Goal: Task Accomplishment & Management: Complete application form

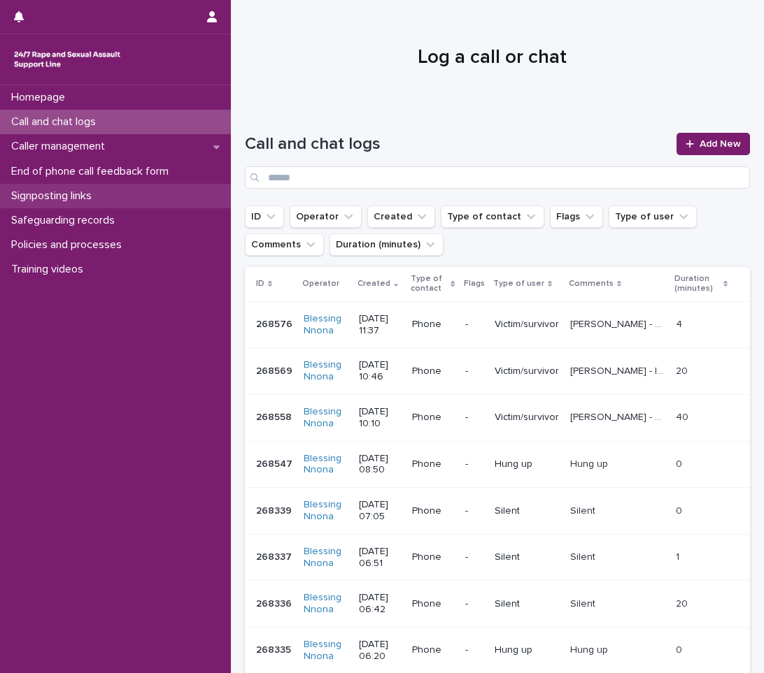
click at [100, 190] on p "Signposting links" at bounding box center [54, 196] width 97 height 13
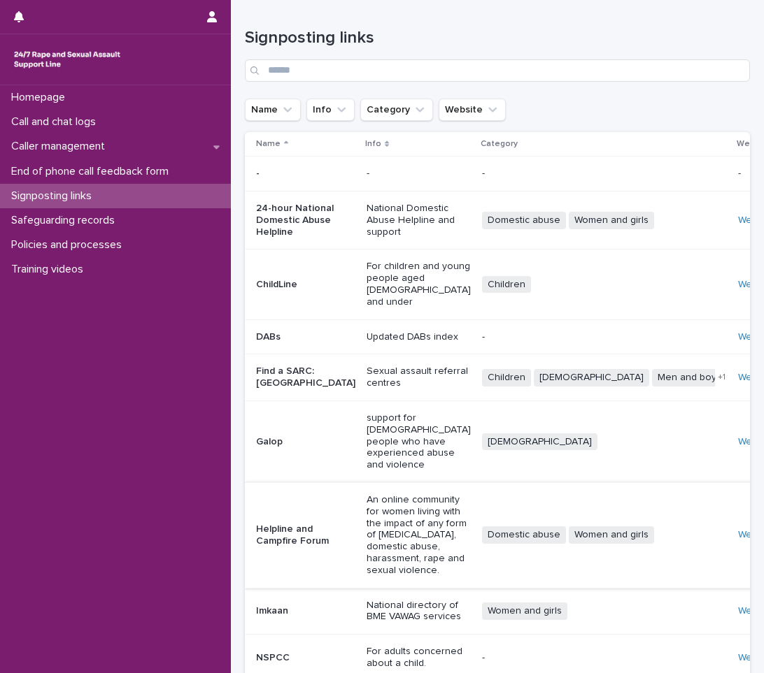
scroll to position [166, 0]
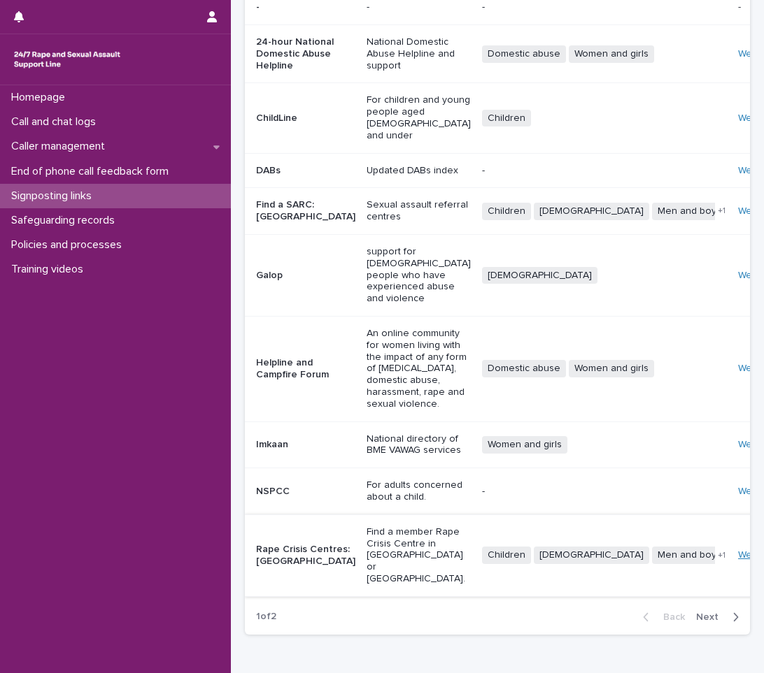
click at [738, 550] on link "Website" at bounding box center [756, 555] width 36 height 10
click at [92, 101] on div "Homepage" at bounding box center [115, 97] width 231 height 24
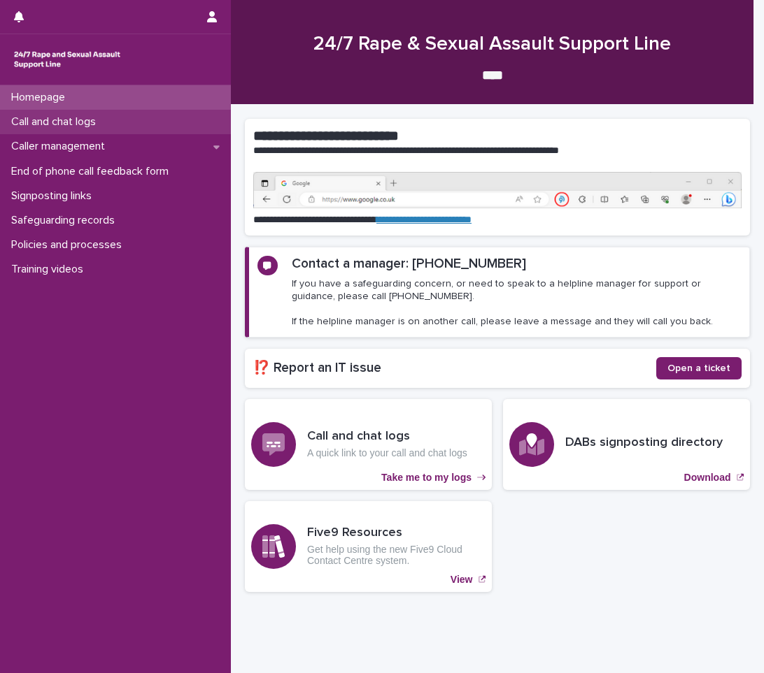
click at [125, 122] on div "Call and chat logs" at bounding box center [115, 122] width 231 height 24
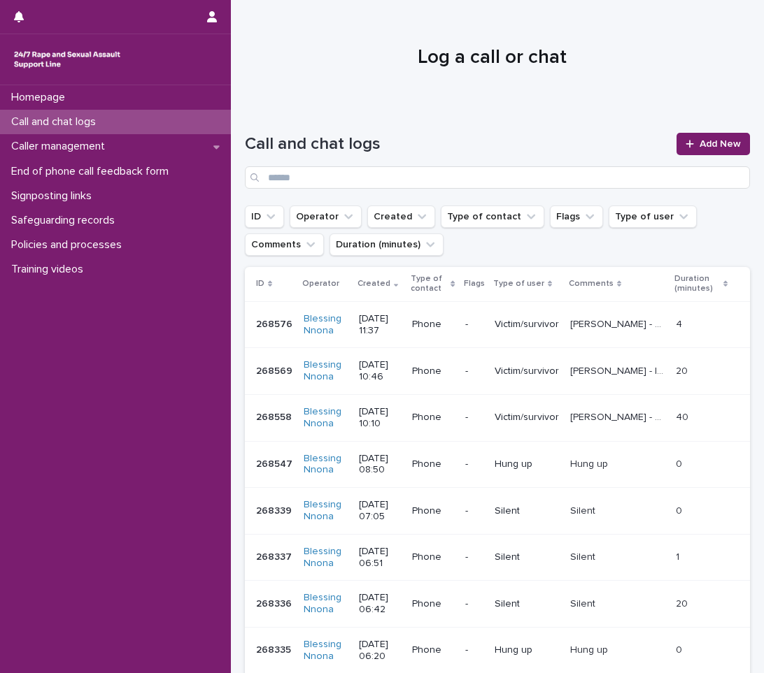
click at [670, 121] on div "Call and chat logs Add New" at bounding box center [497, 155] width 505 height 101
click at [685, 146] on icon at bounding box center [689, 144] width 8 height 10
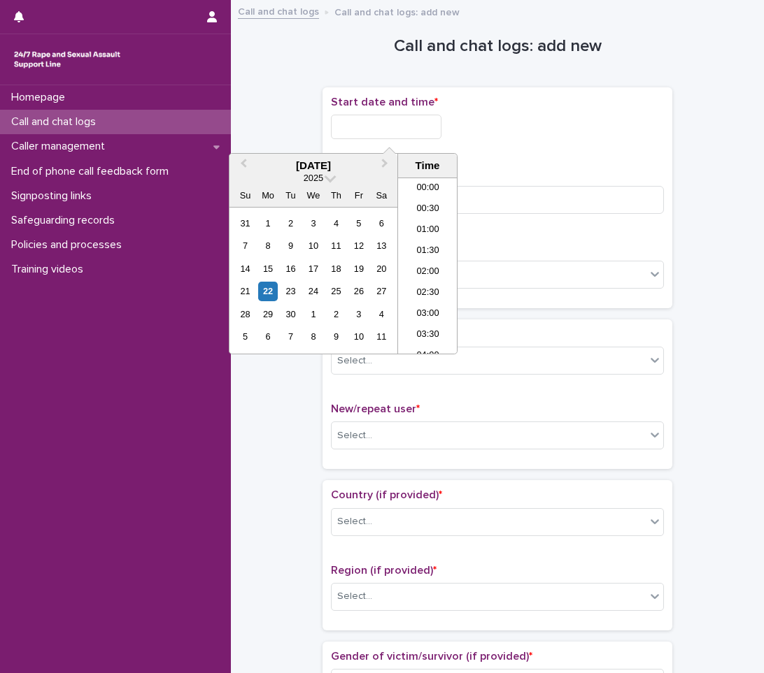
click at [406, 124] on input "text" at bounding box center [386, 127] width 110 height 24
click at [266, 289] on div "22" at bounding box center [267, 291] width 19 height 19
click at [422, 263] on li "12:30" at bounding box center [427, 265] width 59 height 21
click at [409, 120] on input "**********" at bounding box center [386, 127] width 110 height 24
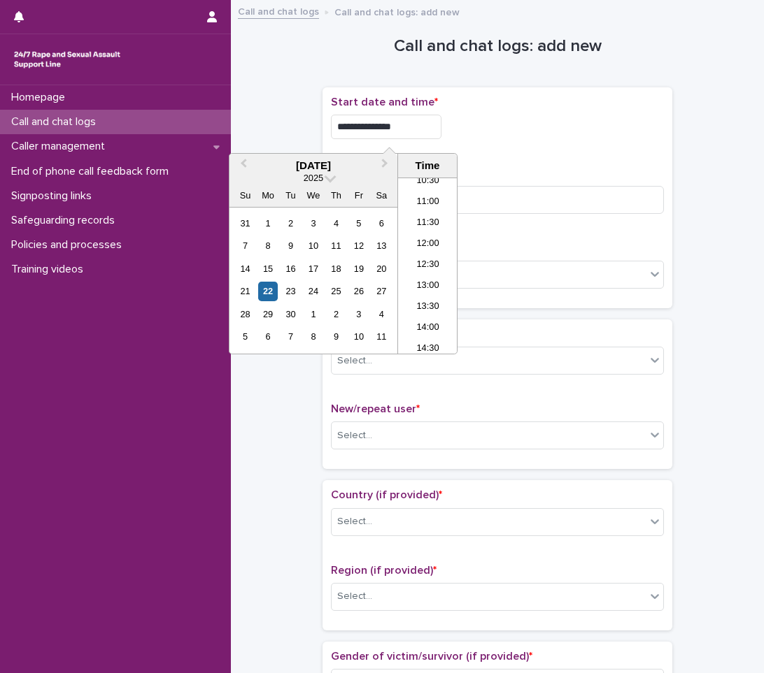
type input "**********"
click at [518, 181] on div "Duration (in minutes) *" at bounding box center [497, 196] width 333 height 58
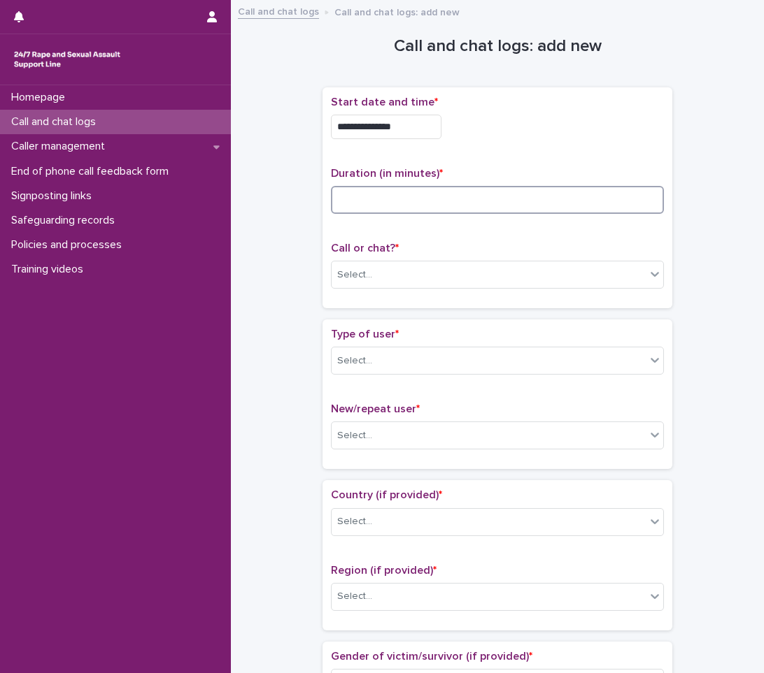
click at [526, 194] on input at bounding box center [497, 200] width 333 height 28
type input "**"
click at [550, 278] on div "Select..." at bounding box center [488, 275] width 314 height 23
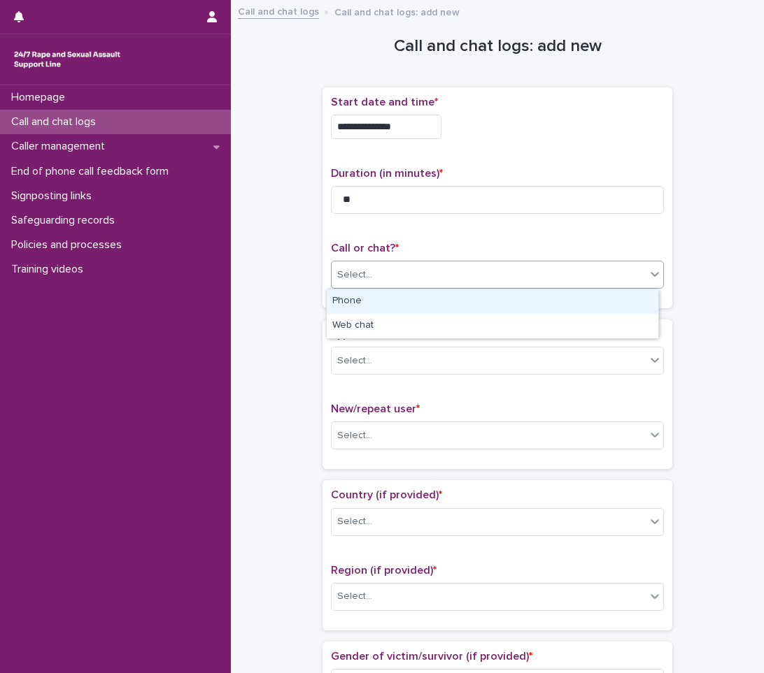
click at [517, 299] on div "Phone" at bounding box center [492, 301] width 331 height 24
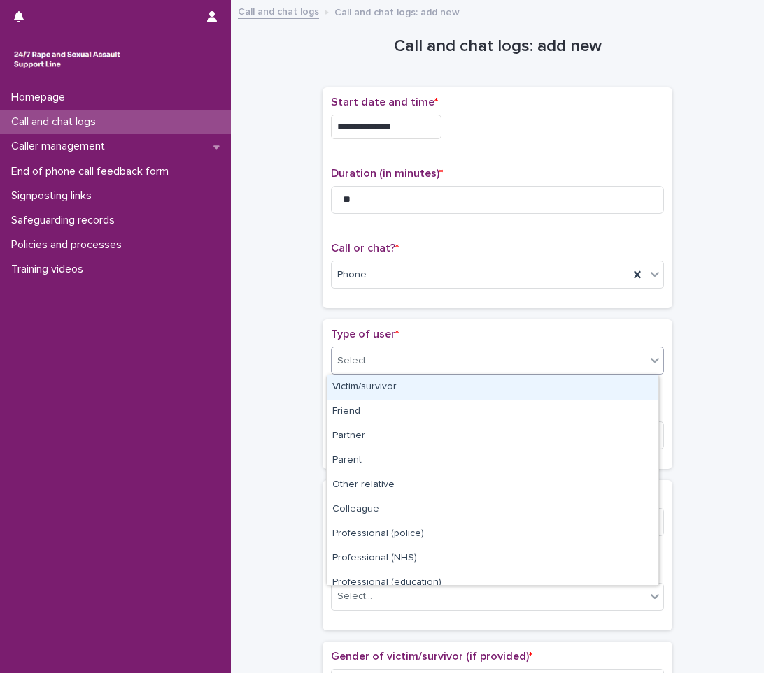
click at [510, 355] on div "Select..." at bounding box center [488, 361] width 314 height 23
click at [454, 392] on div "Victim/survivor" at bounding box center [492, 388] width 331 height 24
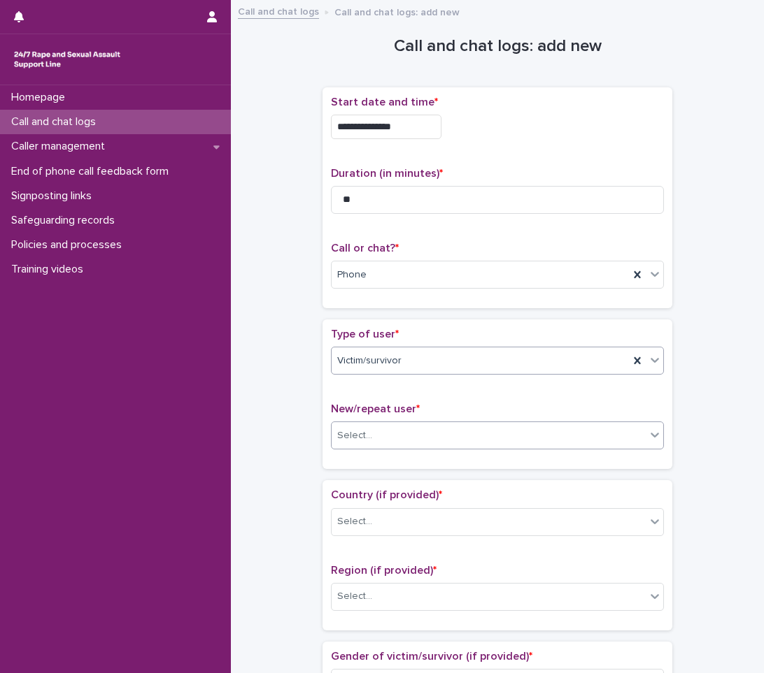
click at [420, 433] on div "Select..." at bounding box center [488, 435] width 314 height 23
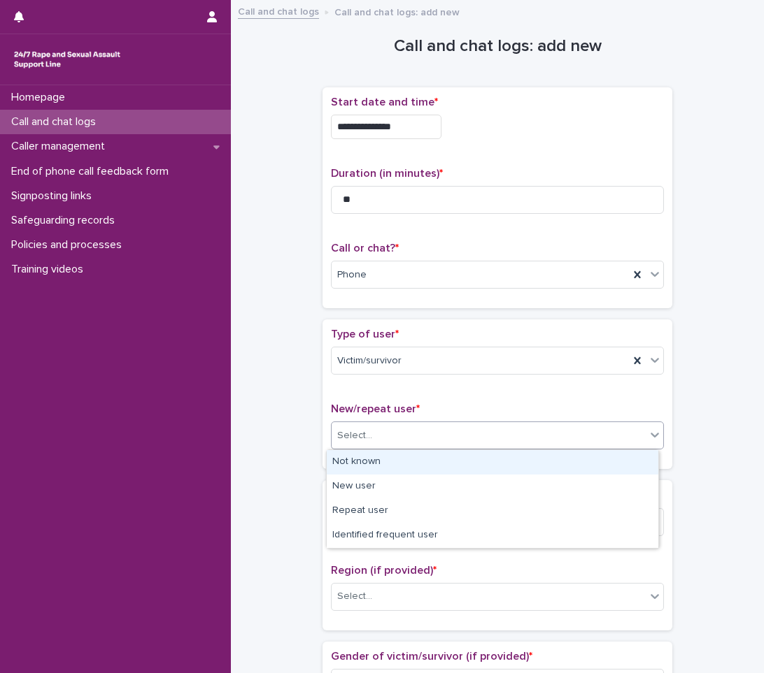
click at [389, 460] on div "Not known" at bounding box center [492, 462] width 331 height 24
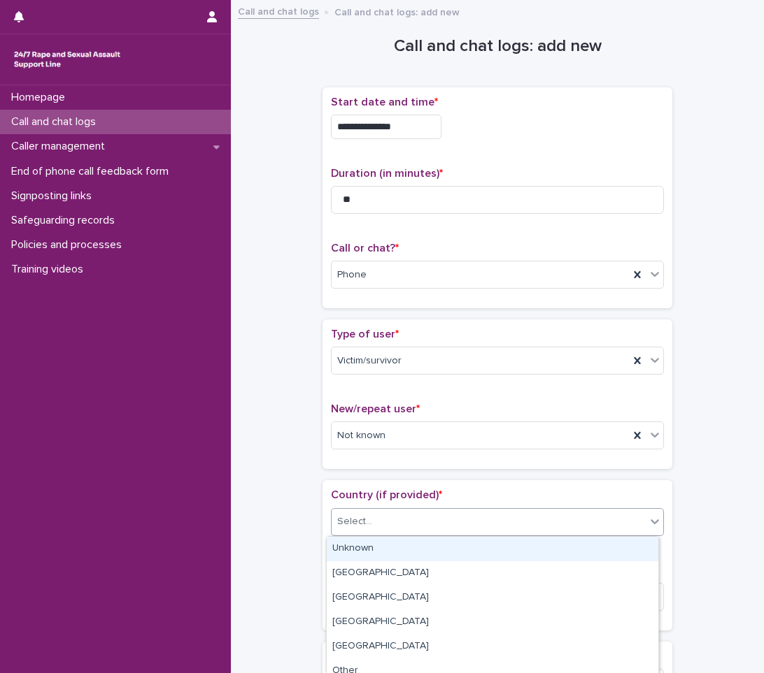
click at [462, 530] on div "Select..." at bounding box center [488, 521] width 314 height 23
click at [429, 556] on div "Unknown" at bounding box center [492, 549] width 331 height 24
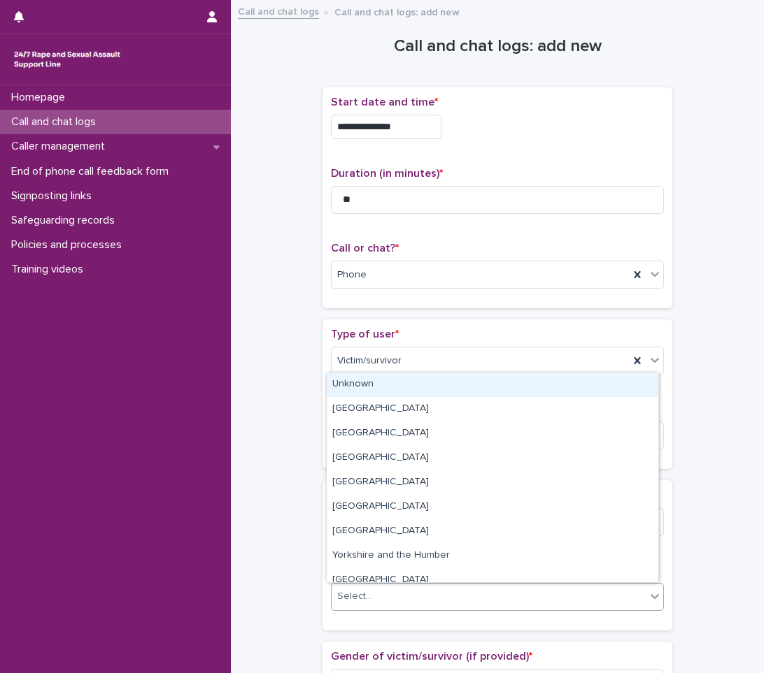
click at [425, 596] on div "Select..." at bounding box center [488, 596] width 314 height 23
click at [376, 387] on div "Unknown" at bounding box center [492, 385] width 331 height 24
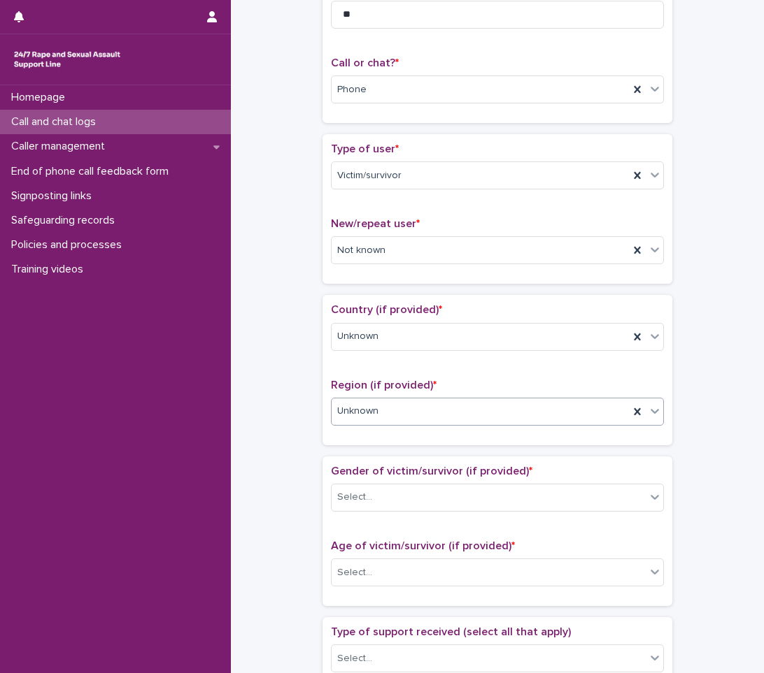
scroll to position [210, 0]
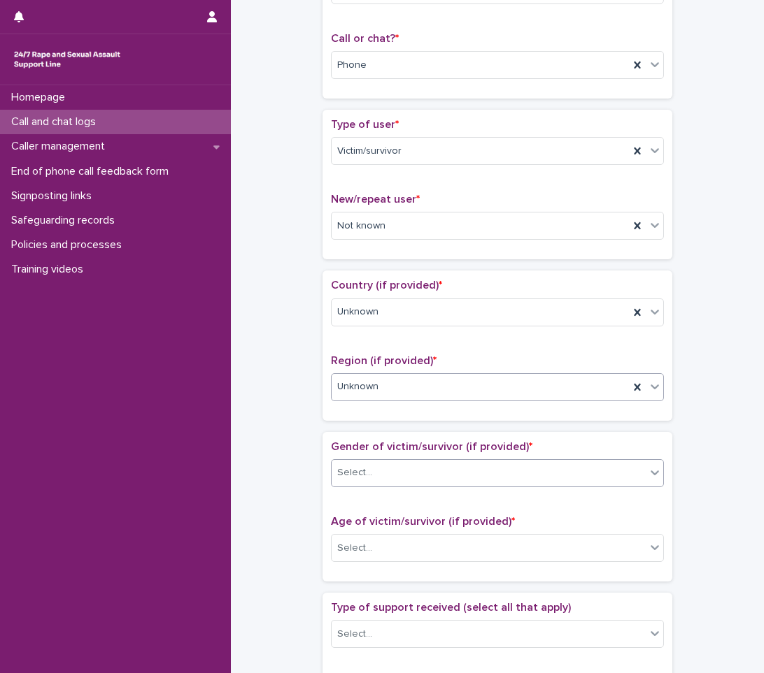
click at [648, 468] on icon at bounding box center [655, 473] width 14 height 14
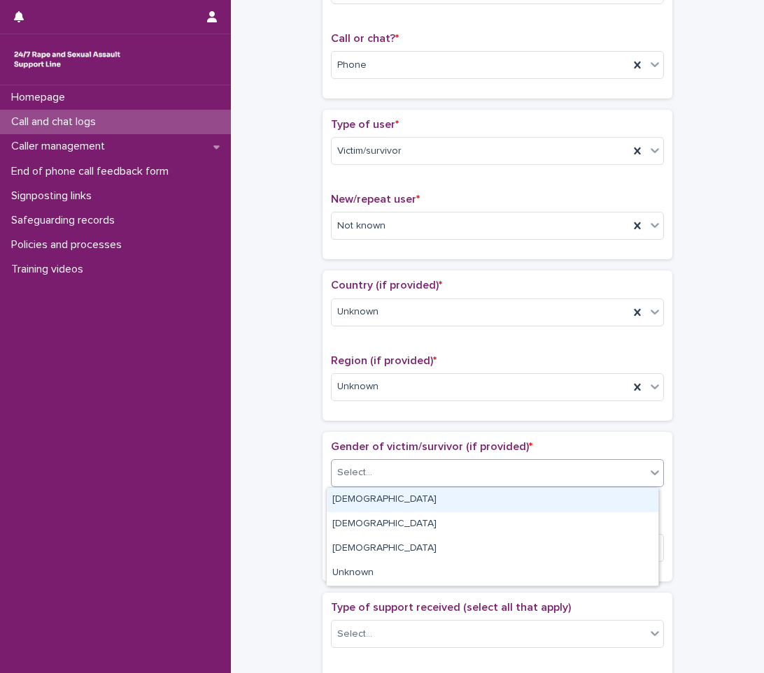
click at [397, 496] on div "[DEMOGRAPHIC_DATA]" at bounding box center [492, 500] width 331 height 24
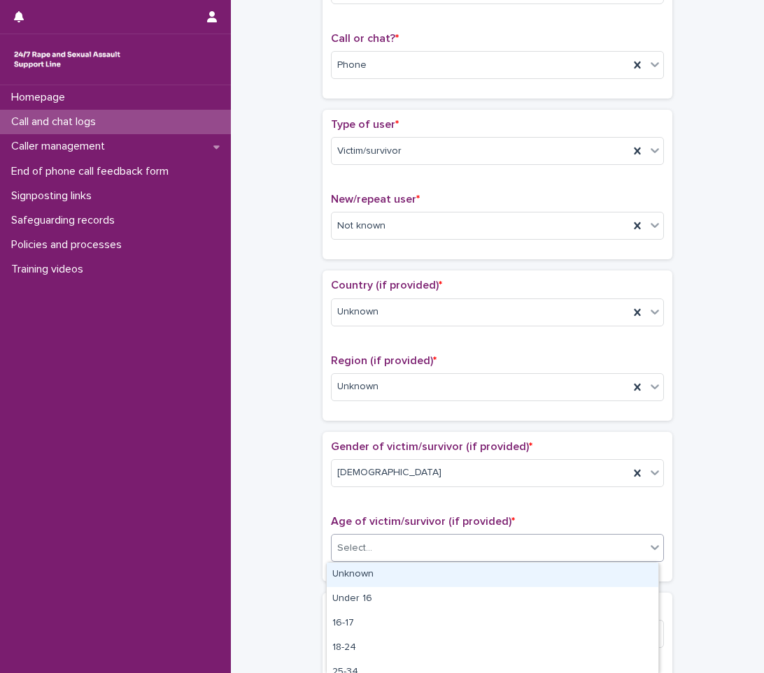
click at [394, 544] on div "Select..." at bounding box center [488, 548] width 314 height 23
click at [379, 579] on div "Unknown" at bounding box center [492, 575] width 331 height 24
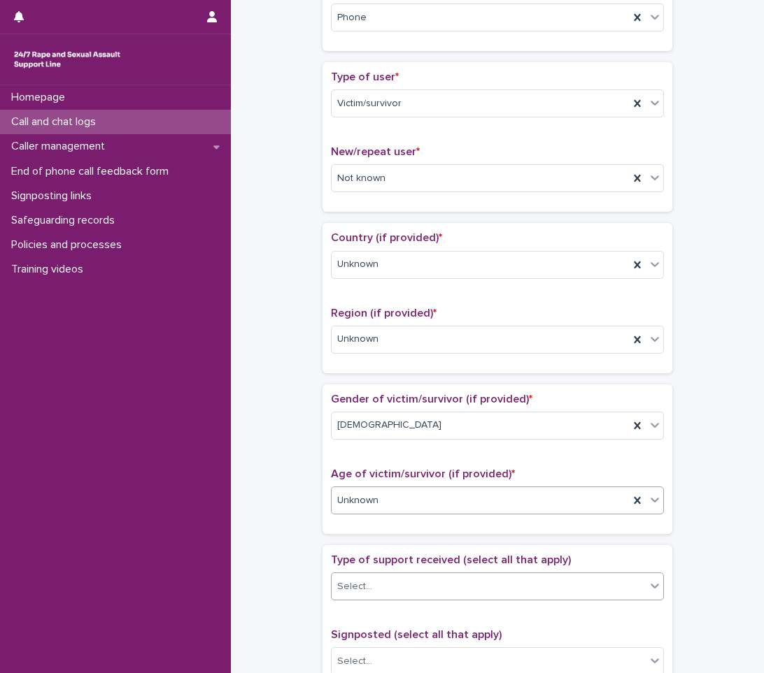
scroll to position [280, 0]
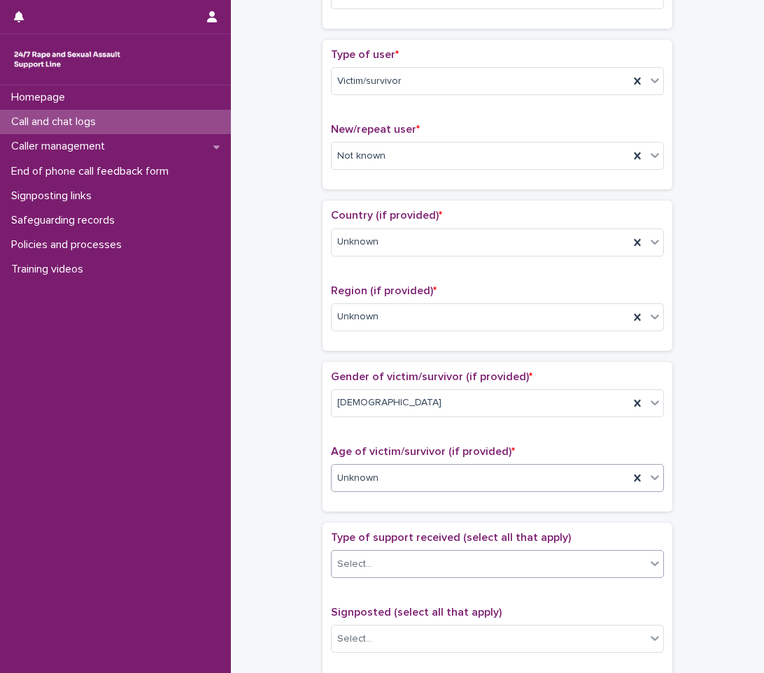
click at [459, 556] on div "Select..." at bounding box center [488, 564] width 314 height 23
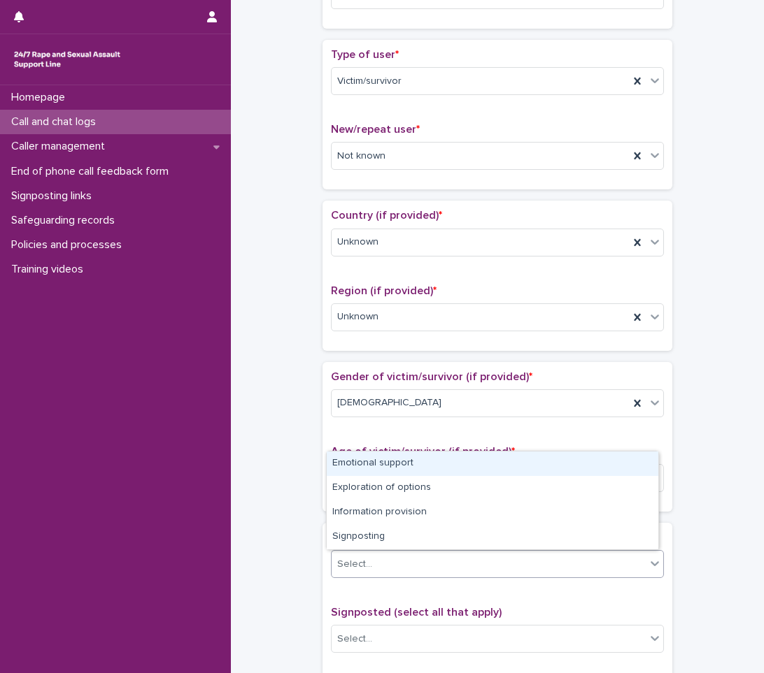
click at [401, 458] on div "Emotional support" at bounding box center [492, 464] width 331 height 24
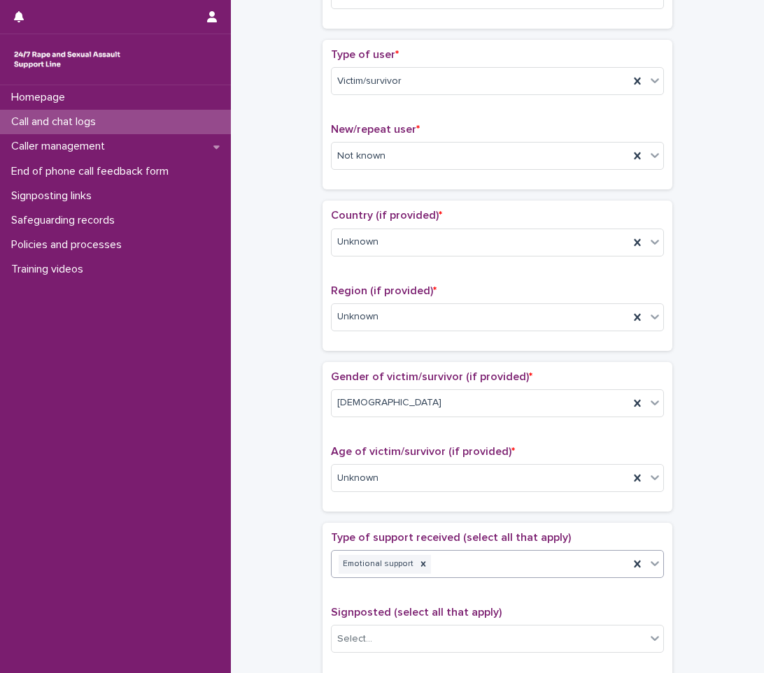
click at [654, 565] on icon at bounding box center [655, 564] width 14 height 14
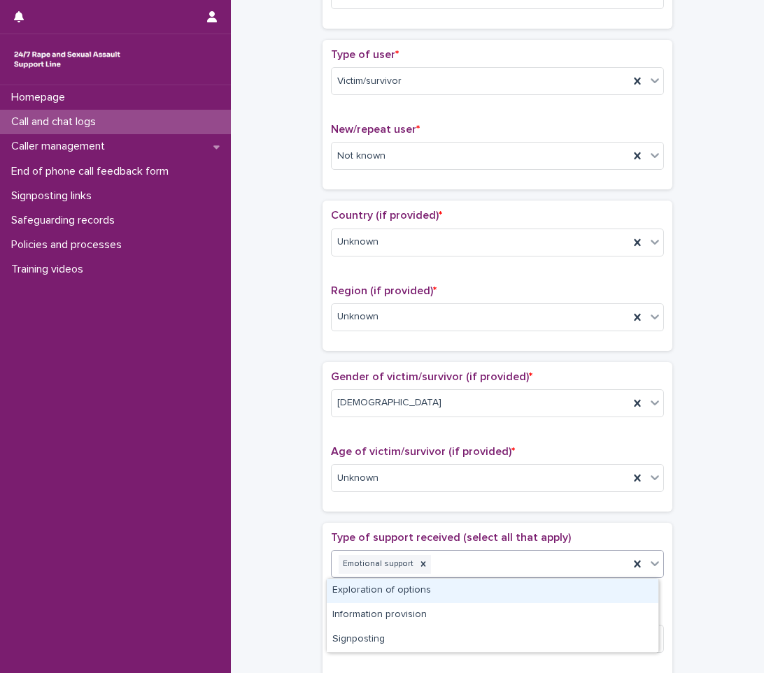
click at [509, 594] on div "Exploration of options" at bounding box center [492, 591] width 331 height 24
drag, startPoint x: 652, startPoint y: 562, endPoint x: 623, endPoint y: 585, distance: 36.9
click at [650, 564] on icon at bounding box center [655, 564] width 14 height 14
click at [603, 589] on div "Information provision" at bounding box center [492, 591] width 331 height 24
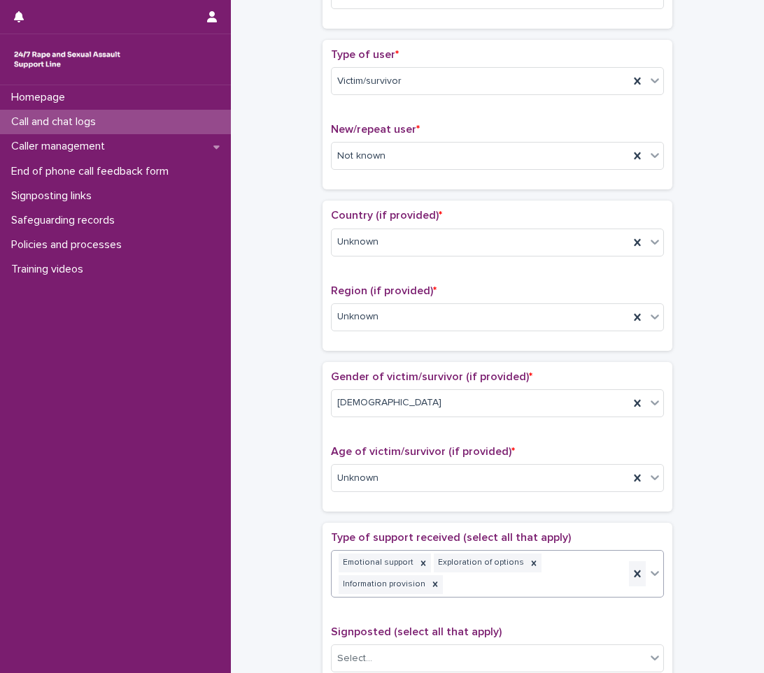
scroll to position [289, 0]
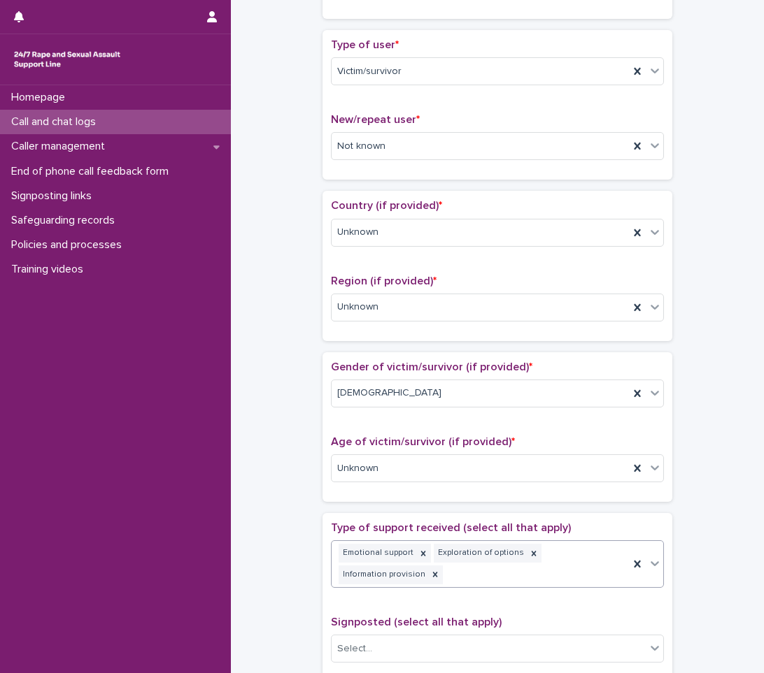
click at [652, 563] on icon at bounding box center [654, 564] width 8 height 5
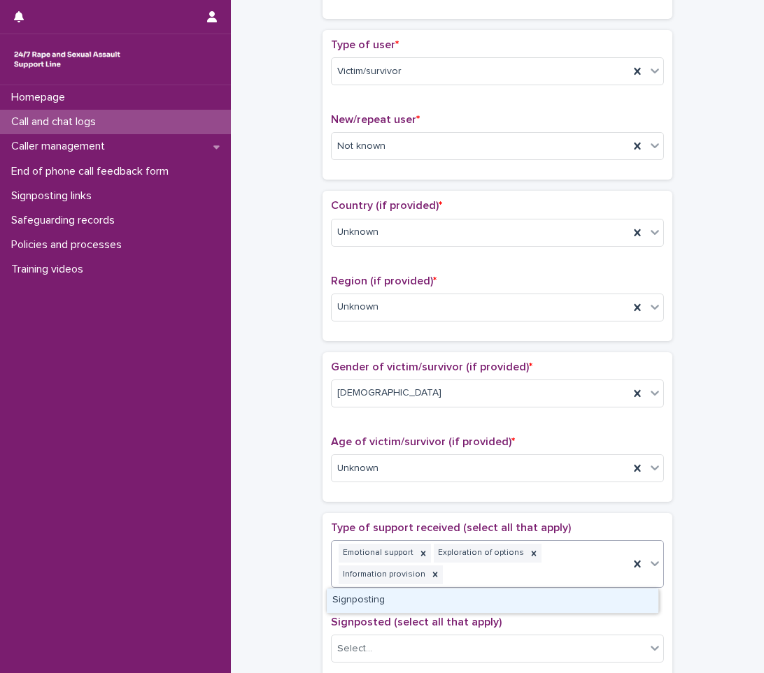
click at [585, 596] on div "Signposting" at bounding box center [492, 601] width 331 height 24
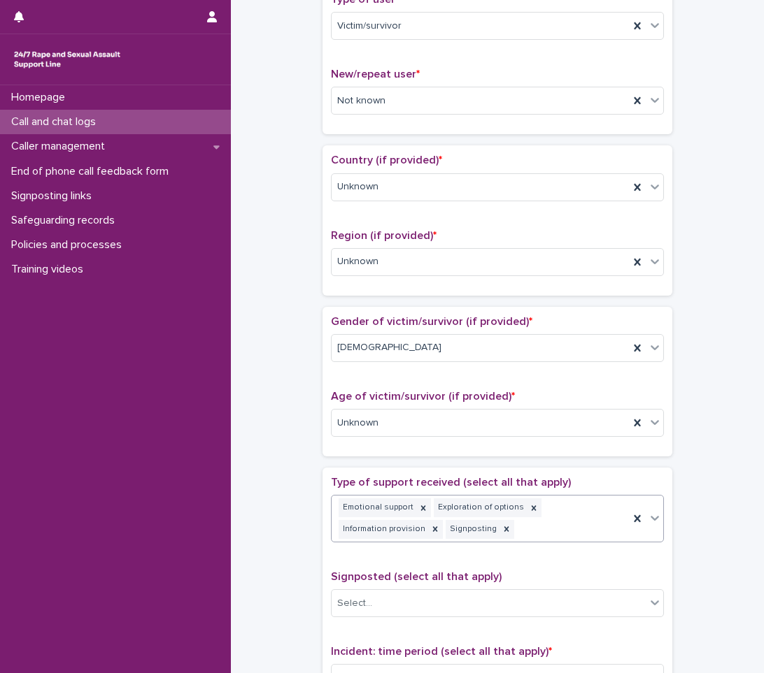
scroll to position [359, 0]
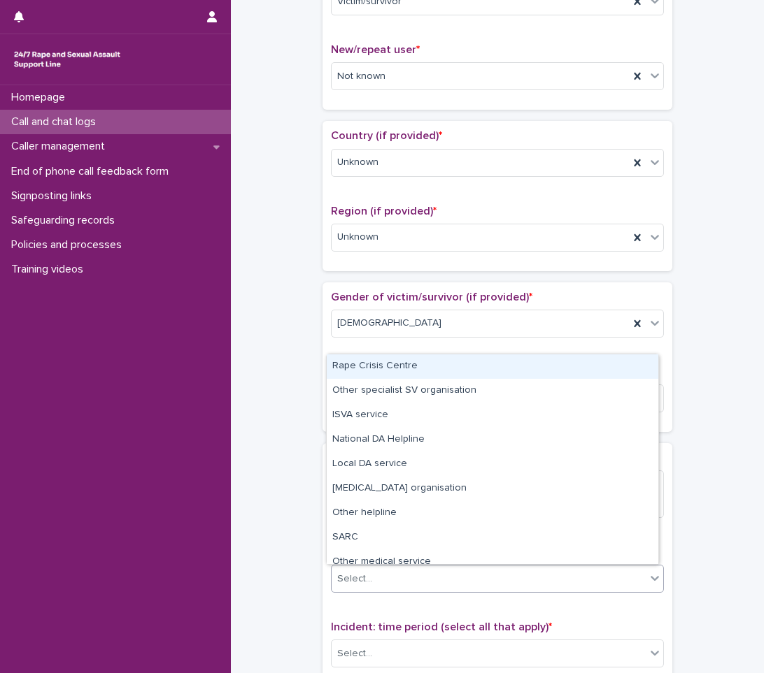
click at [532, 575] on div "Select..." at bounding box center [488, 579] width 314 height 23
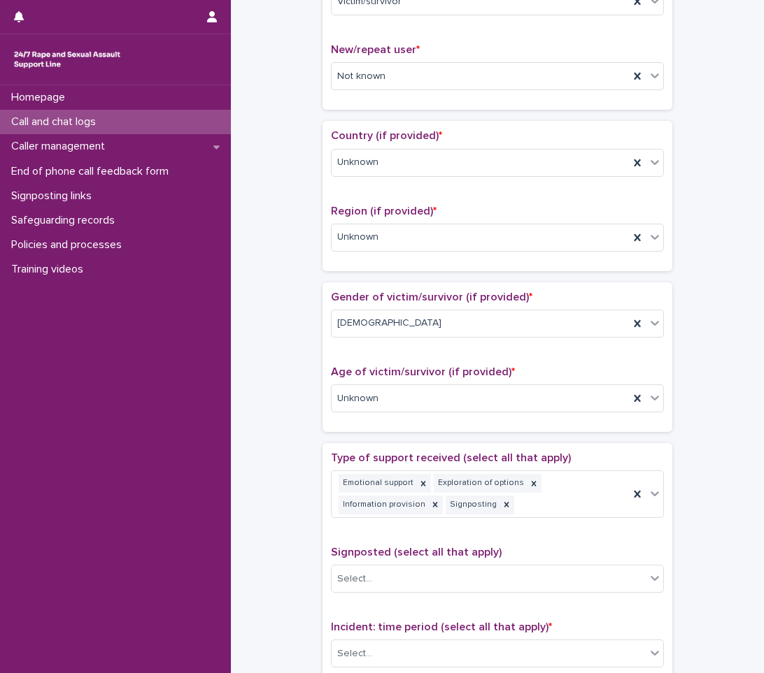
click at [262, 539] on div "**********" at bounding box center [497, 373] width 505 height 1449
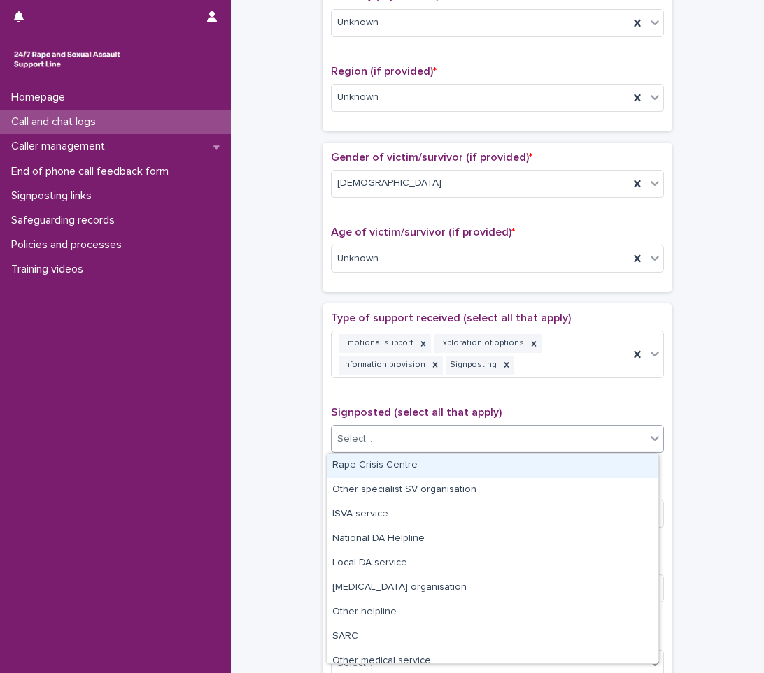
drag, startPoint x: 478, startPoint y: 434, endPoint x: 476, endPoint y: 446, distance: 12.1
click at [478, 434] on div "Select..." at bounding box center [488, 439] width 314 height 23
click at [433, 466] on div "Rape Crisis Centre" at bounding box center [492, 466] width 331 height 24
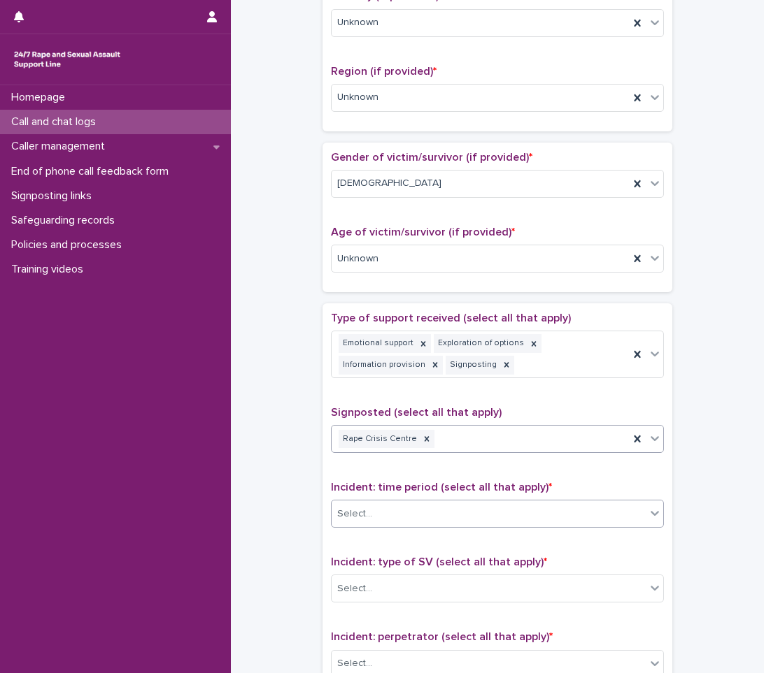
click at [430, 503] on div "Select..." at bounding box center [488, 514] width 314 height 23
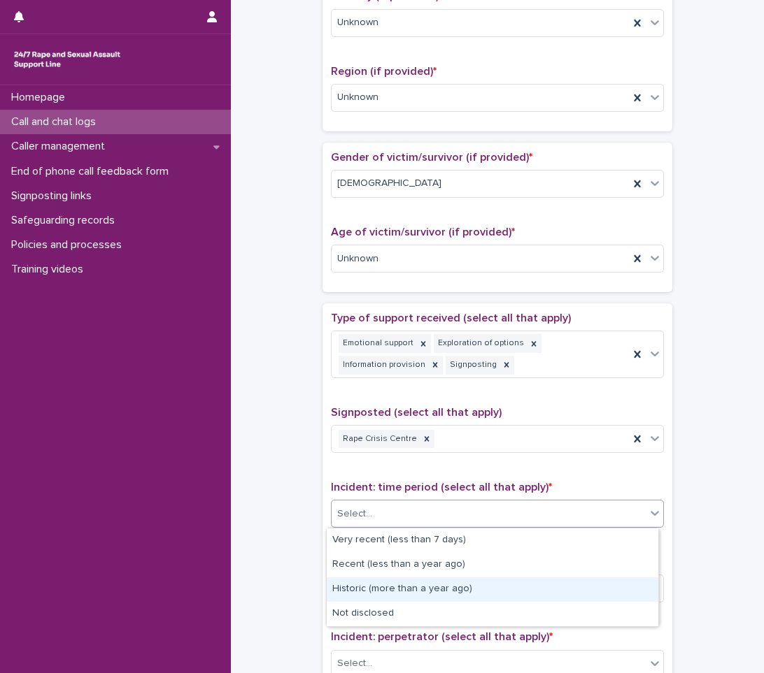
click at [361, 588] on div "Historic (more than a year ago)" at bounding box center [492, 590] width 331 height 24
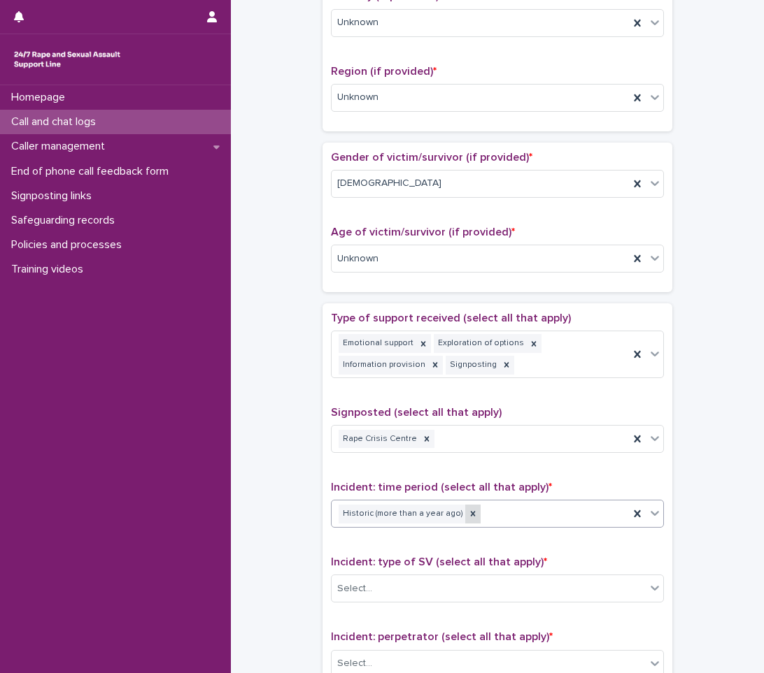
click at [471, 513] on icon at bounding box center [473, 514] width 5 height 5
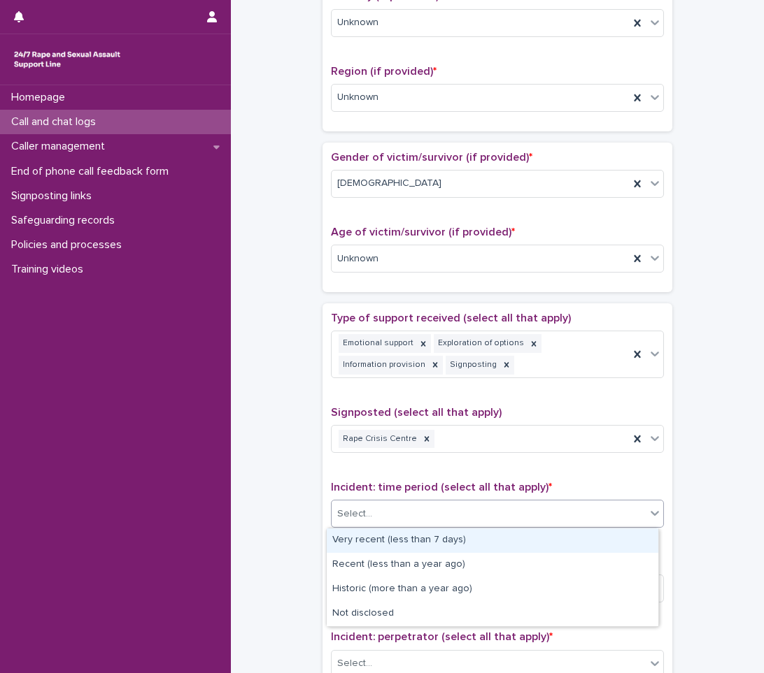
click at [627, 517] on div "Select..." at bounding box center [488, 514] width 314 height 23
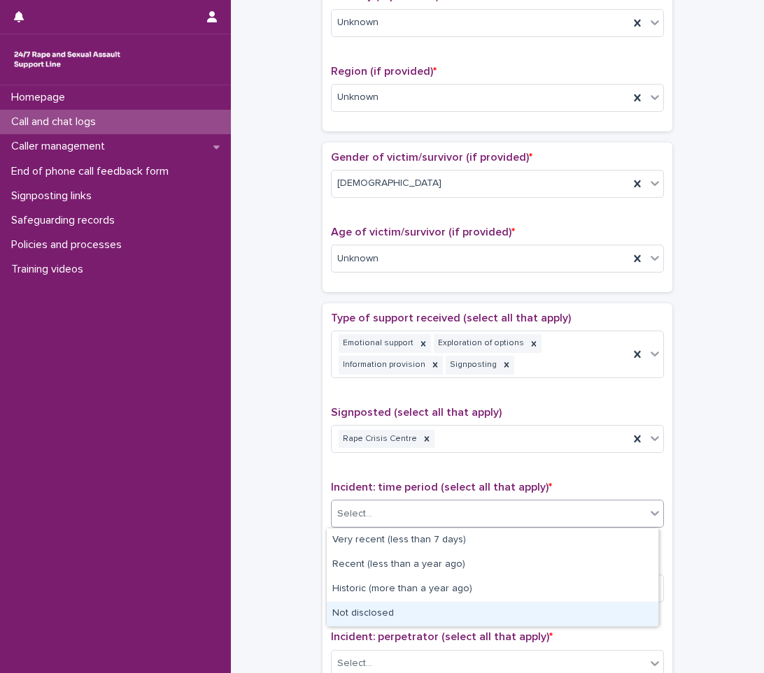
click at [353, 615] on div "Not disclosed" at bounding box center [492, 614] width 331 height 24
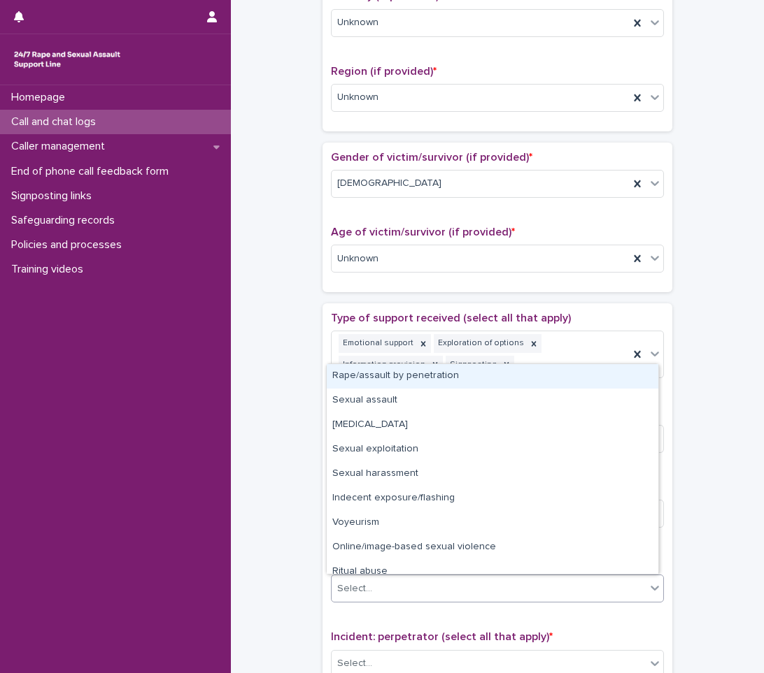
click at [378, 576] on div "Select..." at bounding box center [497, 589] width 333 height 28
click at [460, 368] on div "Rape/assault by penetration" at bounding box center [492, 376] width 331 height 24
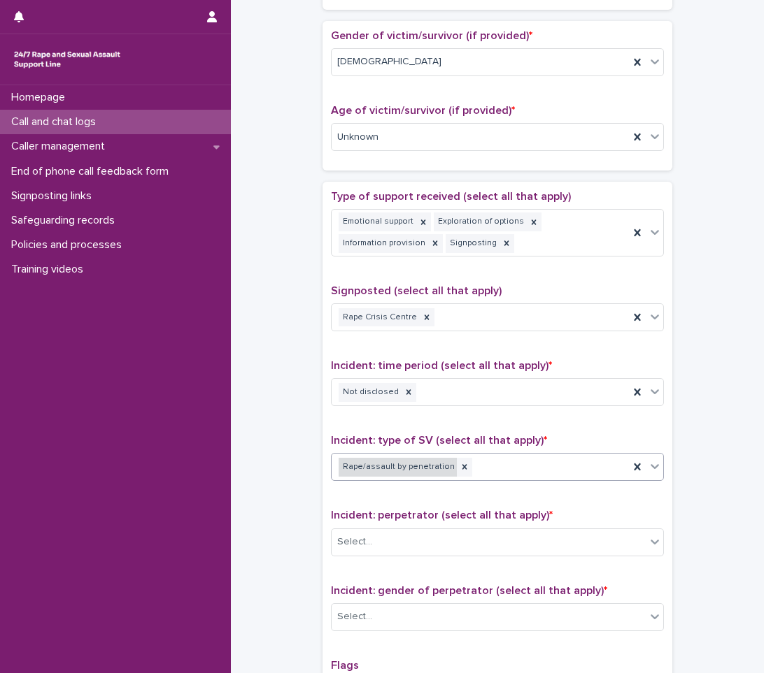
scroll to position [639, 0]
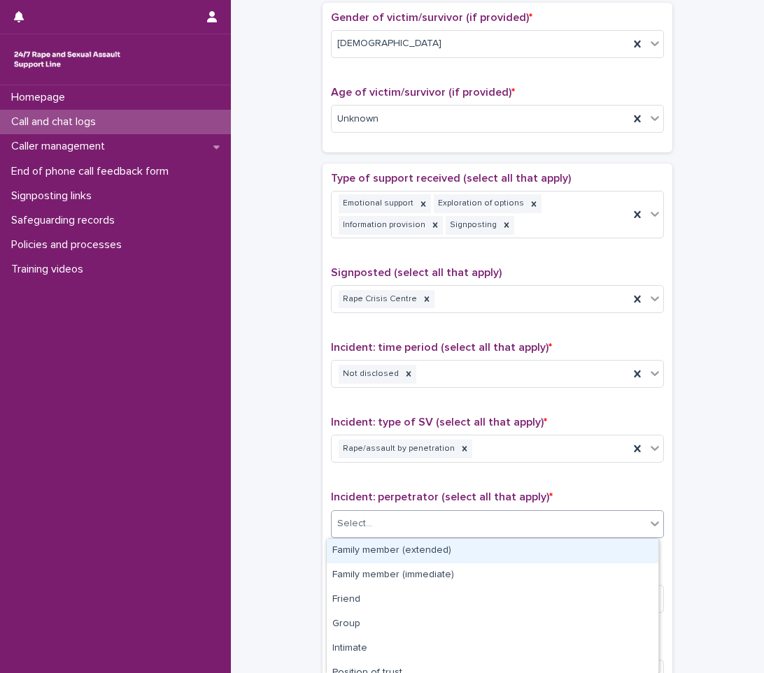
click at [377, 520] on div "Select..." at bounding box center [488, 524] width 314 height 23
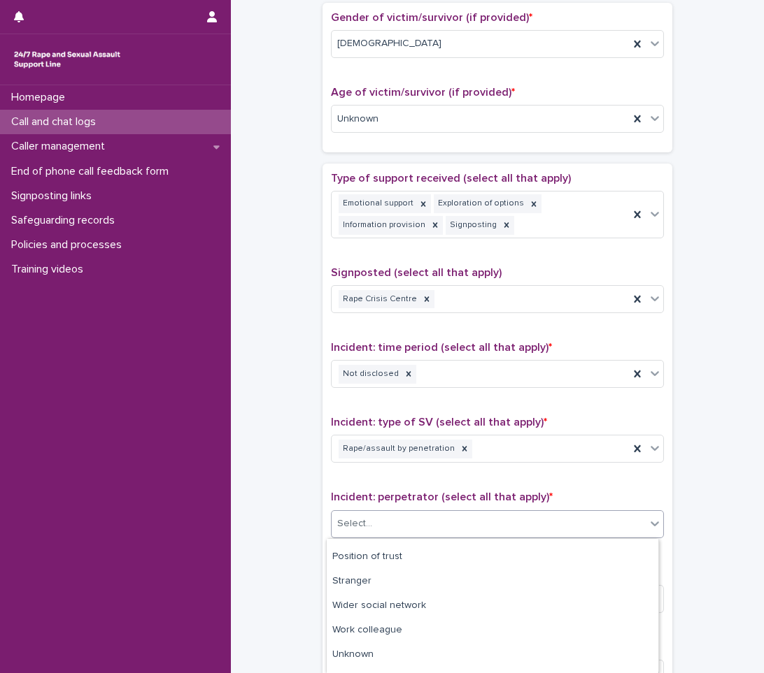
scroll to position [134, 0]
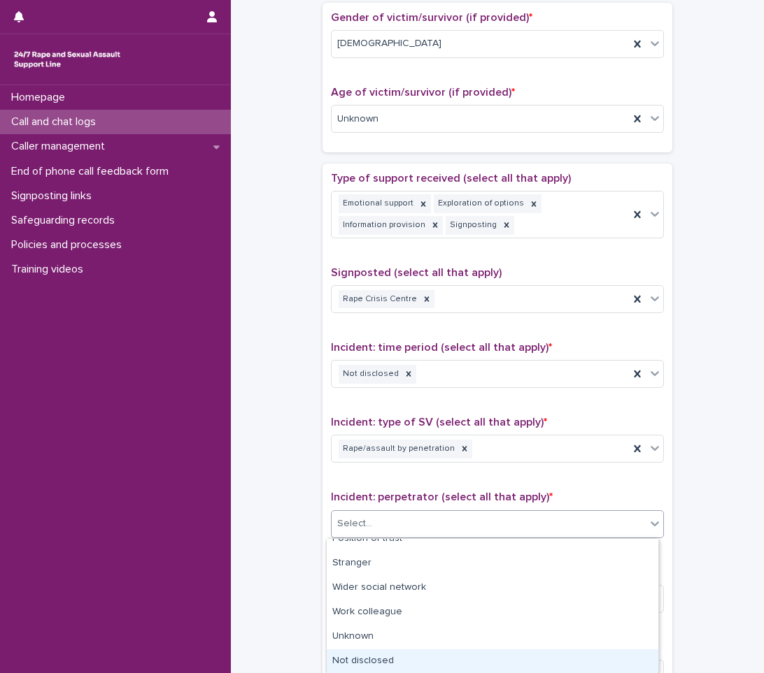
click at [404, 659] on div "Not disclosed" at bounding box center [492, 662] width 331 height 24
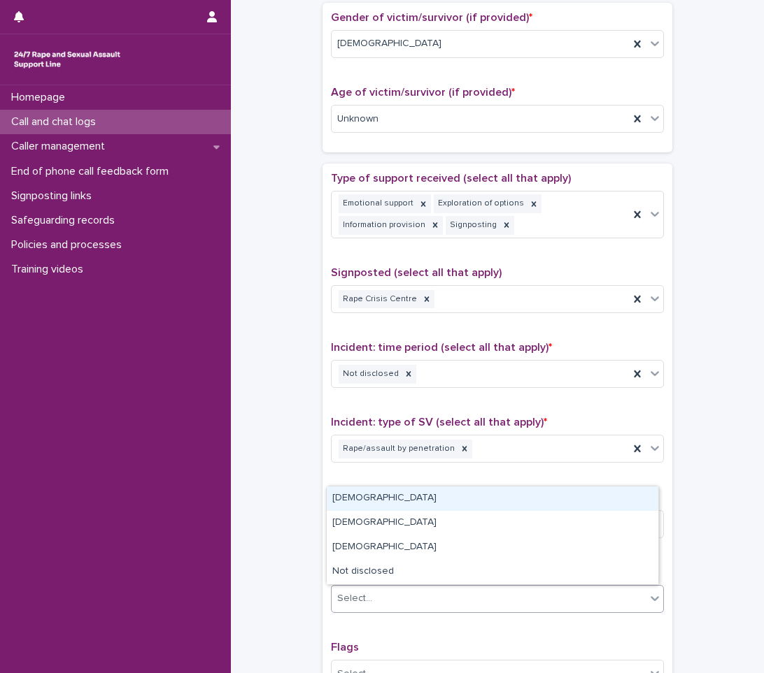
click at [420, 590] on div "Select..." at bounding box center [488, 598] width 314 height 23
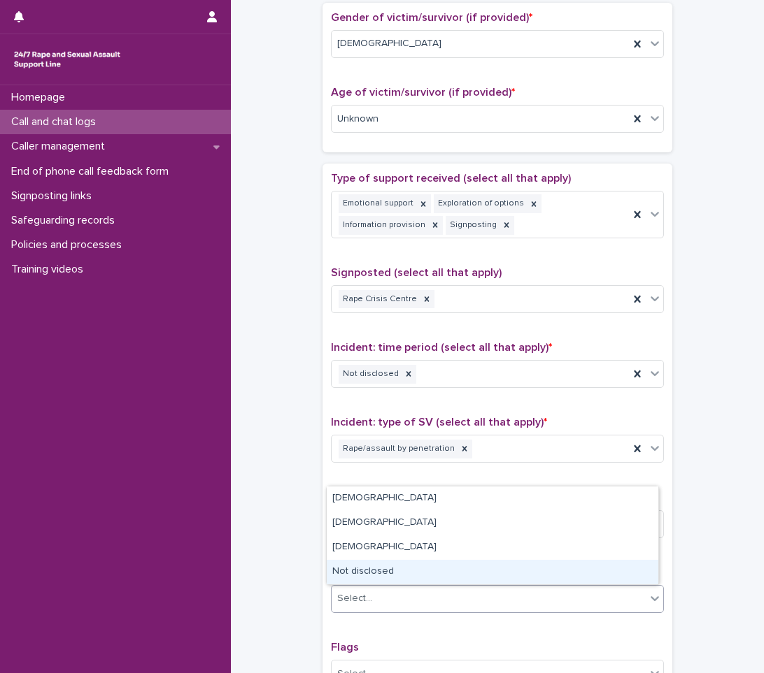
click at [365, 572] on div "Not disclosed" at bounding box center [492, 572] width 331 height 24
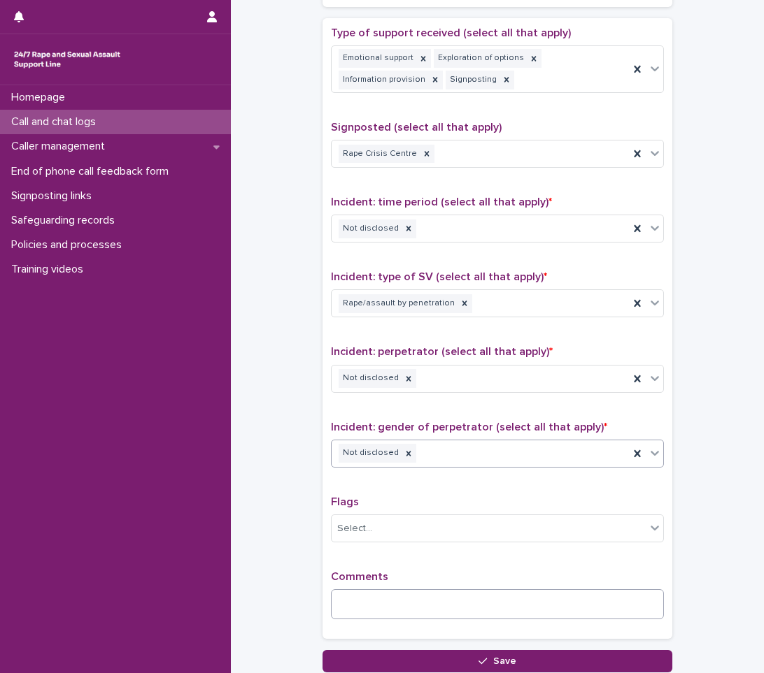
scroll to position [849, 0]
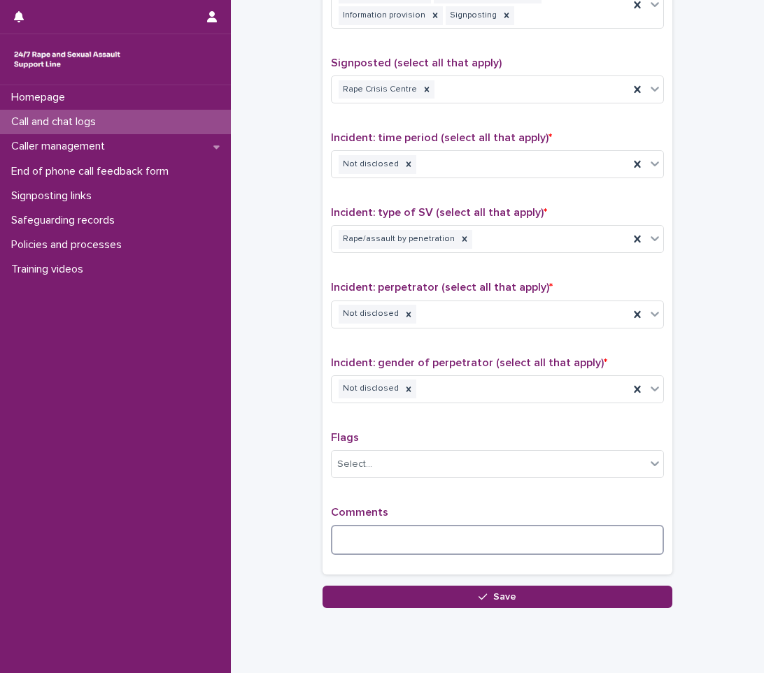
click at [374, 531] on textarea at bounding box center [497, 540] width 333 height 30
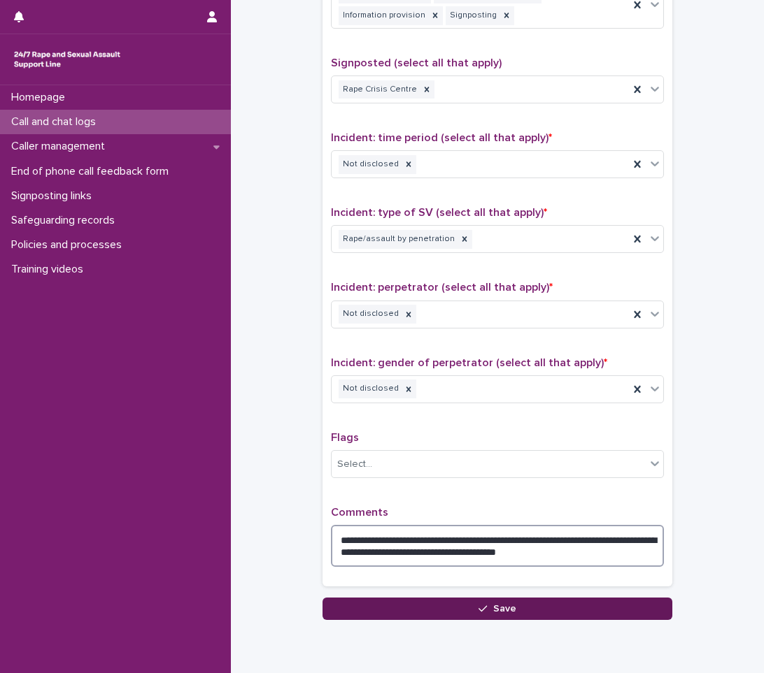
type textarea "**********"
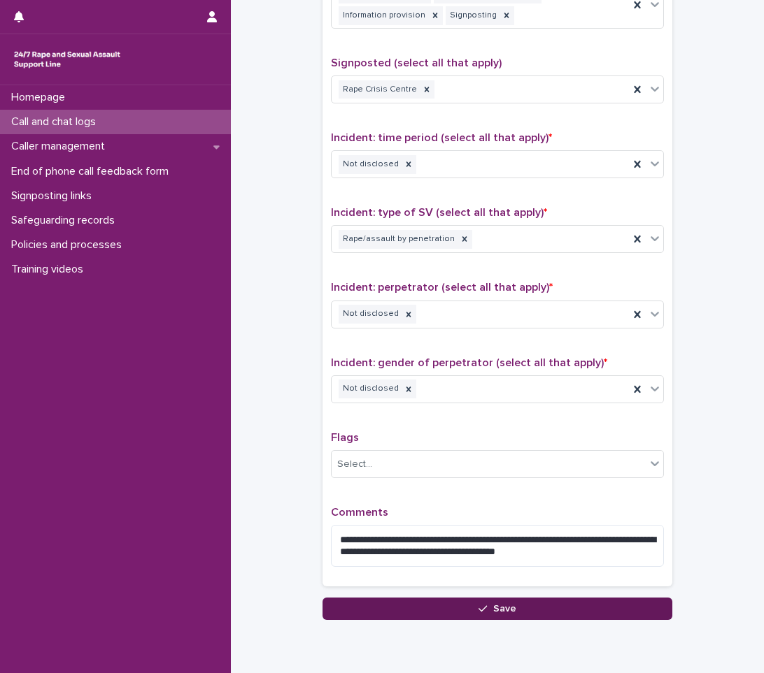
click at [506, 602] on button "Save" at bounding box center [497, 609] width 350 height 22
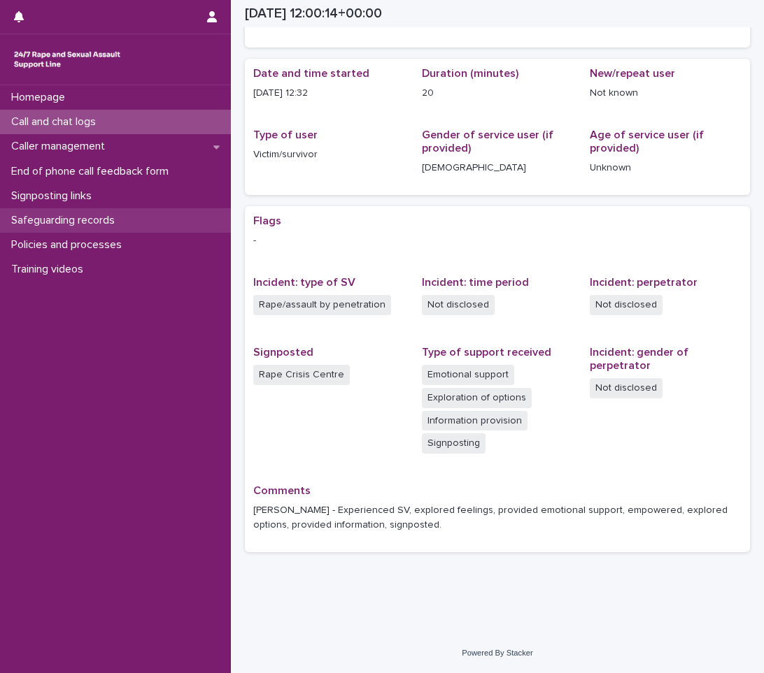
scroll to position [98, 0]
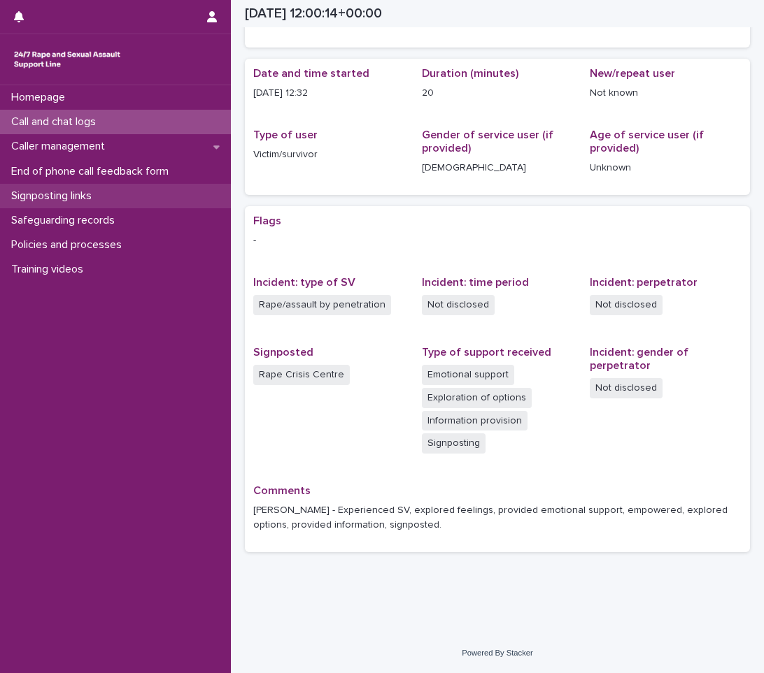
click at [113, 192] on div "Signposting links" at bounding box center [115, 196] width 231 height 24
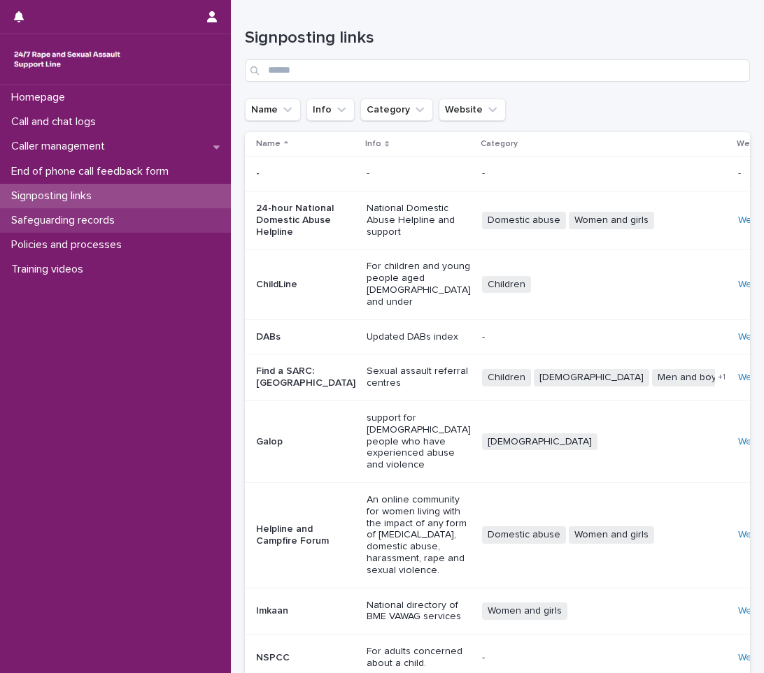
click at [103, 214] on p "Safeguarding records" at bounding box center [66, 220] width 120 height 13
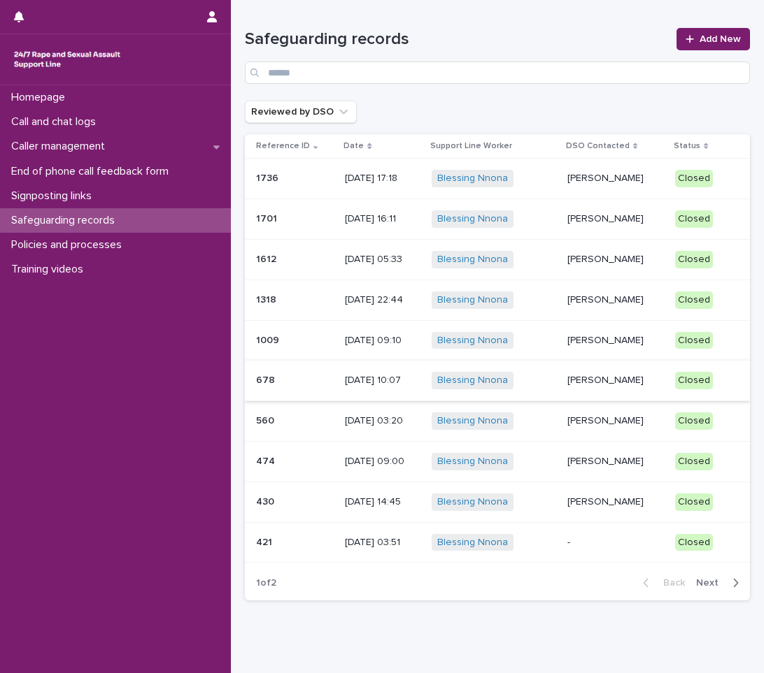
scroll to position [48, 0]
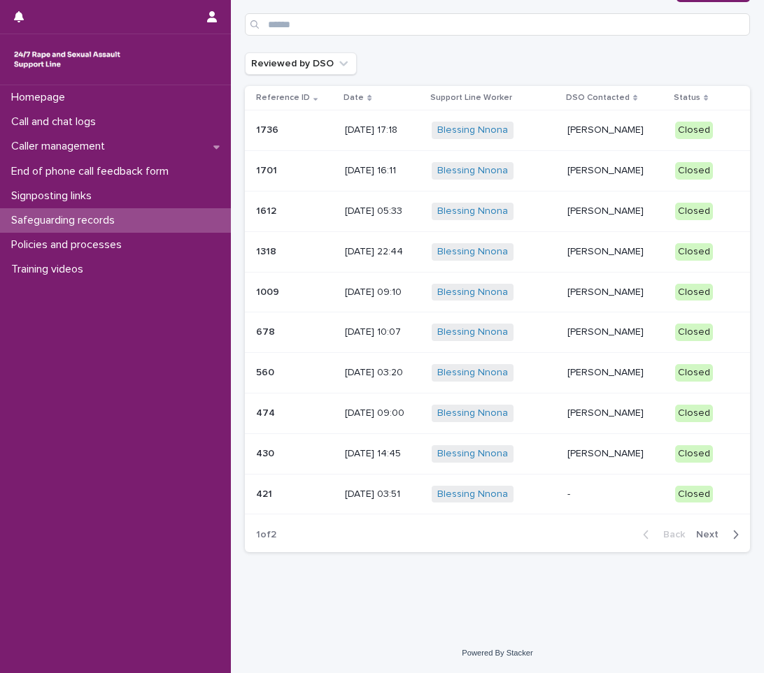
click at [696, 532] on span "Next" at bounding box center [711, 535] width 31 height 10
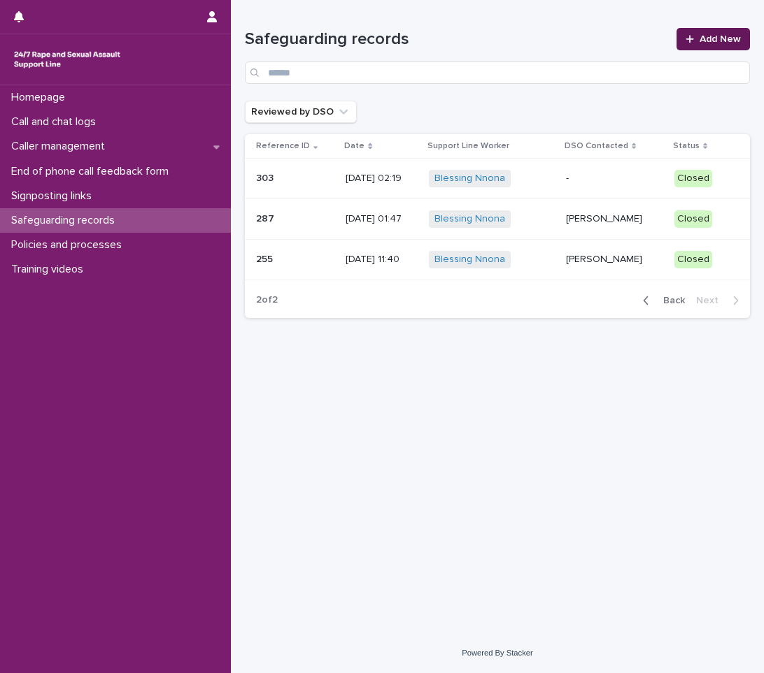
click at [689, 43] on icon at bounding box center [689, 39] width 8 height 10
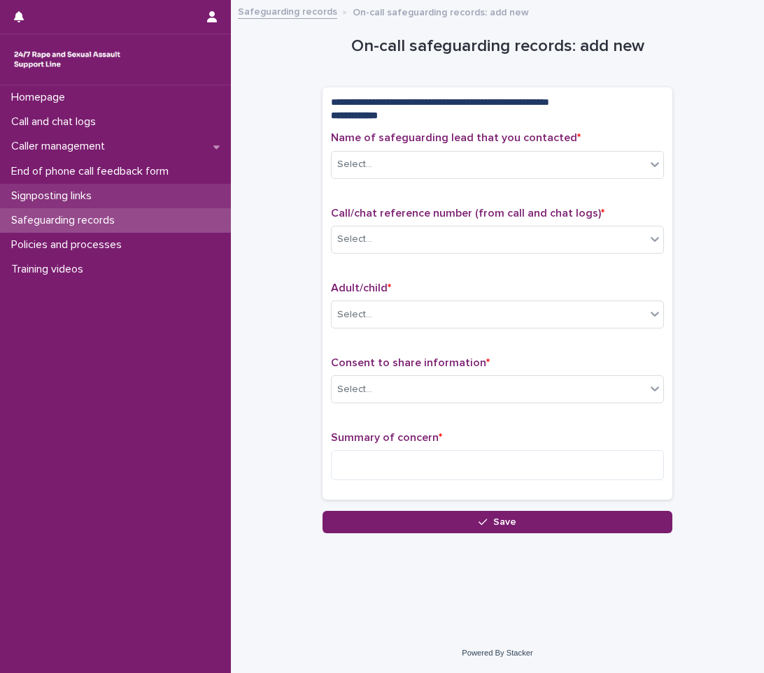
click at [161, 184] on div "Signposting links" at bounding box center [115, 196] width 231 height 24
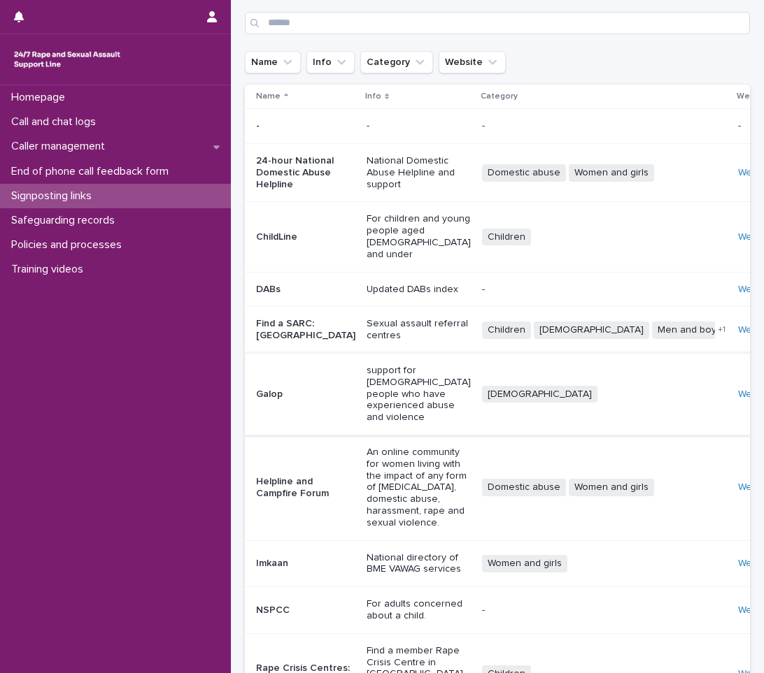
scroll to position [166, 0]
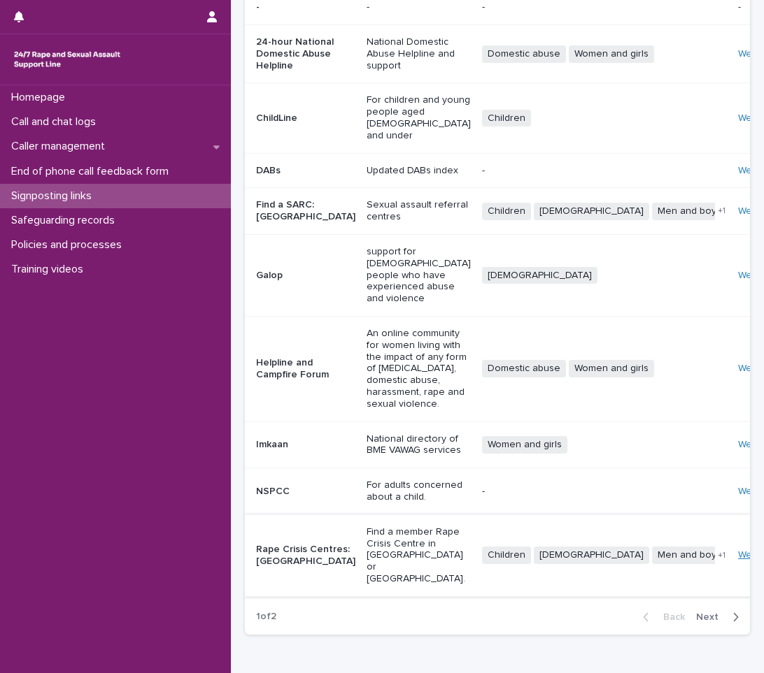
click at [738, 550] on link "Website" at bounding box center [756, 555] width 36 height 10
click at [83, 173] on p "End of phone call feedback form" at bounding box center [93, 171] width 174 height 13
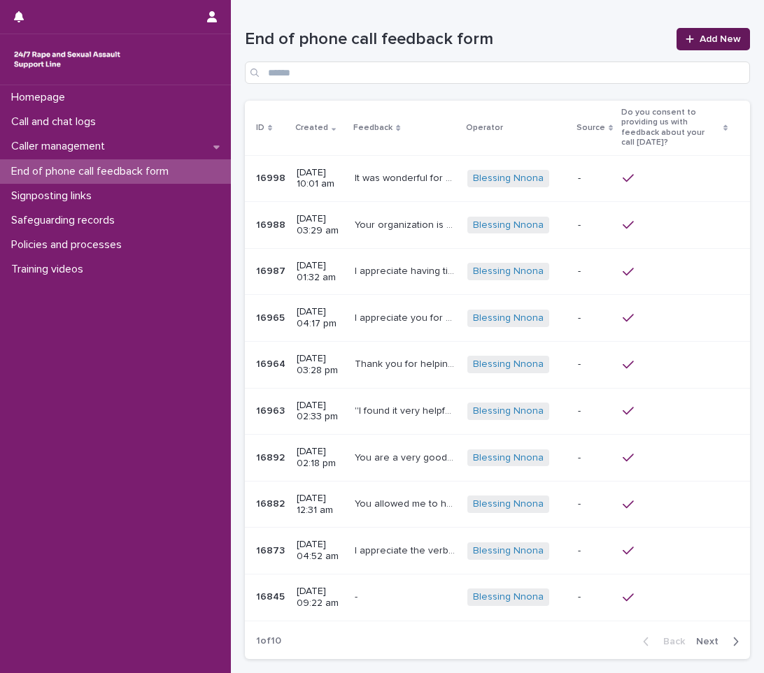
click at [703, 36] on span "Add New" at bounding box center [719, 39] width 41 height 10
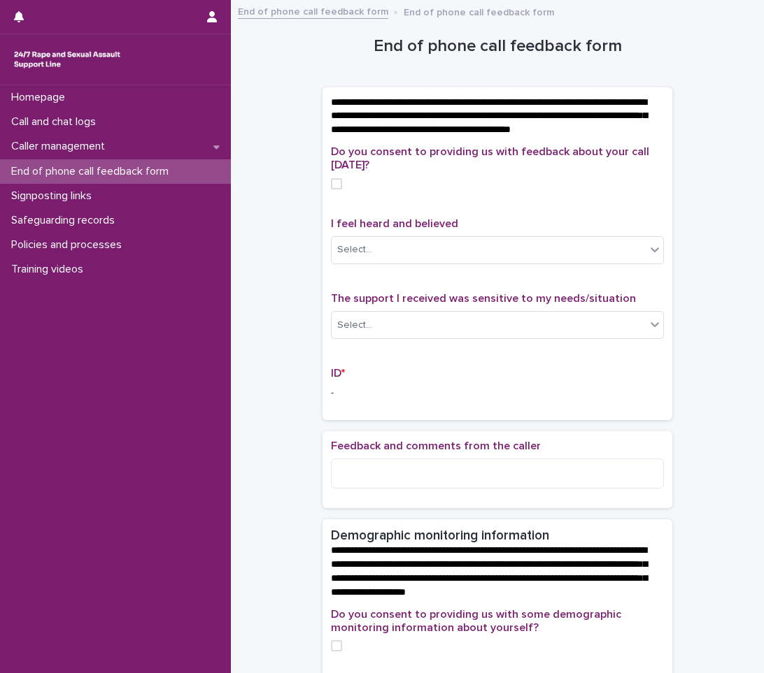
click at [334, 190] on span at bounding box center [336, 183] width 11 height 11
click at [382, 262] on div "Select..." at bounding box center [488, 249] width 314 height 23
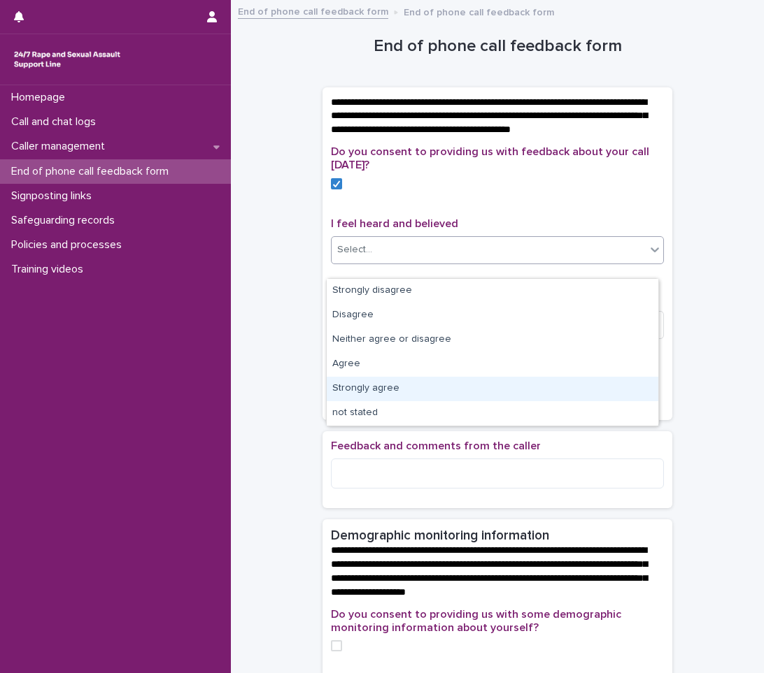
click at [461, 384] on div "Strongly agree" at bounding box center [492, 389] width 331 height 24
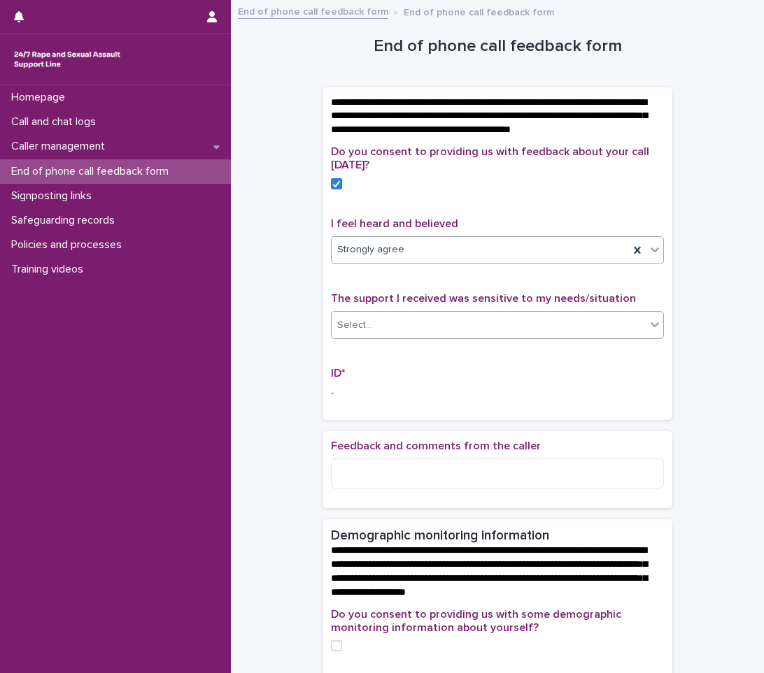
click at [453, 336] on div "Select..." at bounding box center [488, 325] width 314 height 23
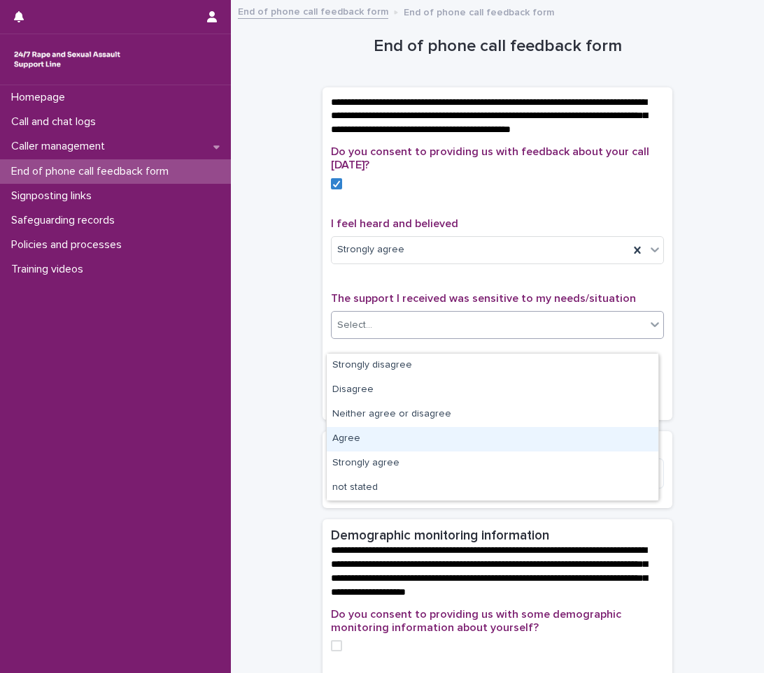
click at [396, 429] on div "Agree" at bounding box center [492, 439] width 331 height 24
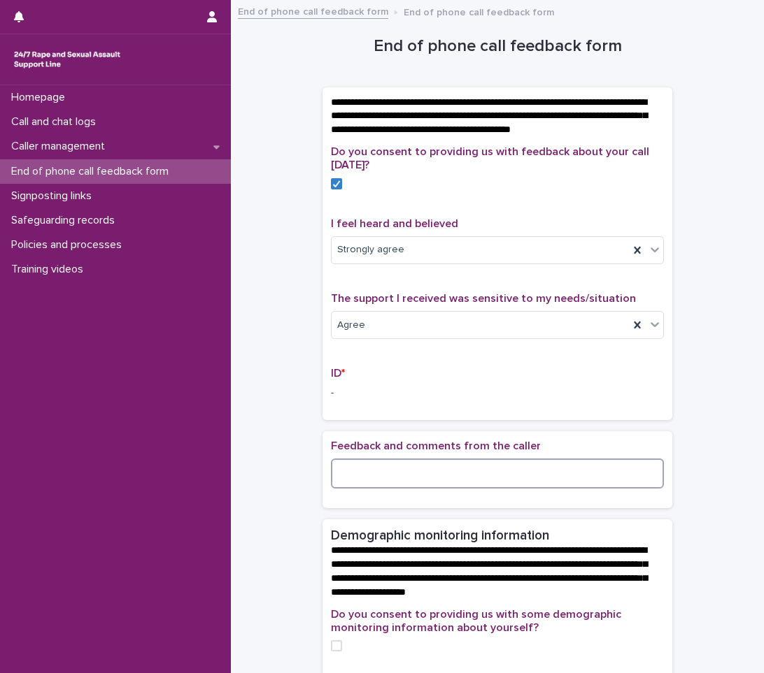
click at [405, 489] on textarea at bounding box center [497, 474] width 333 height 30
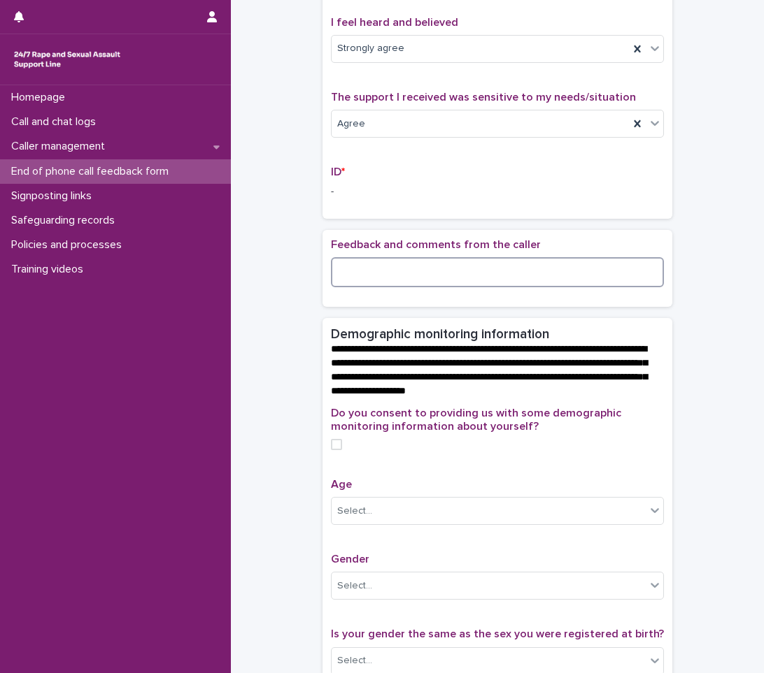
scroll to position [210, 0]
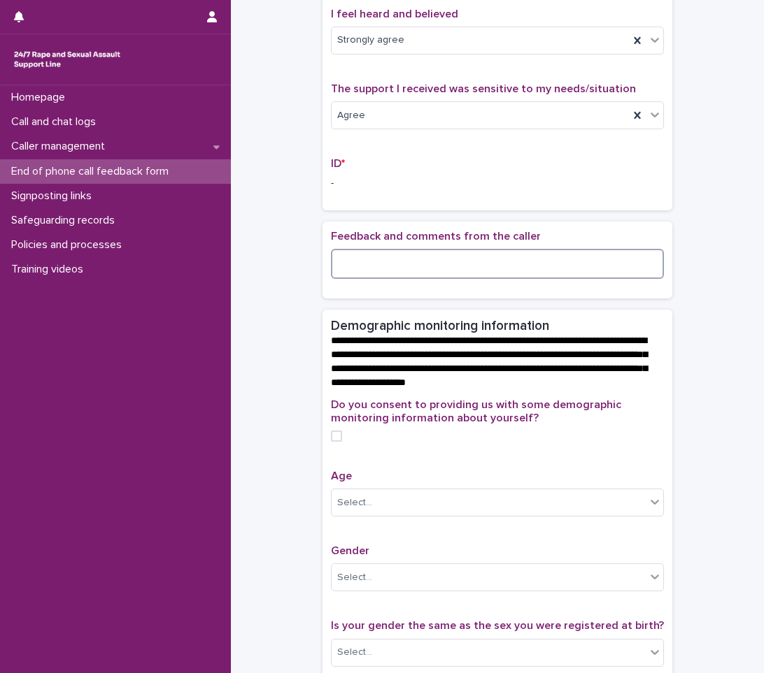
click at [333, 442] on span at bounding box center [336, 436] width 11 height 11
click at [420, 515] on div "Select..." at bounding box center [488, 503] width 314 height 23
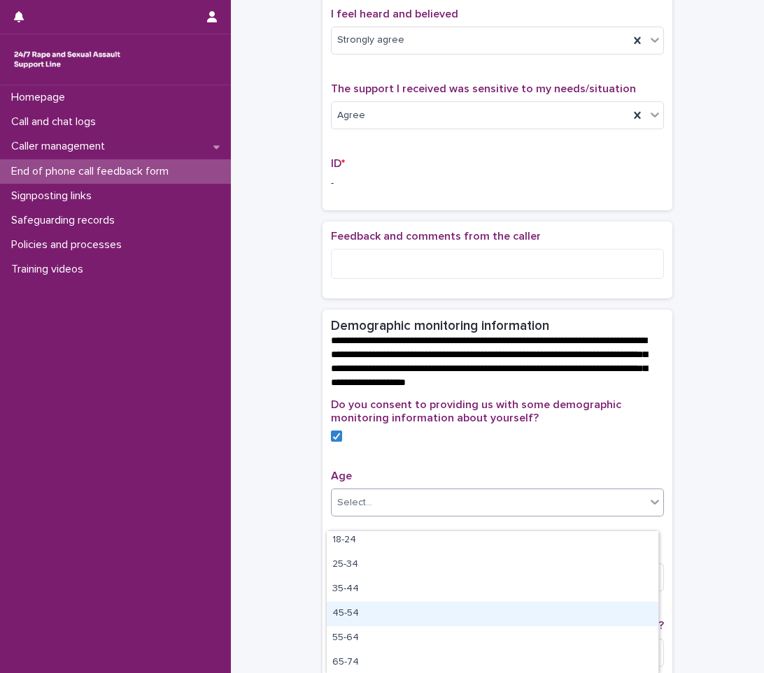
scroll to position [0, 0]
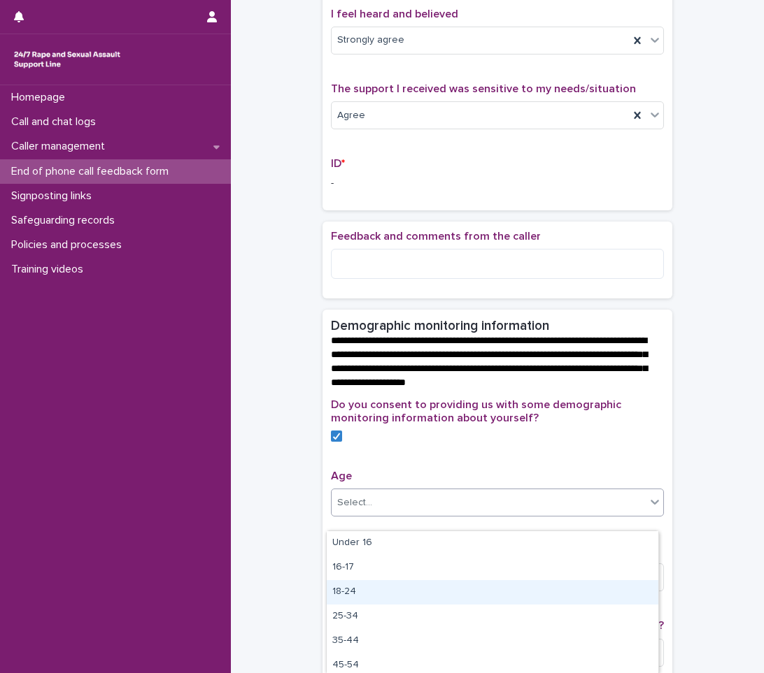
click at [390, 594] on div "18-24" at bounding box center [492, 592] width 331 height 24
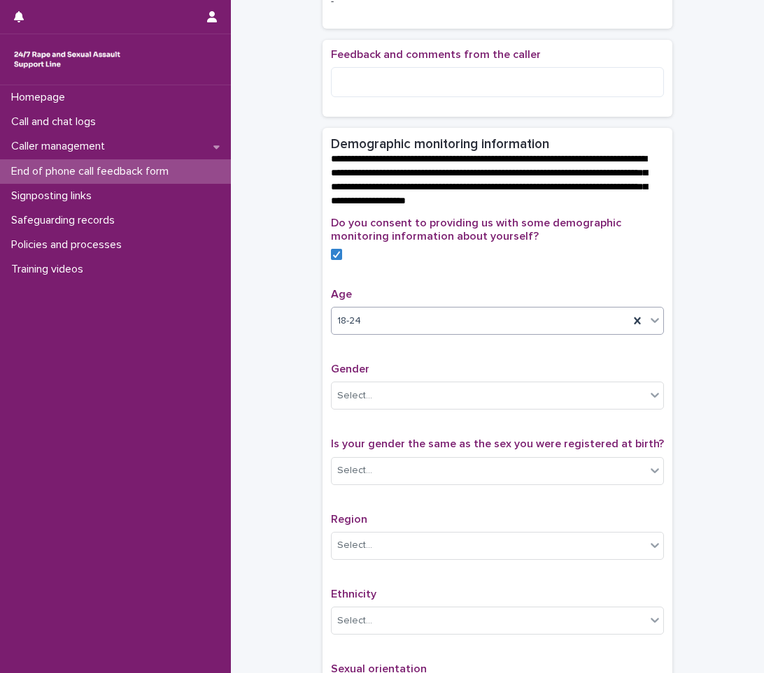
scroll to position [420, 0]
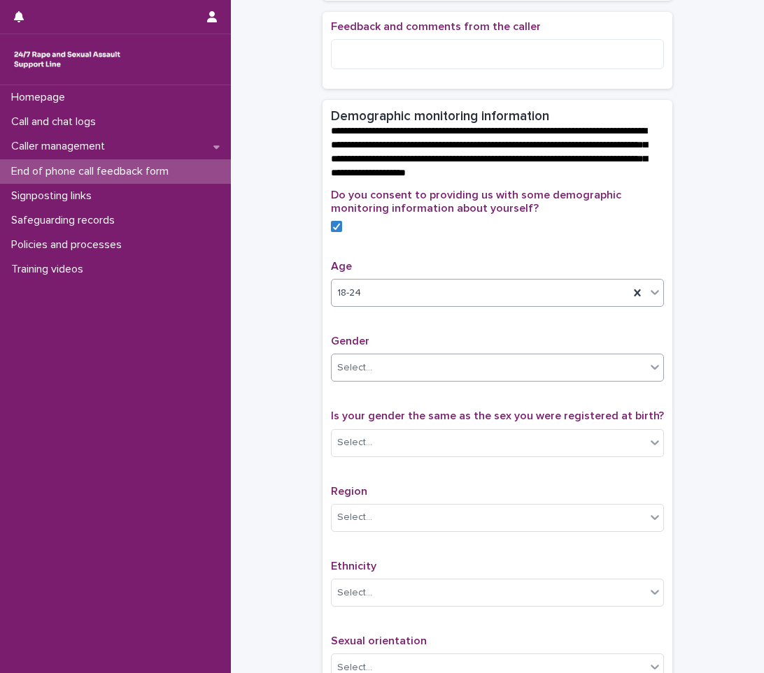
click at [412, 380] on div "Select..." at bounding box center [488, 368] width 314 height 23
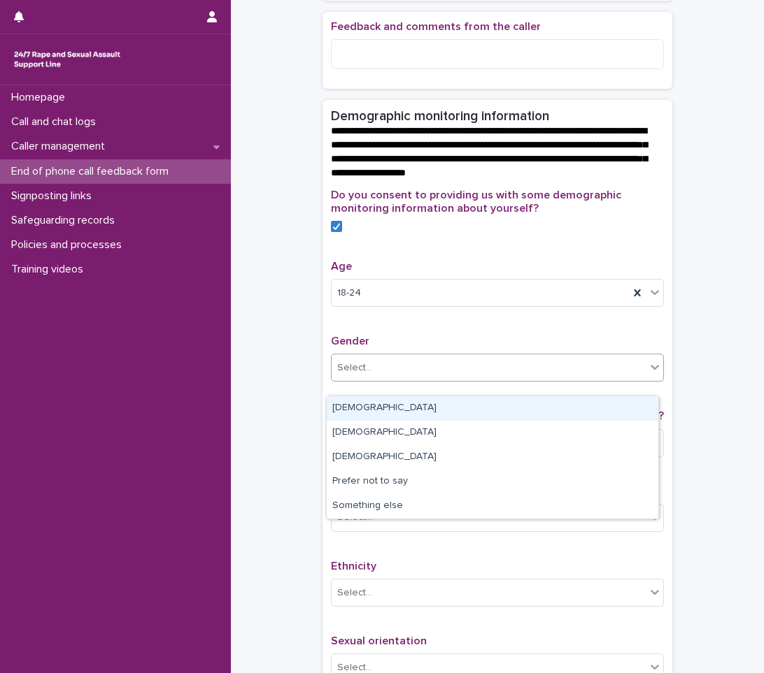
drag, startPoint x: 390, startPoint y: 406, endPoint x: 383, endPoint y: 413, distance: 10.4
click at [389, 407] on div "[DEMOGRAPHIC_DATA]" at bounding box center [492, 408] width 331 height 24
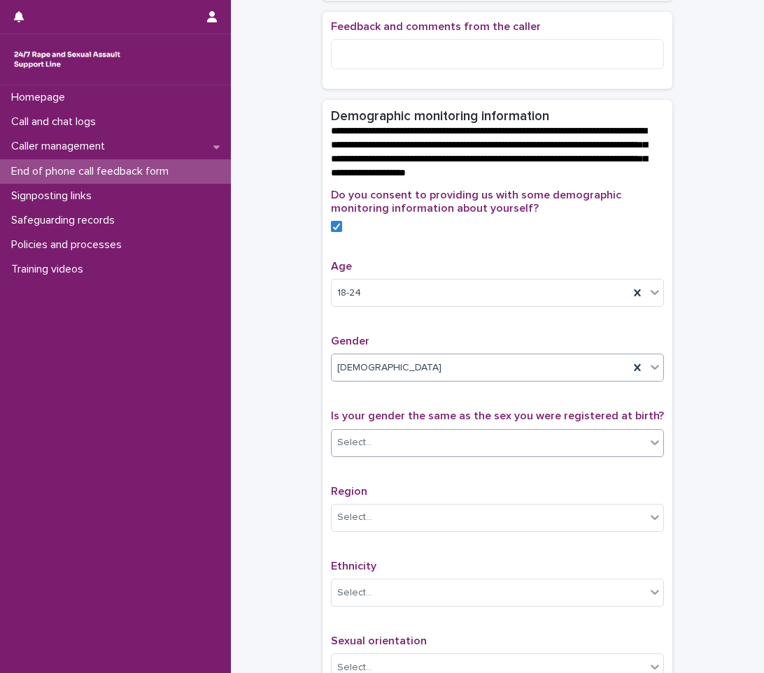
click at [378, 455] on div "Select..." at bounding box center [488, 442] width 314 height 23
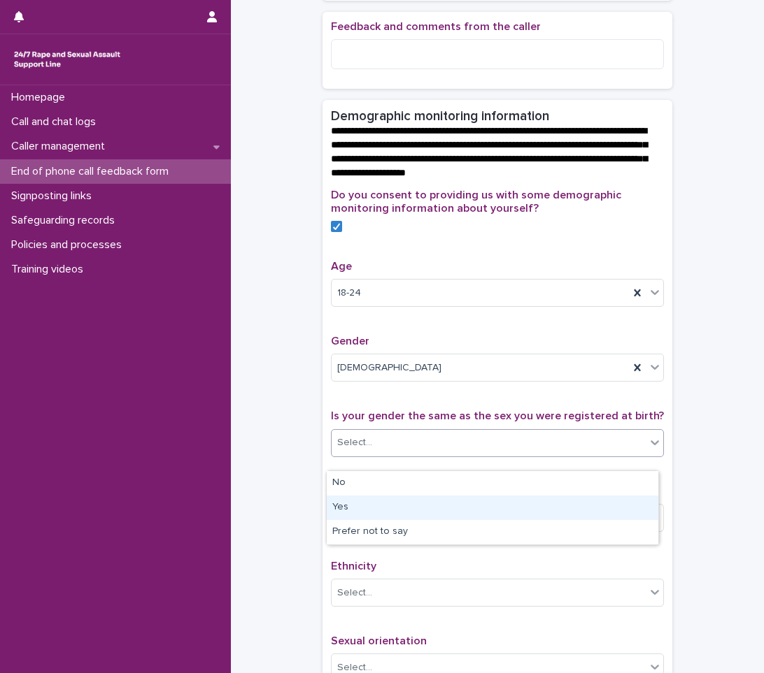
click at [400, 508] on div "Yes" at bounding box center [492, 508] width 331 height 24
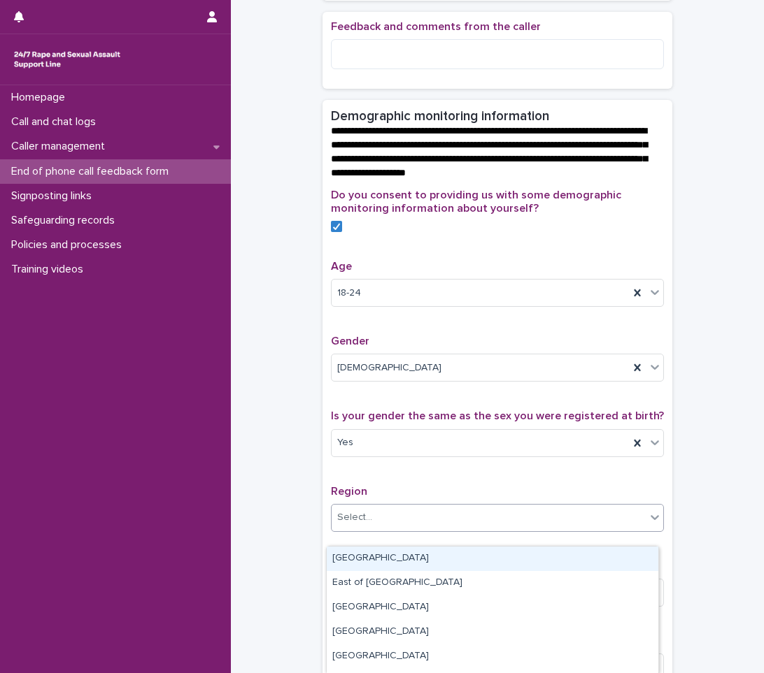
click at [422, 521] on div "Select..." at bounding box center [488, 517] width 314 height 23
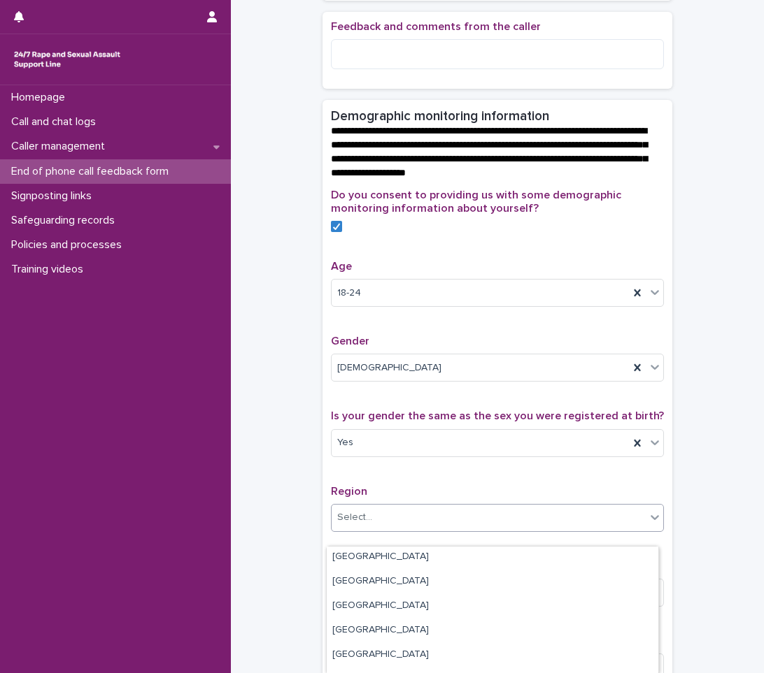
scroll to position [140, 0]
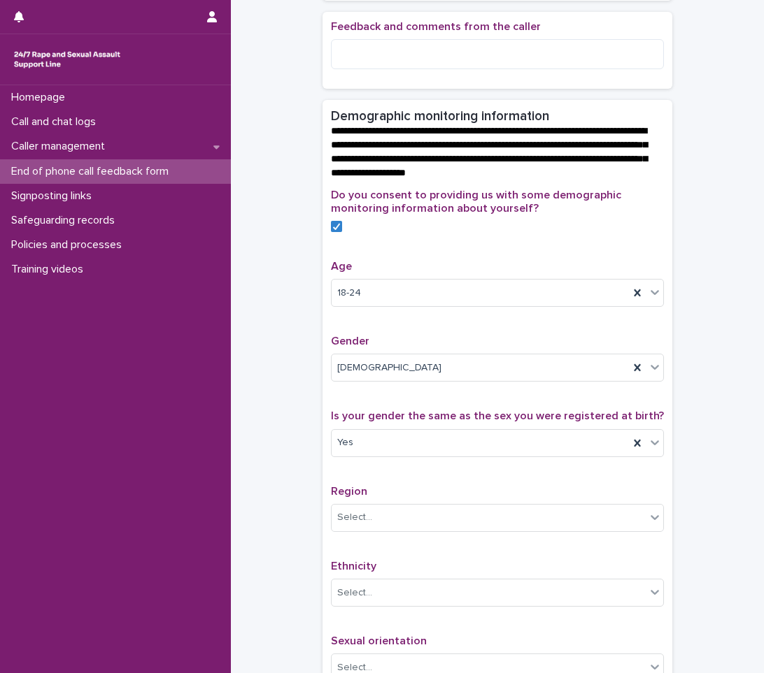
click at [266, 559] on div "**********" at bounding box center [497, 200] width 505 height 1222
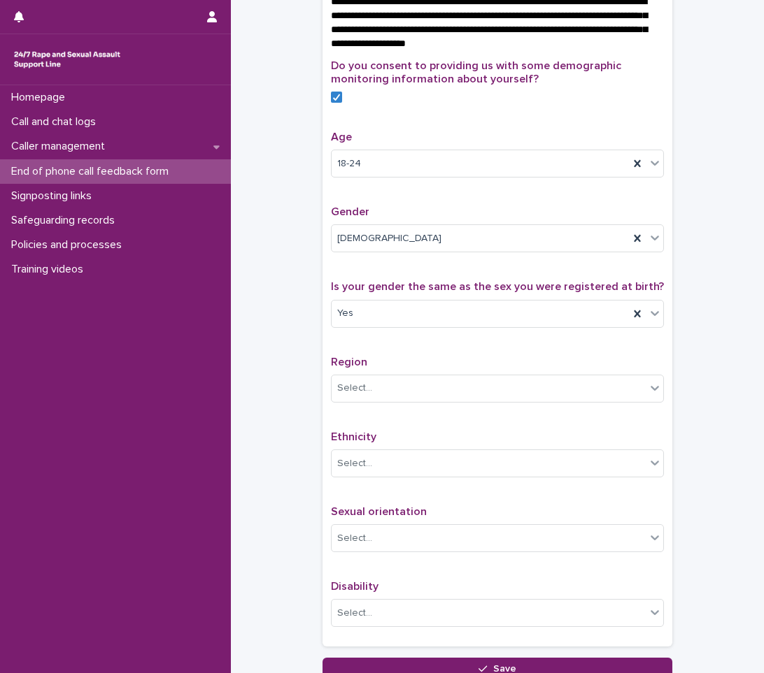
scroll to position [559, 0]
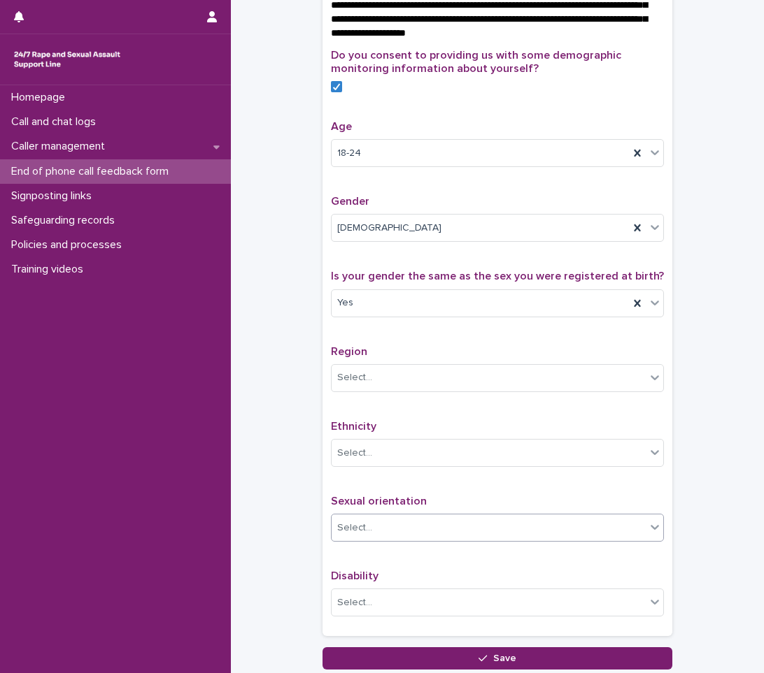
click at [551, 538] on div "Select..." at bounding box center [488, 528] width 314 height 23
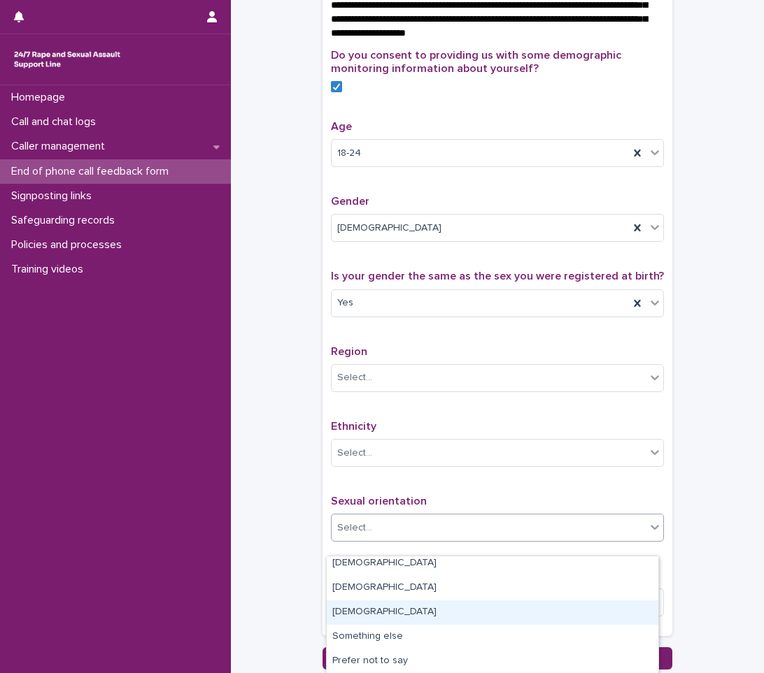
scroll to position [0, 0]
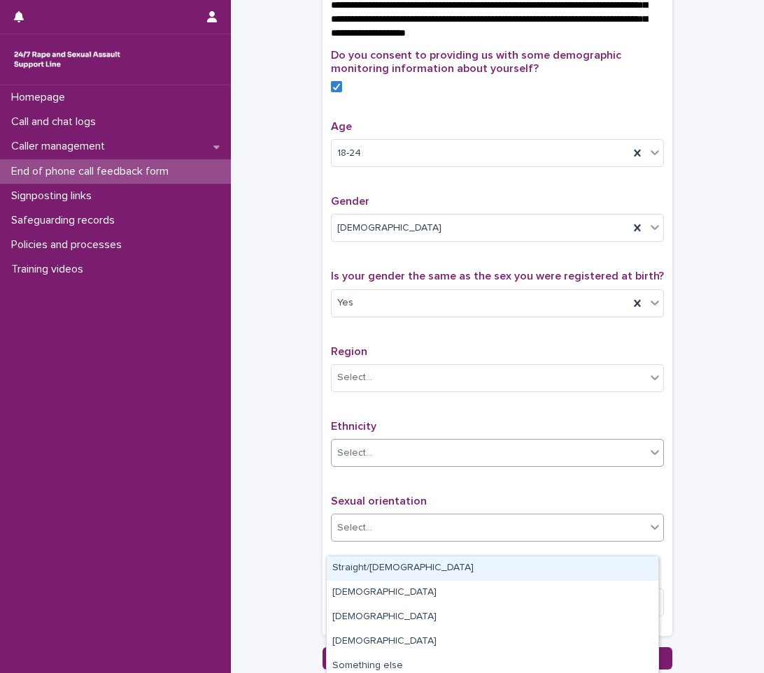
click at [431, 464] on div "Select..." at bounding box center [488, 453] width 314 height 23
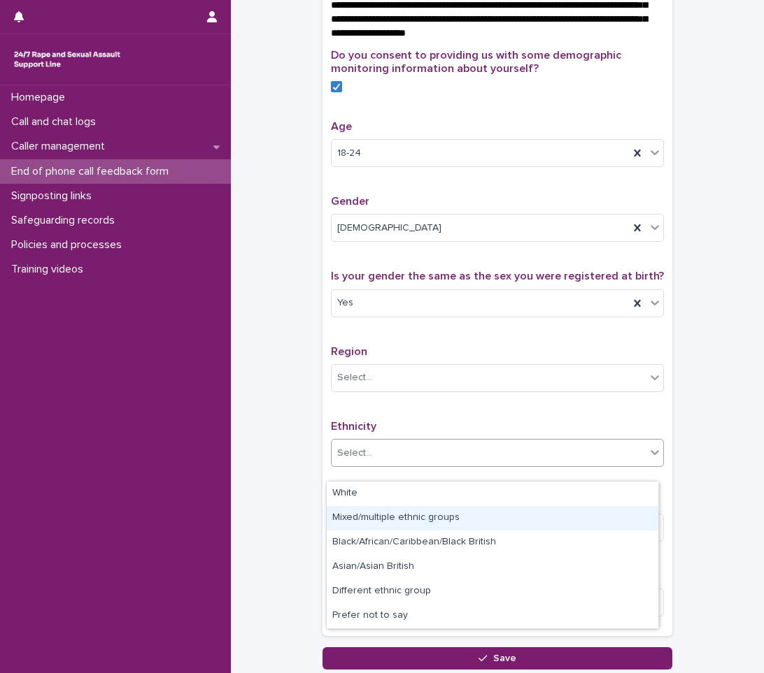
click at [359, 516] on div "Mixed/multiple ethnic groups" at bounding box center [492, 518] width 331 height 24
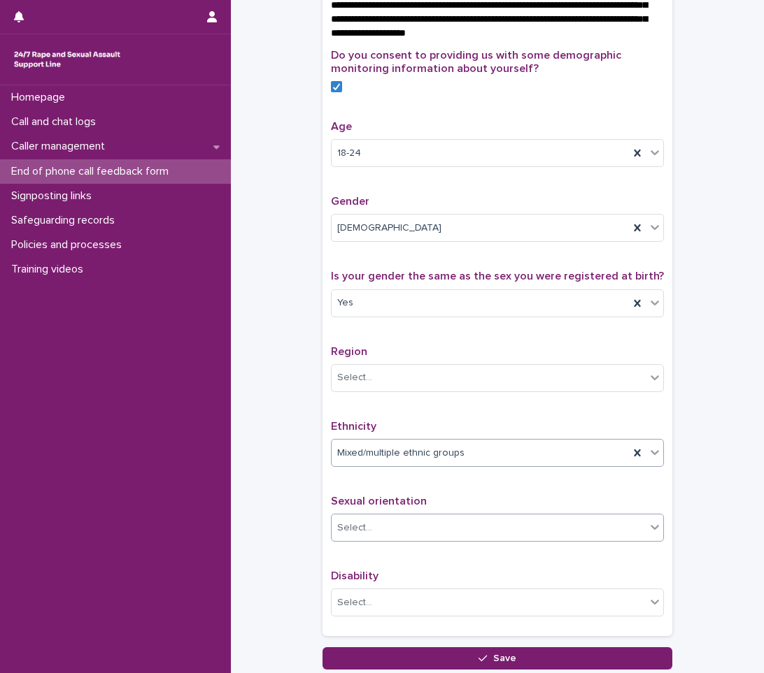
click at [406, 540] on div "Select..." at bounding box center [488, 528] width 314 height 23
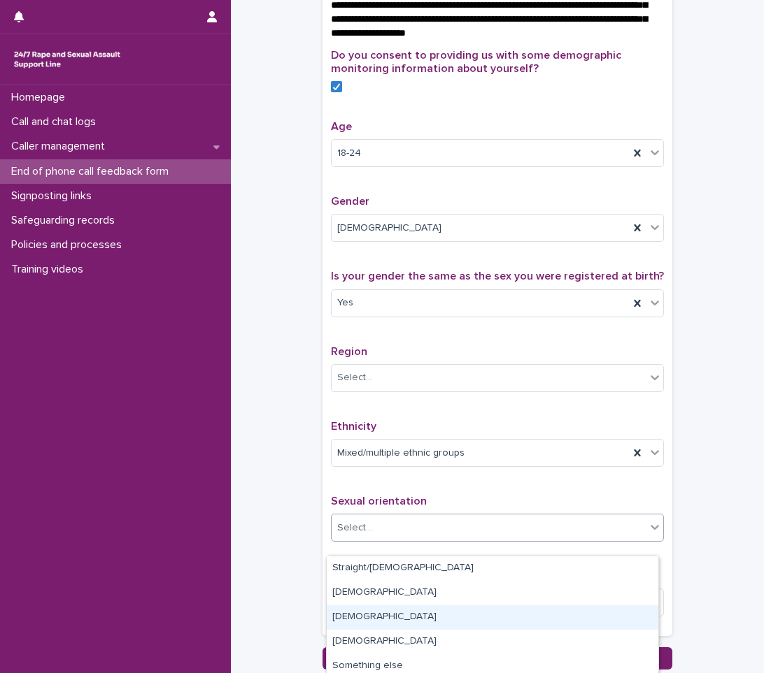
scroll to position [29, 0]
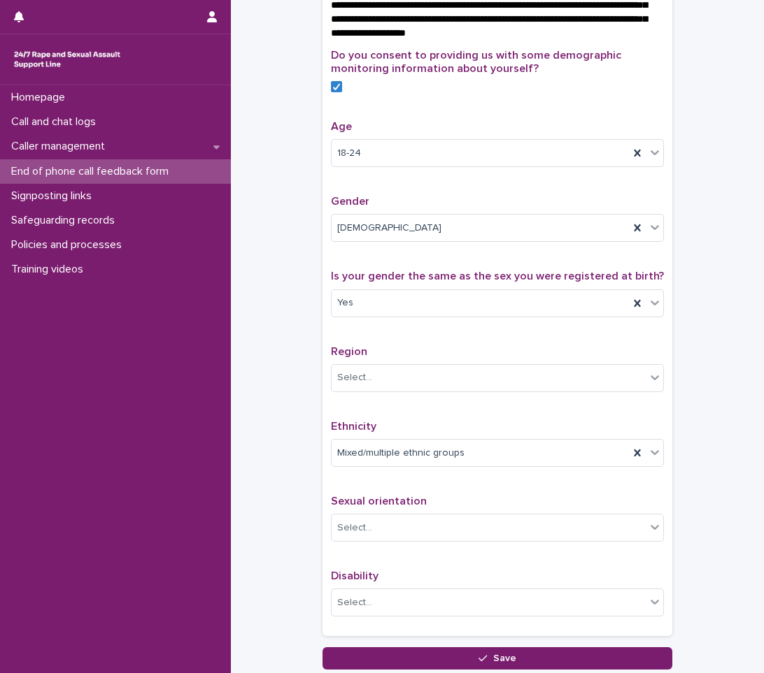
click at [294, 575] on div "**********" at bounding box center [497, 60] width 505 height 1222
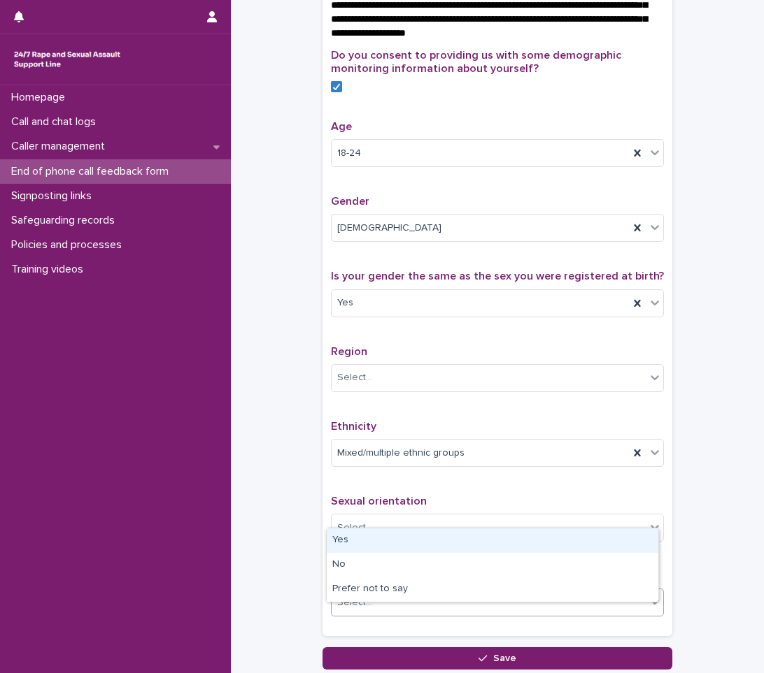
click at [361, 610] on div "Select..." at bounding box center [354, 603] width 35 height 15
click at [278, 478] on div "**********" at bounding box center [497, 60] width 505 height 1222
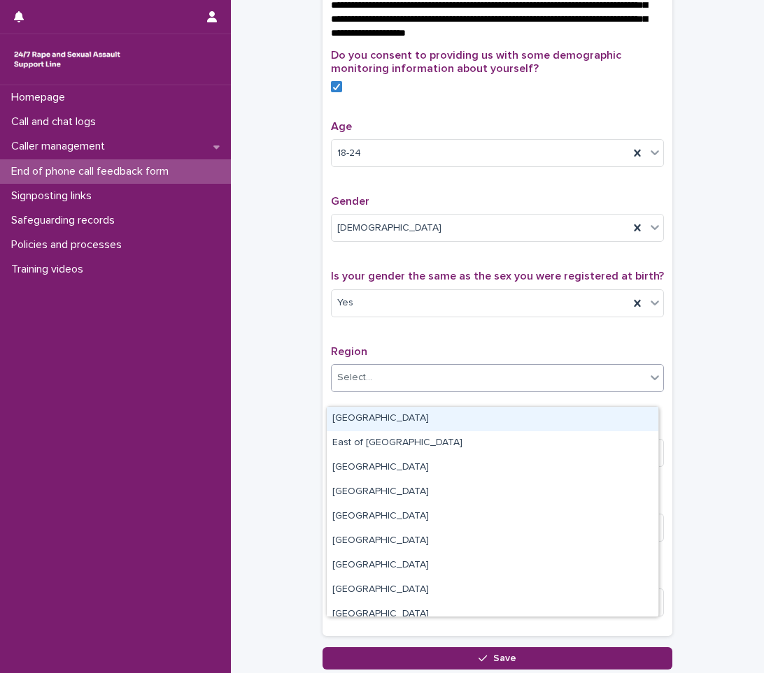
click at [345, 385] on div "Select..." at bounding box center [354, 378] width 35 height 15
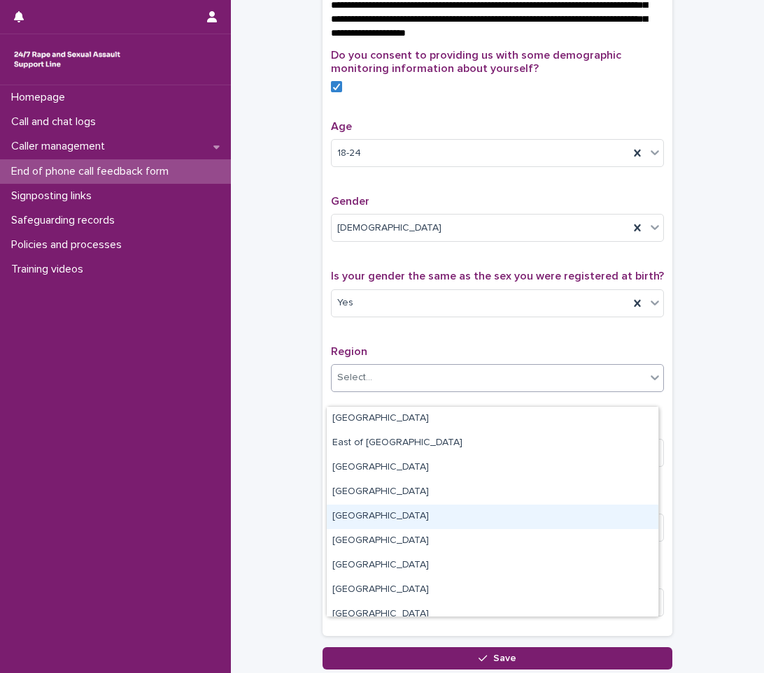
scroll to position [84, 0]
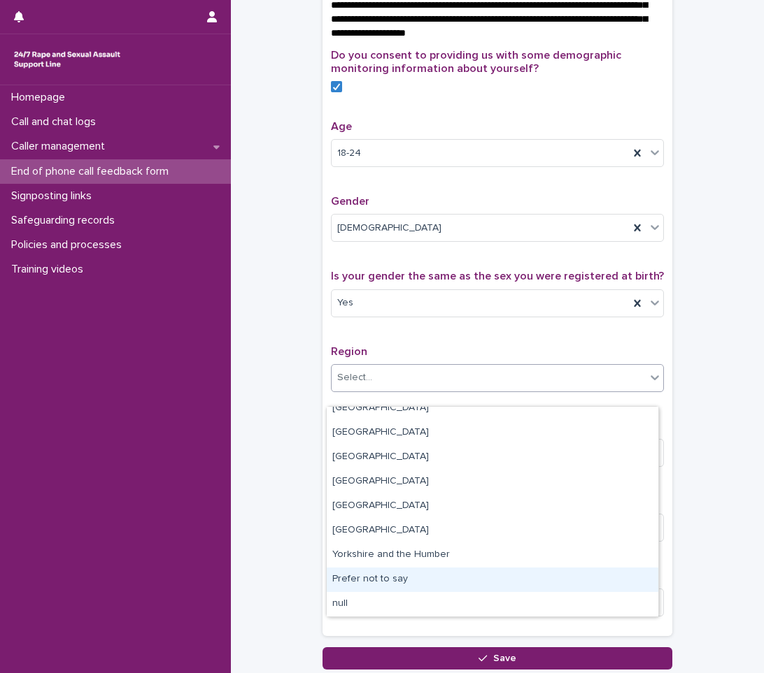
click at [388, 569] on div "Prefer not to say" at bounding box center [492, 580] width 331 height 24
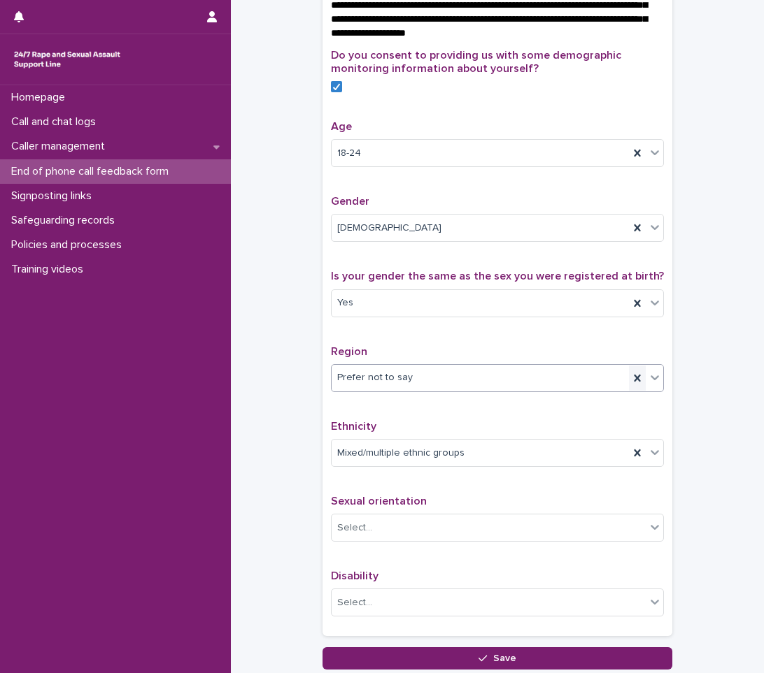
click at [631, 385] on icon at bounding box center [637, 378] width 14 height 14
click at [648, 385] on icon at bounding box center [655, 378] width 14 height 14
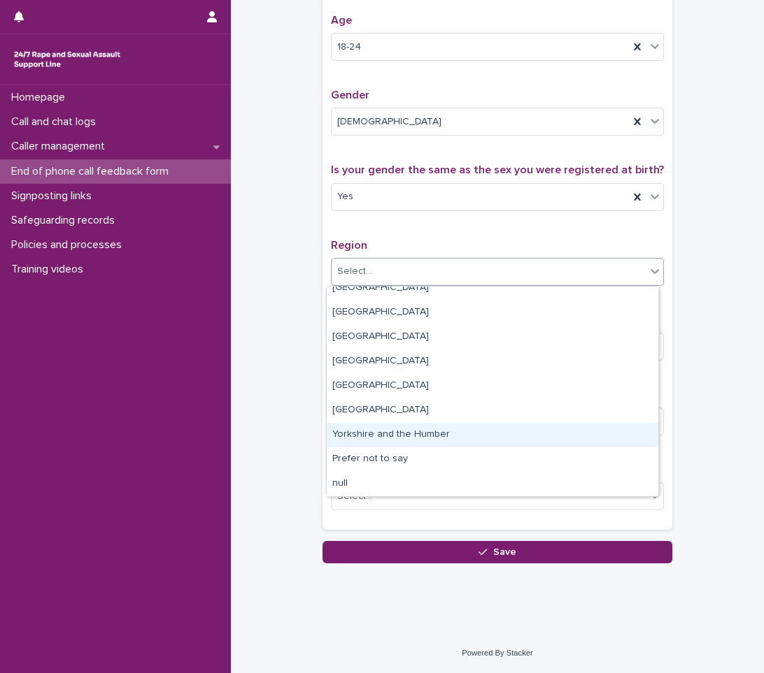
click at [422, 446] on div "Yorkshire and the Humber" at bounding box center [492, 435] width 331 height 24
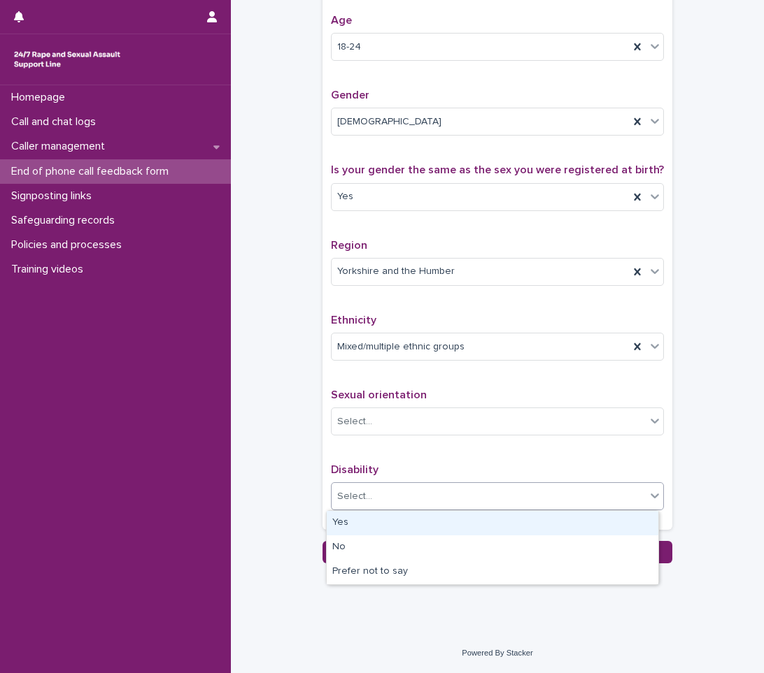
click at [392, 489] on div "Select..." at bounding box center [488, 496] width 314 height 23
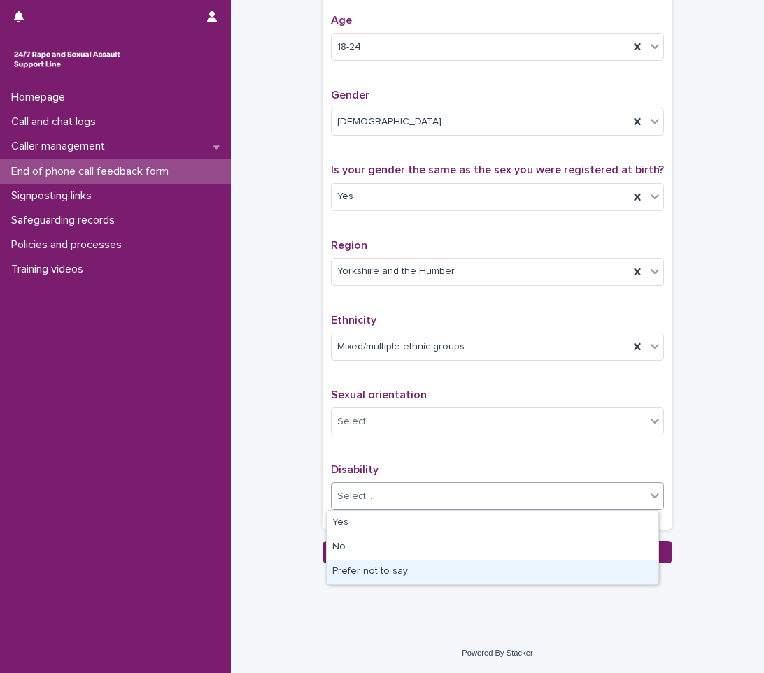
drag, startPoint x: 387, startPoint y: 527, endPoint x: 373, endPoint y: 561, distance: 36.8
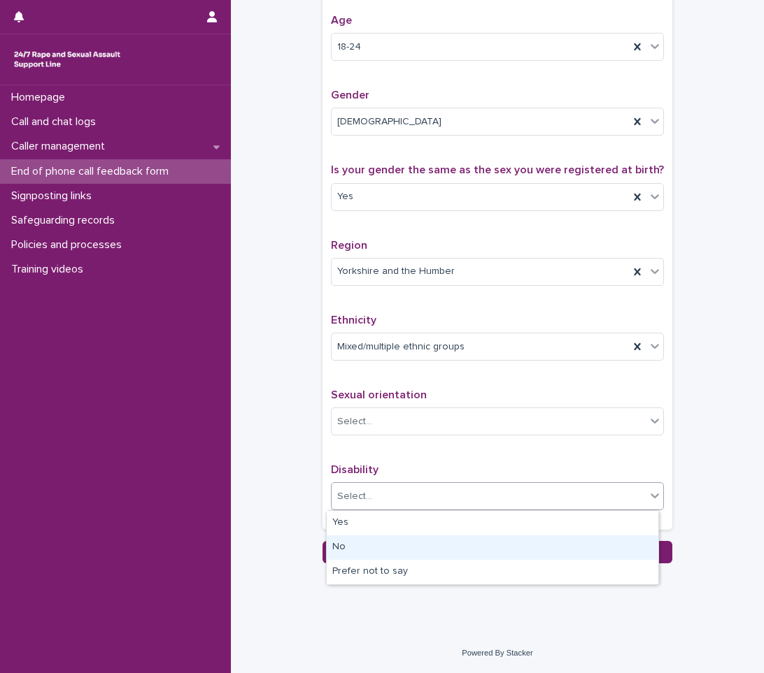
click at [380, 542] on div "No" at bounding box center [492, 548] width 331 height 24
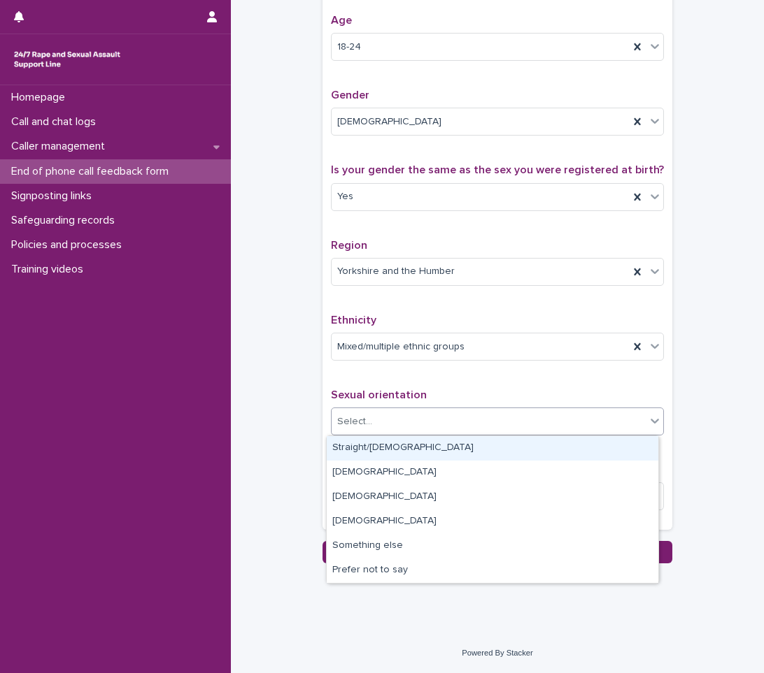
click at [496, 429] on div "Select..." at bounding box center [488, 421] width 314 height 23
click at [399, 441] on div "Straight/[DEMOGRAPHIC_DATA]" at bounding box center [492, 448] width 331 height 24
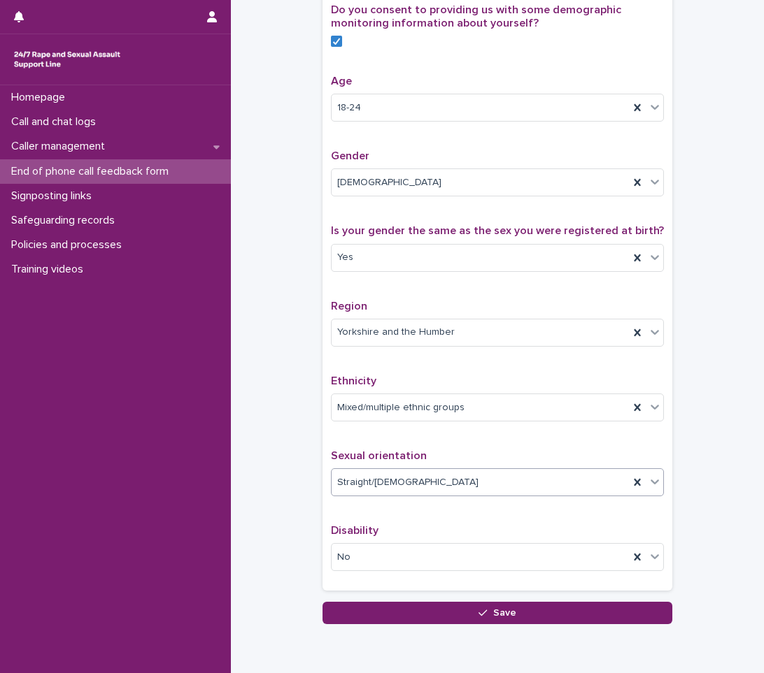
scroll to position [629, 0]
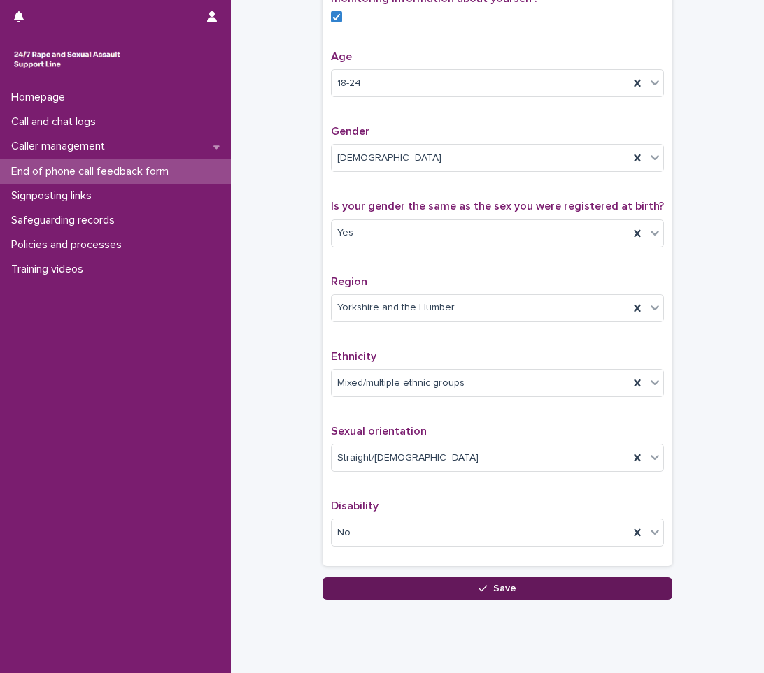
click at [417, 600] on button "Save" at bounding box center [497, 589] width 350 height 22
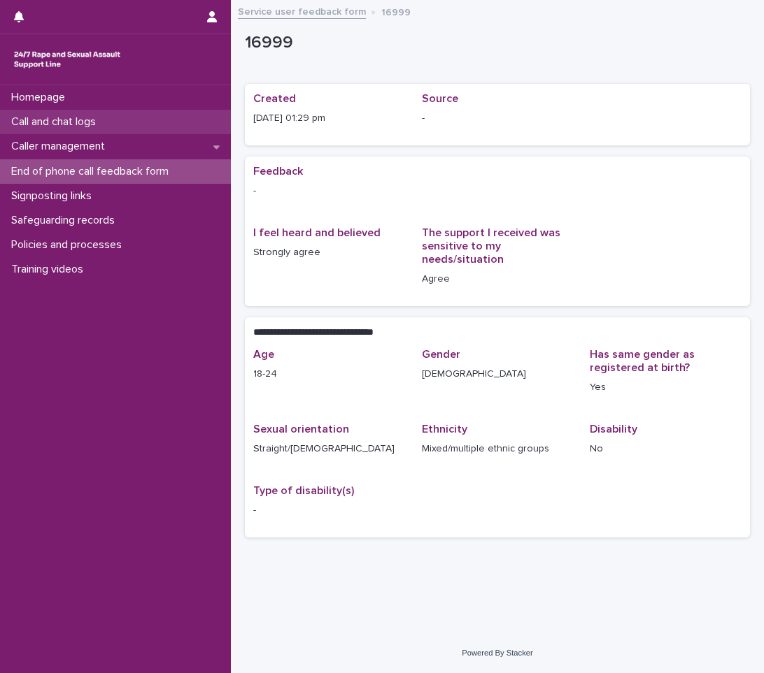
click at [120, 129] on div "Call and chat logs" at bounding box center [115, 122] width 231 height 24
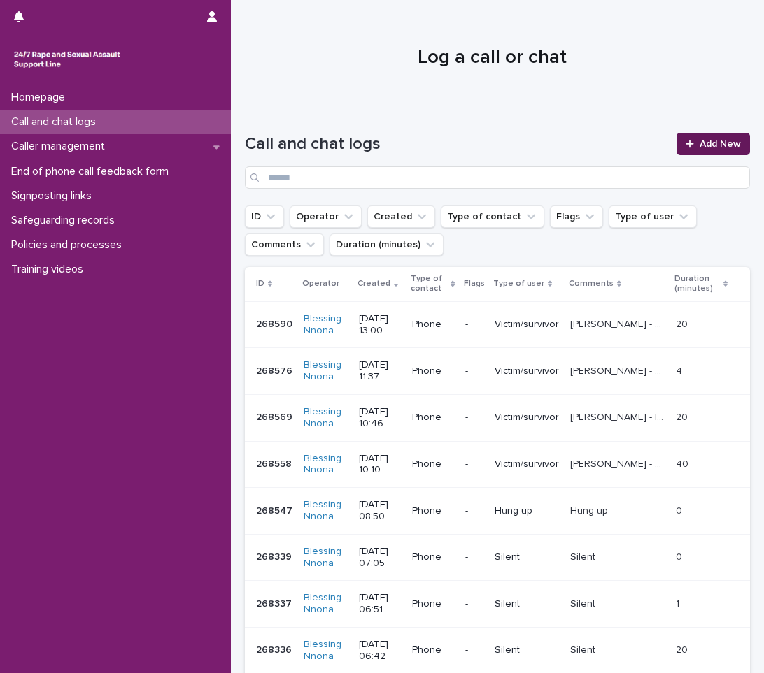
click at [726, 145] on span "Add New" at bounding box center [719, 144] width 41 height 10
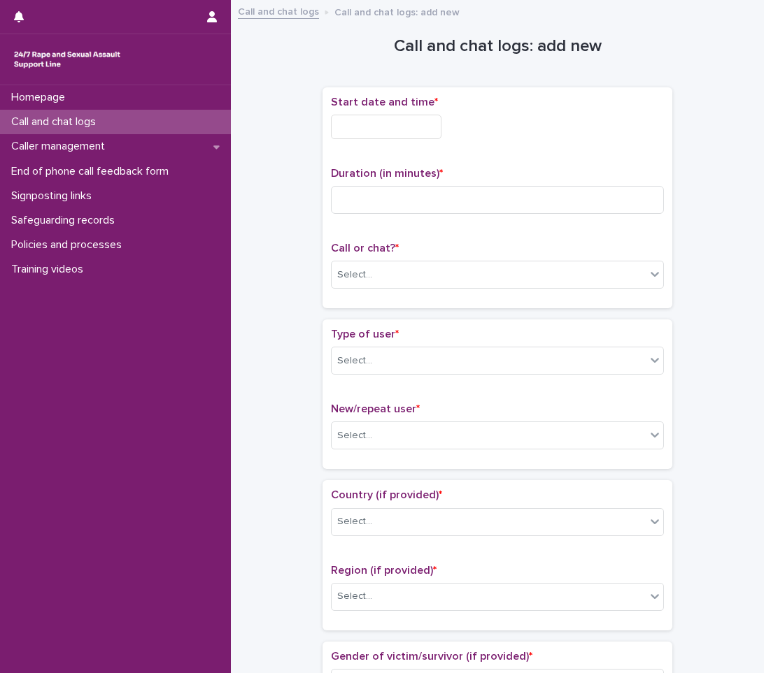
click at [378, 122] on input "text" at bounding box center [386, 127] width 110 height 24
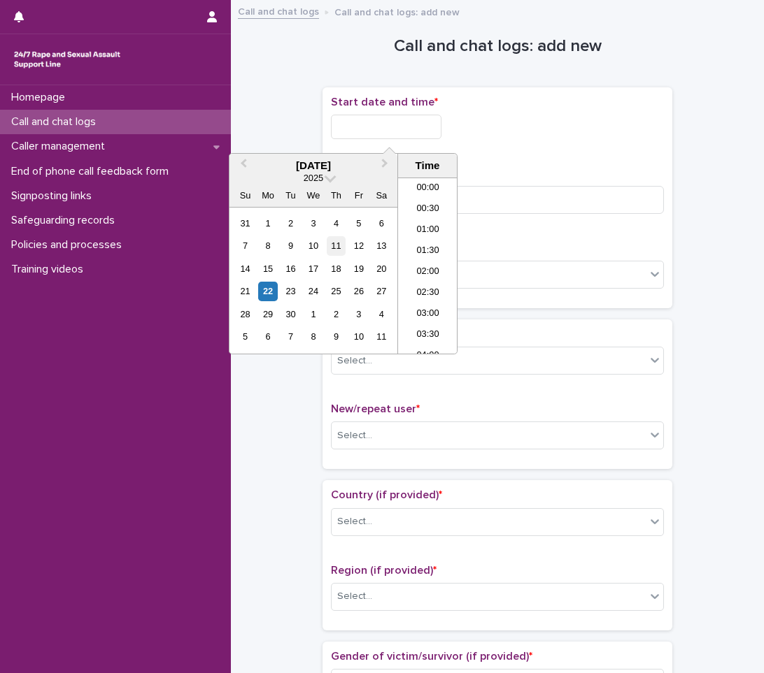
scroll to position [469, 0]
click at [262, 291] on div "22" at bounding box center [267, 291] width 19 height 19
click at [432, 262] on li "13:00" at bounding box center [427, 265] width 59 height 21
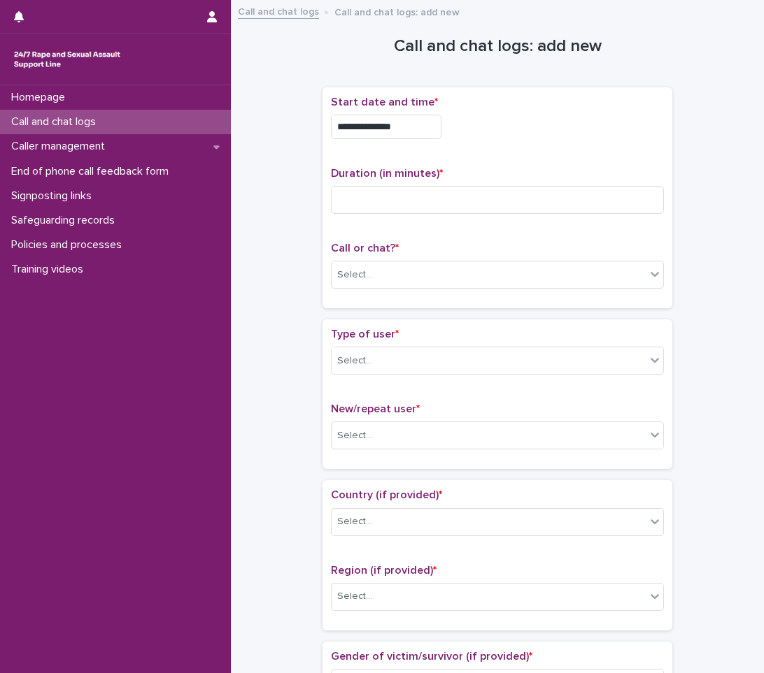
click at [423, 122] on input "**********" at bounding box center [386, 127] width 110 height 24
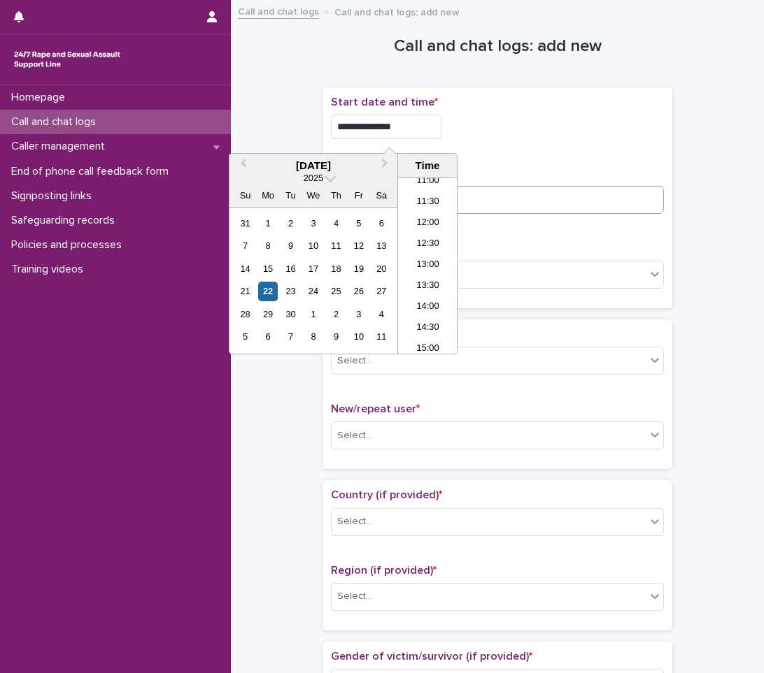
type input "**********"
click at [535, 198] on input at bounding box center [497, 200] width 333 height 28
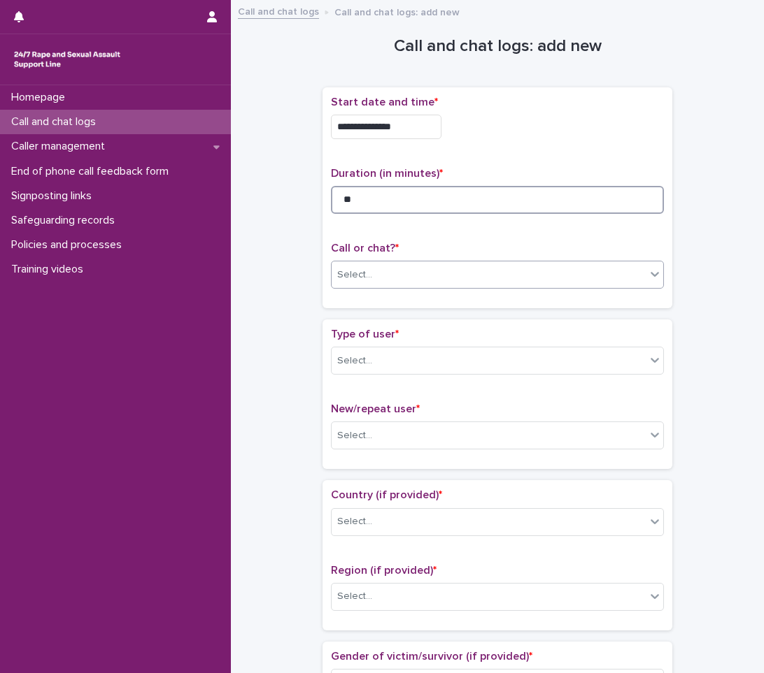
type input "**"
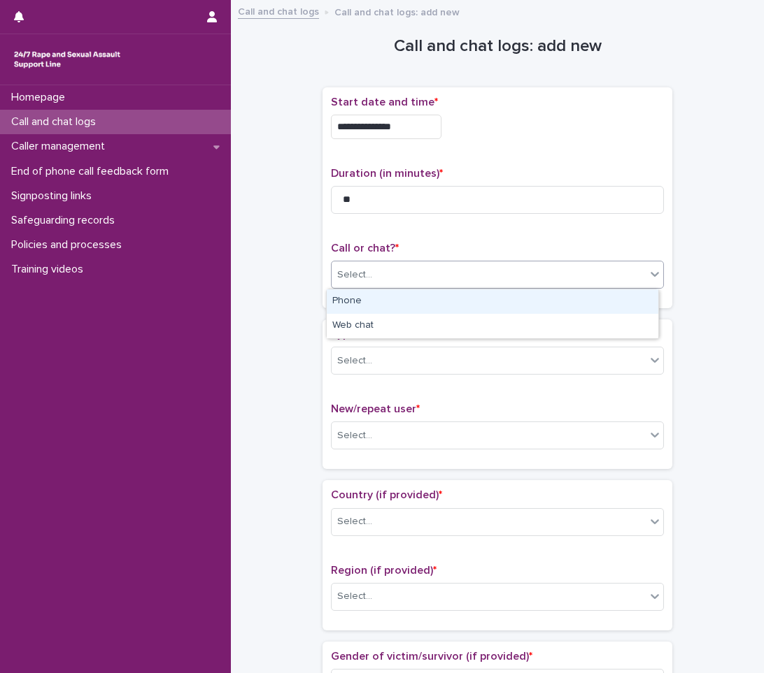
click at [516, 271] on div "Select..." at bounding box center [488, 275] width 314 height 23
click at [420, 295] on div "Phone" at bounding box center [492, 301] width 331 height 24
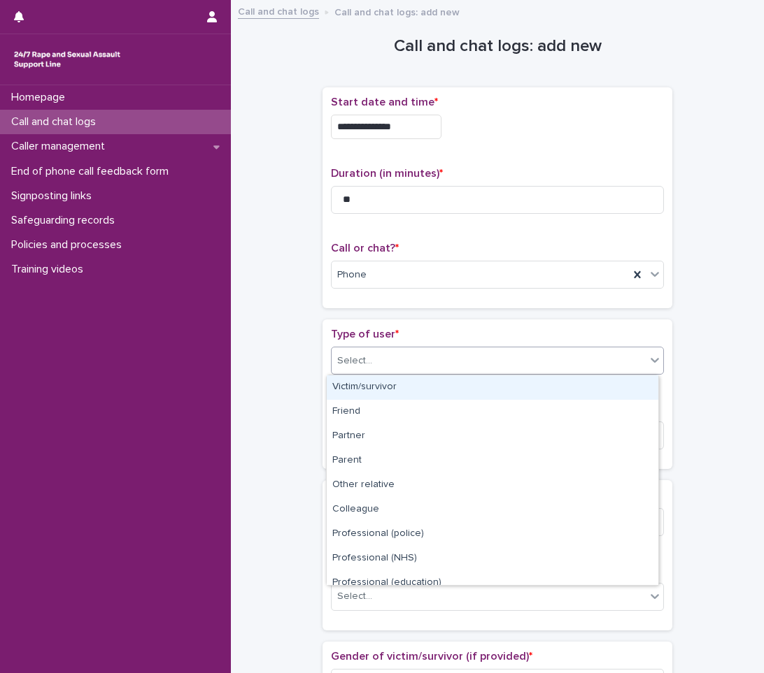
click at [383, 351] on div "Select..." at bounding box center [488, 361] width 314 height 23
click at [366, 395] on div "Victim/survivor" at bounding box center [492, 388] width 331 height 24
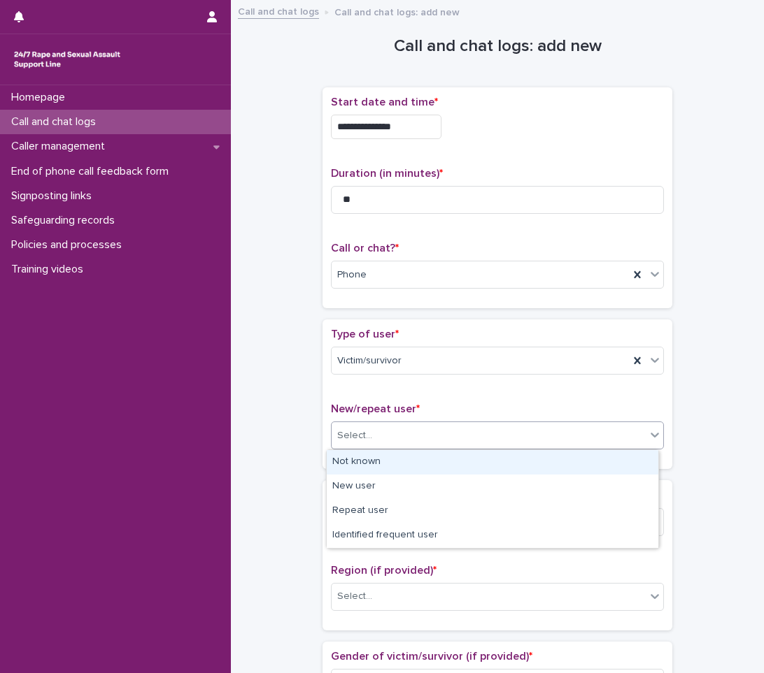
click at [369, 436] on div "Select..." at bounding box center [488, 435] width 314 height 23
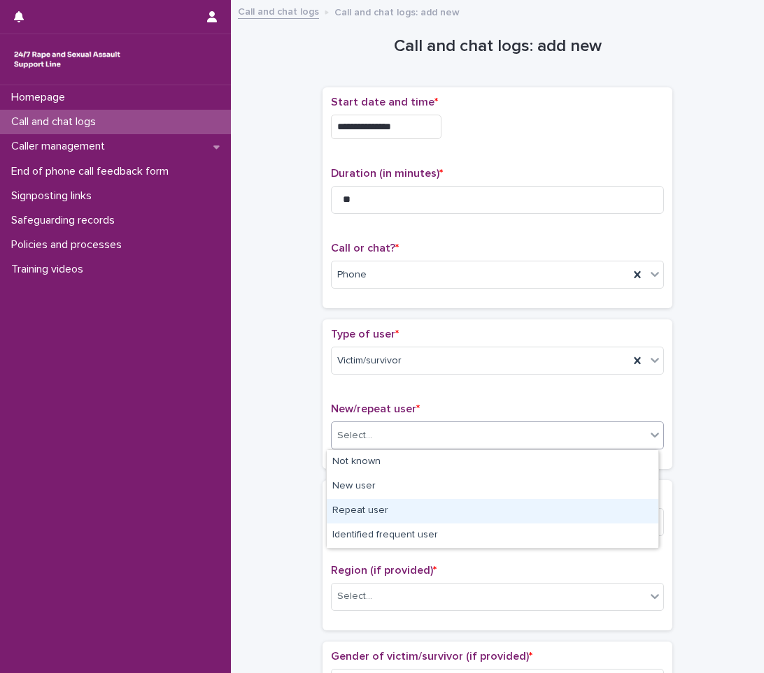
click at [352, 505] on div "Repeat user" at bounding box center [492, 511] width 331 height 24
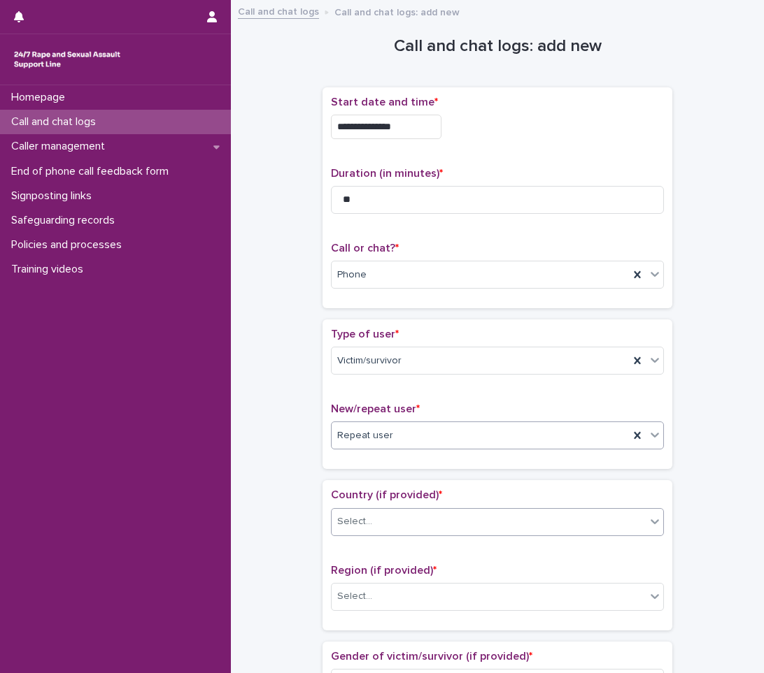
click at [384, 521] on div "Select..." at bounding box center [488, 521] width 314 height 23
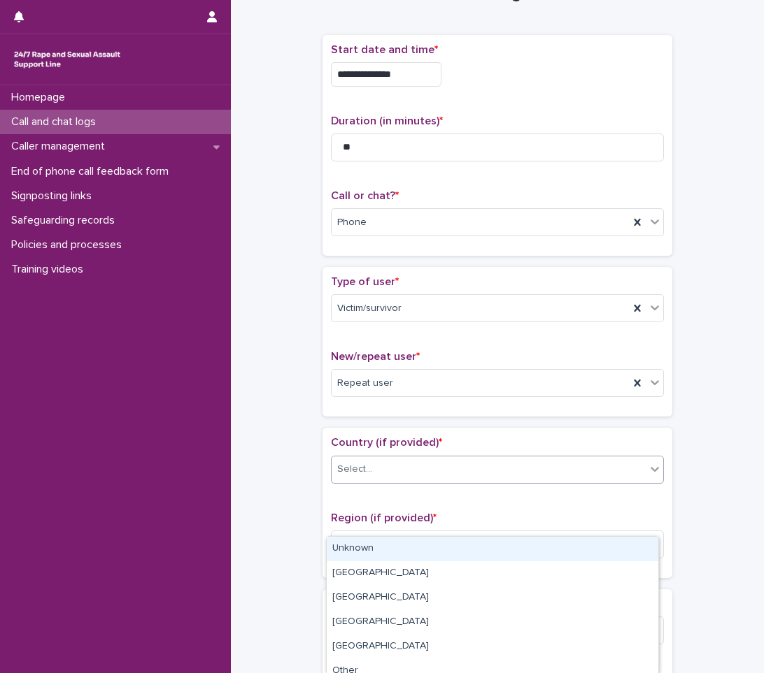
scroll to position [210, 0]
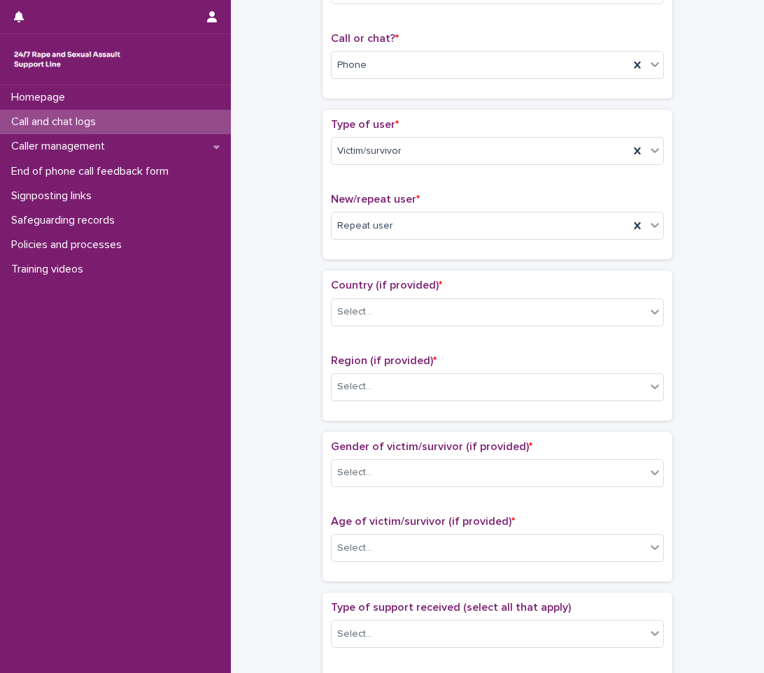
click at [354, 566] on div "Age of victim/survivor (if provided) * Select..." at bounding box center [497, 544] width 333 height 58
click at [374, 315] on div "Select..." at bounding box center [488, 312] width 314 height 23
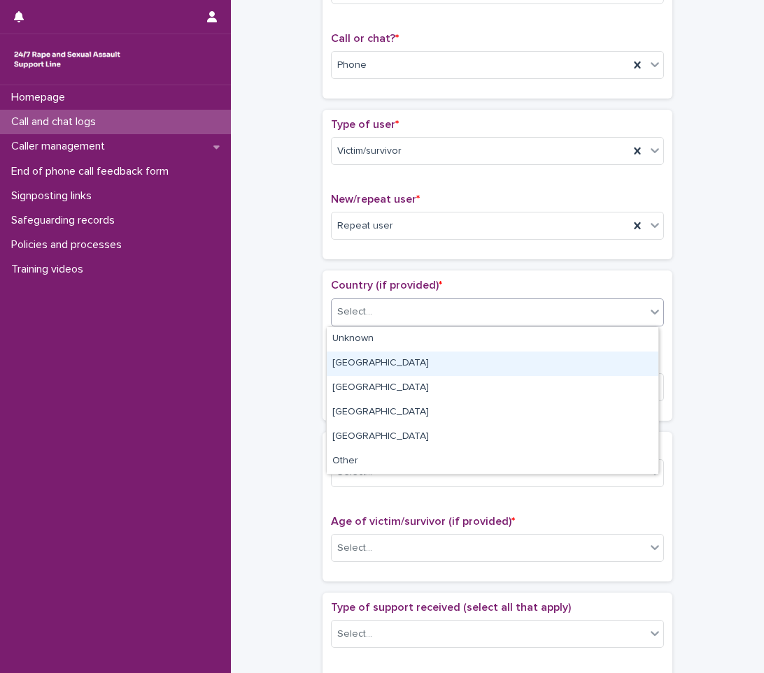
click at [369, 370] on div "[GEOGRAPHIC_DATA]" at bounding box center [492, 364] width 331 height 24
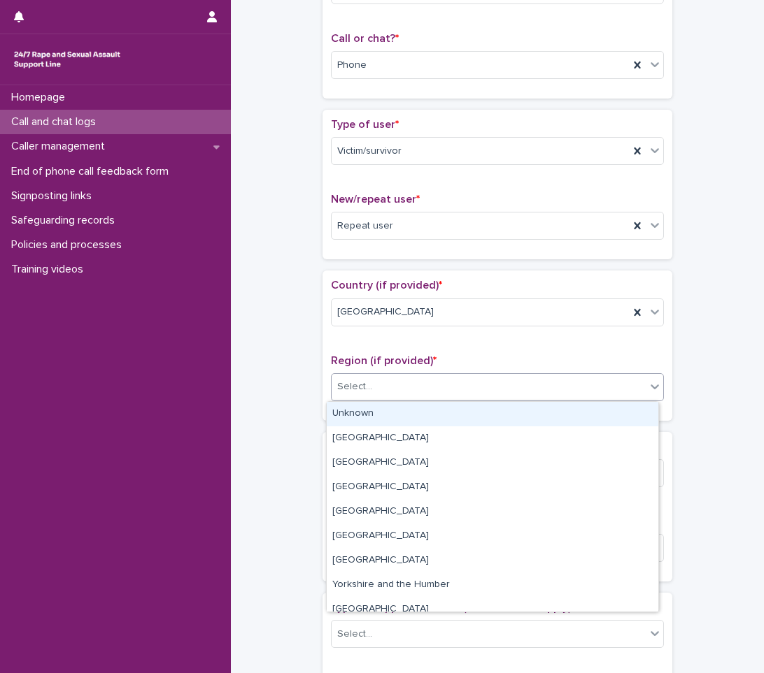
click at [377, 392] on div "Select..." at bounding box center [488, 387] width 314 height 23
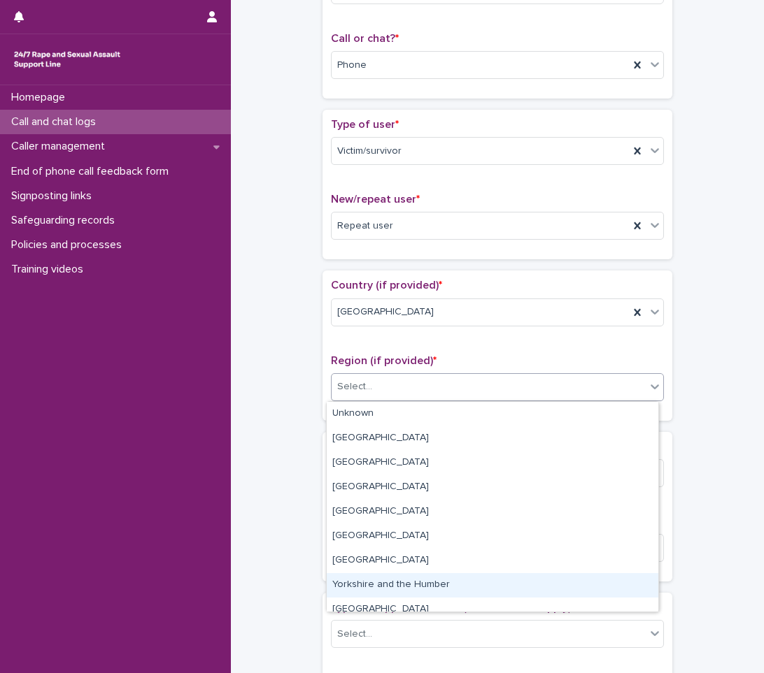
drag, startPoint x: 396, startPoint y: 585, endPoint x: 389, endPoint y: 578, distance: 10.4
click at [393, 586] on div "Yorkshire and the Humber" at bounding box center [492, 585] width 331 height 24
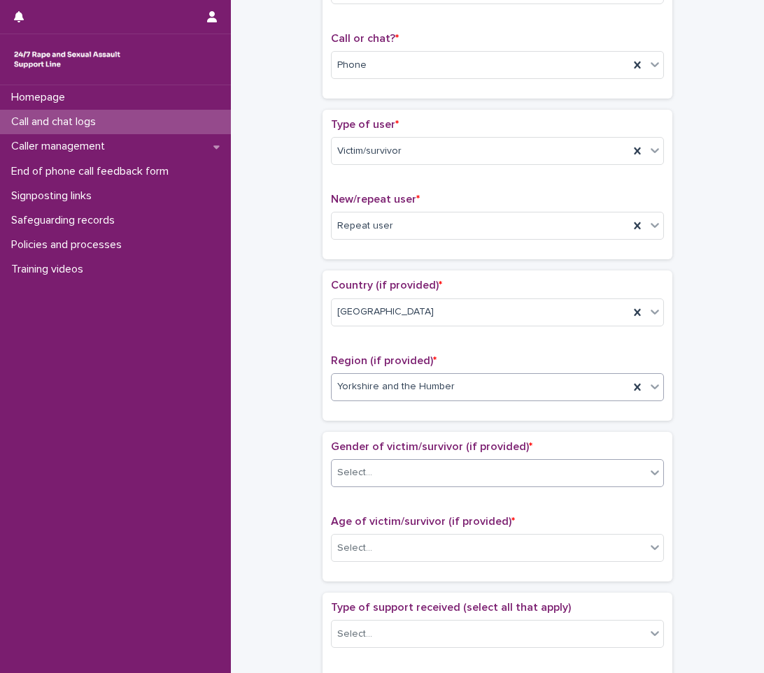
click at [387, 471] on div "Select..." at bounding box center [488, 473] width 314 height 23
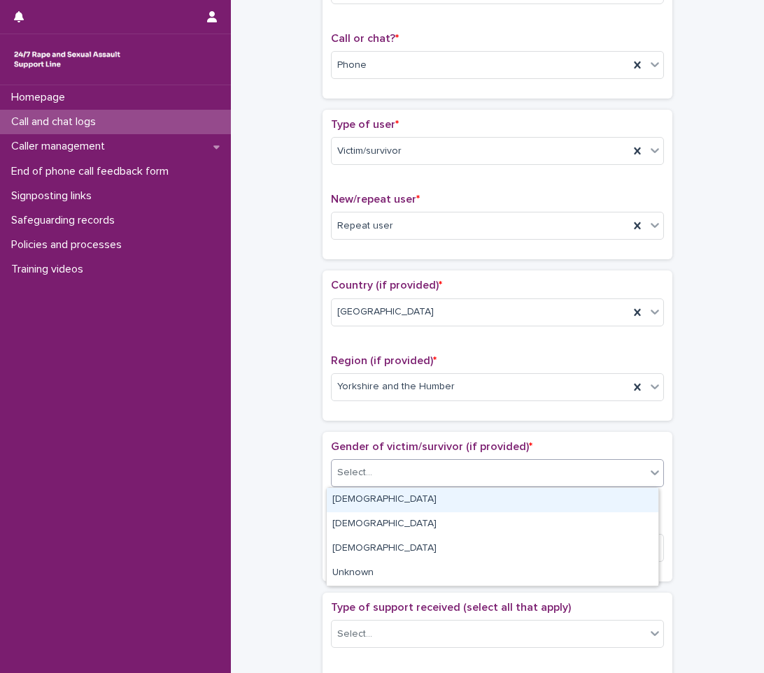
click at [375, 501] on div "[DEMOGRAPHIC_DATA]" at bounding box center [492, 500] width 331 height 24
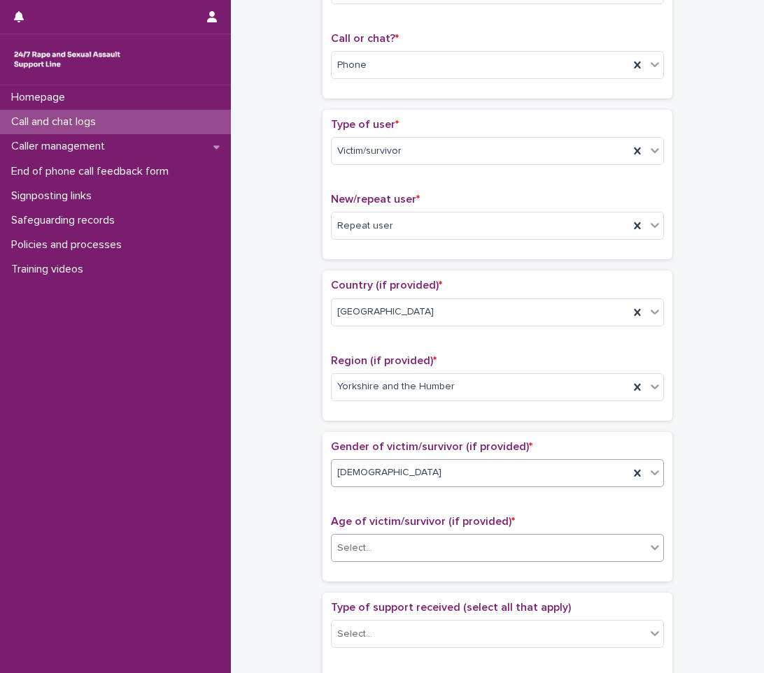
click at [382, 535] on div "Select..." at bounding box center [497, 548] width 333 height 28
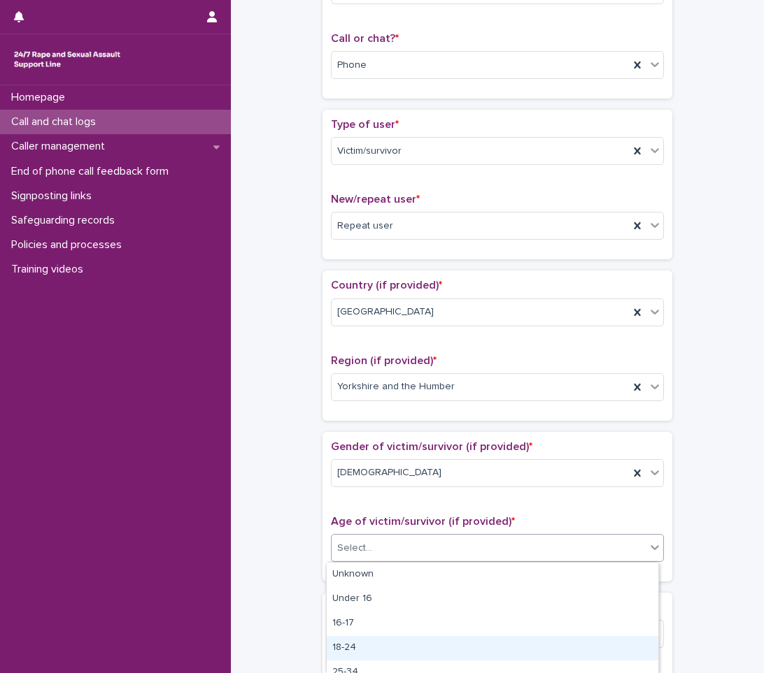
drag, startPoint x: 360, startPoint y: 648, endPoint x: 387, endPoint y: 566, distance: 86.2
click at [359, 648] on div "18-24" at bounding box center [492, 648] width 331 height 24
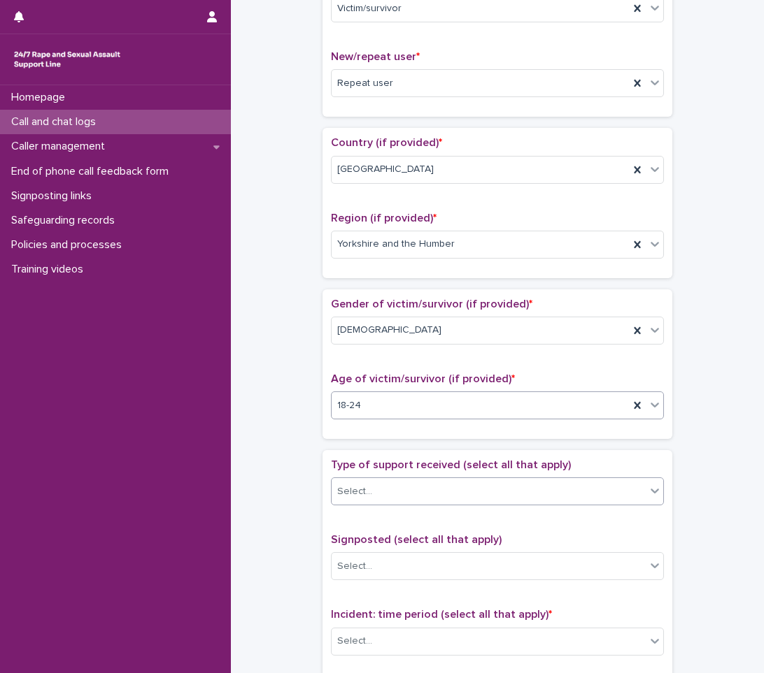
scroll to position [420, 0]
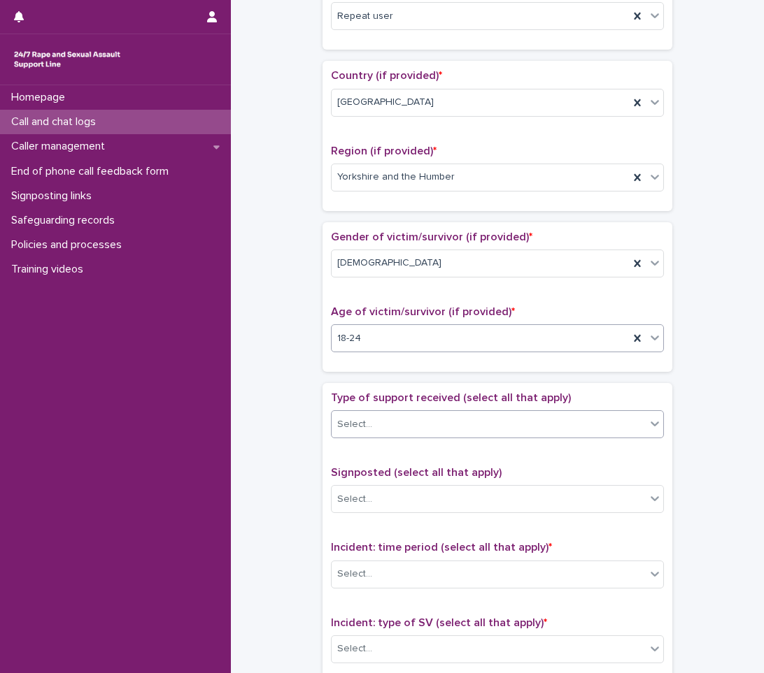
click at [403, 415] on div "Select..." at bounding box center [488, 424] width 314 height 23
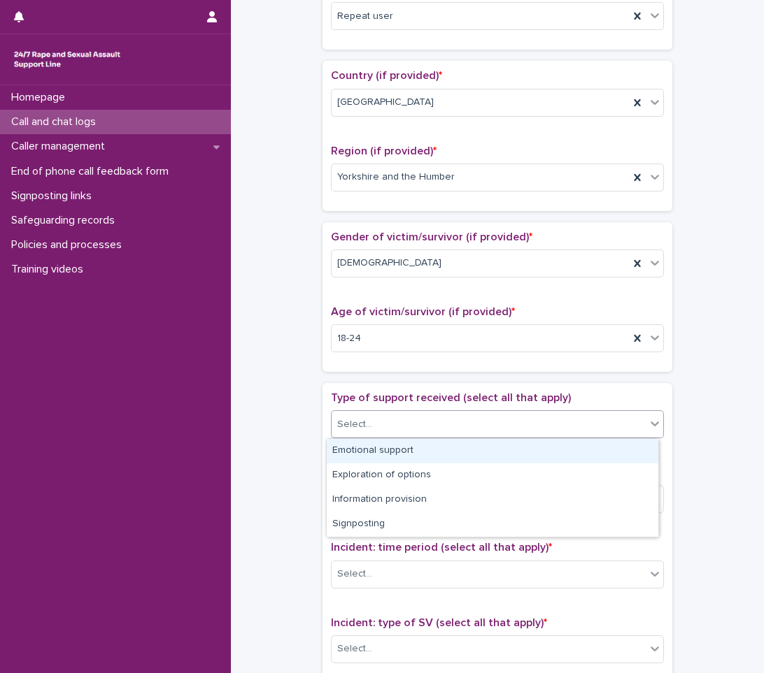
click at [367, 446] on div "Emotional support" at bounding box center [492, 451] width 331 height 24
click at [648, 427] on icon at bounding box center [655, 424] width 14 height 14
click at [547, 448] on div "Exploration of options" at bounding box center [492, 451] width 331 height 24
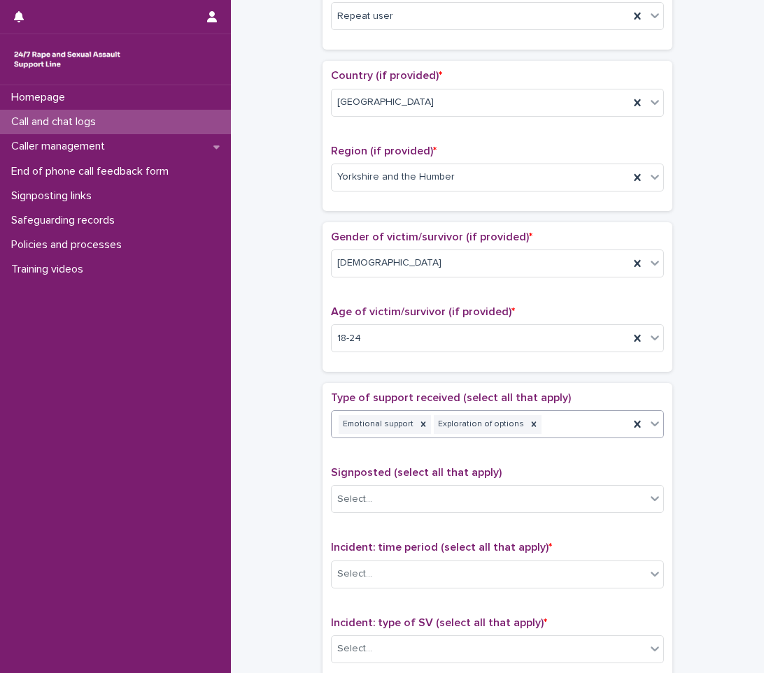
click at [648, 424] on icon at bounding box center [655, 424] width 14 height 14
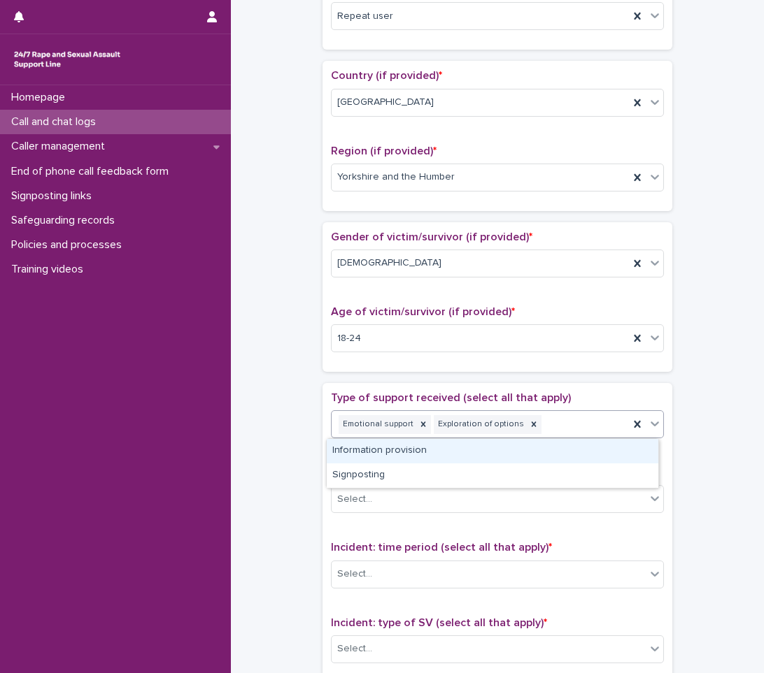
click at [573, 444] on div "Information provision" at bounding box center [492, 451] width 331 height 24
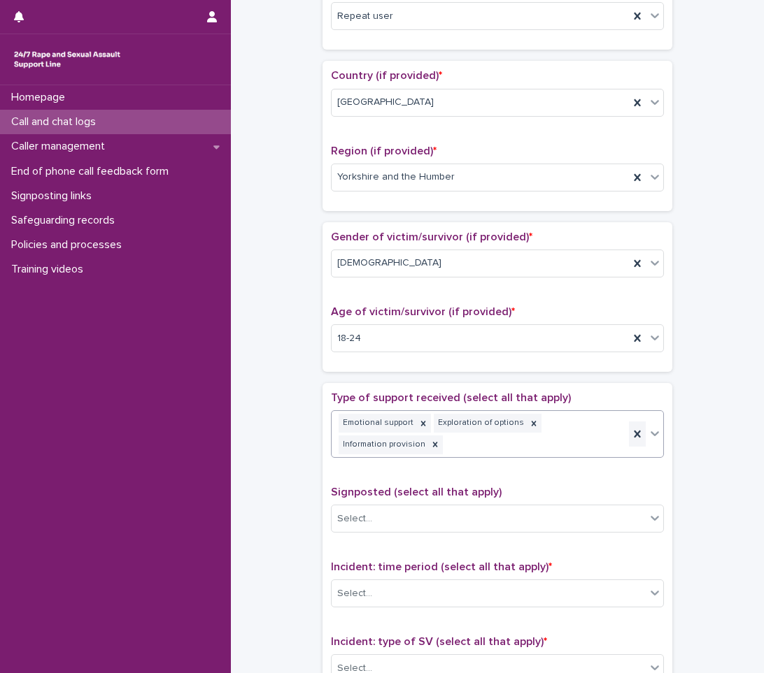
scroll to position [429, 0]
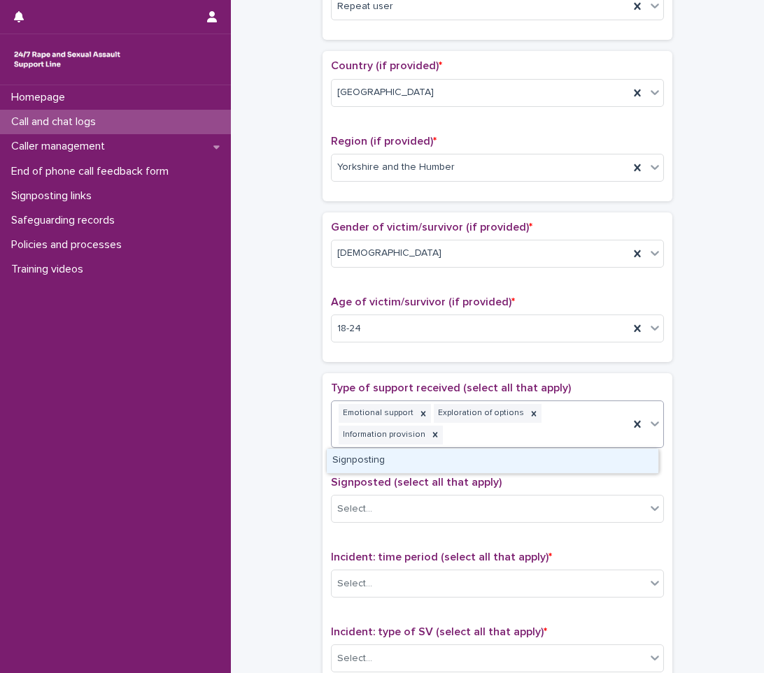
click at [653, 422] on icon at bounding box center [655, 424] width 14 height 14
drag, startPoint x: 464, startPoint y: 458, endPoint x: 466, endPoint y: 438, distance: 20.4
click at [464, 456] on div "Signposting" at bounding box center [492, 461] width 331 height 24
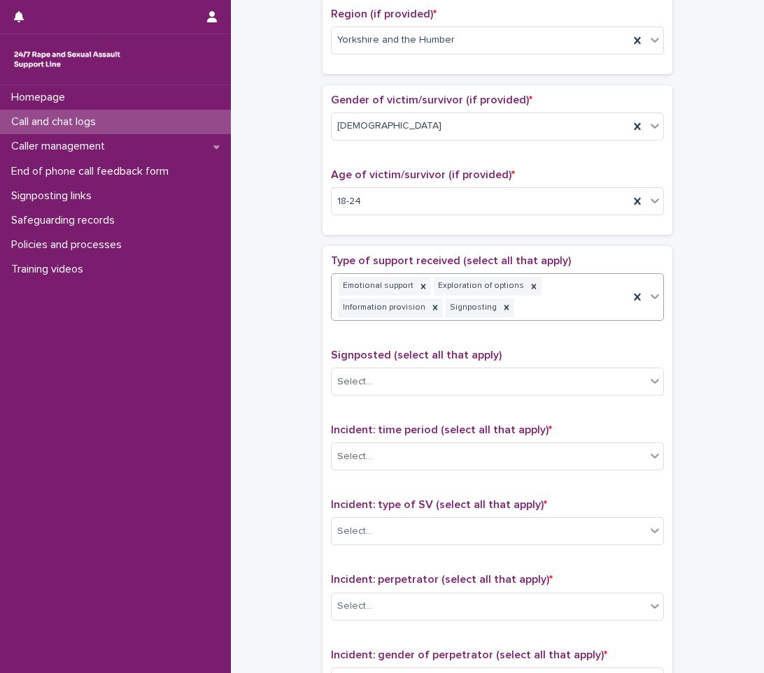
scroll to position [569, 0]
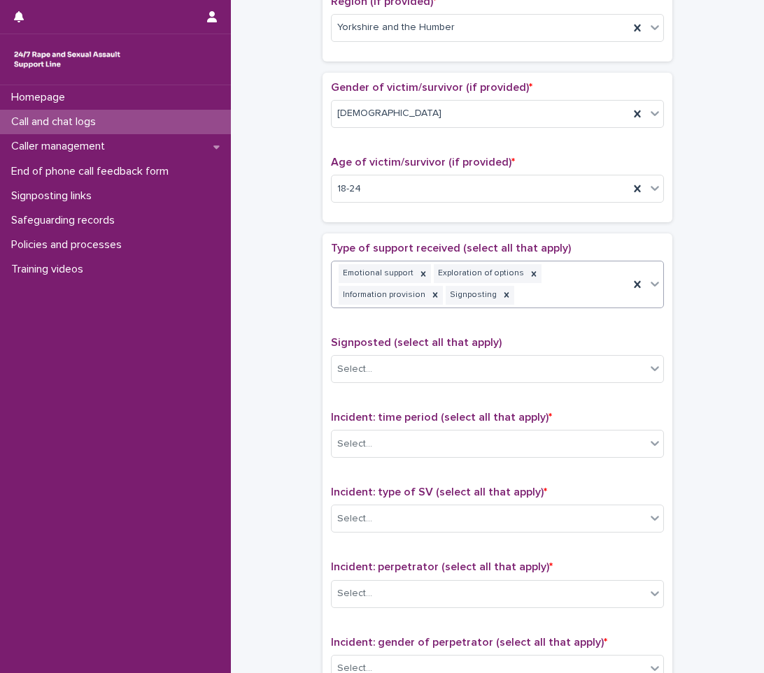
click at [635, 460] on div "Incident: time period (select all that apply) * Select..." at bounding box center [497, 440] width 333 height 58
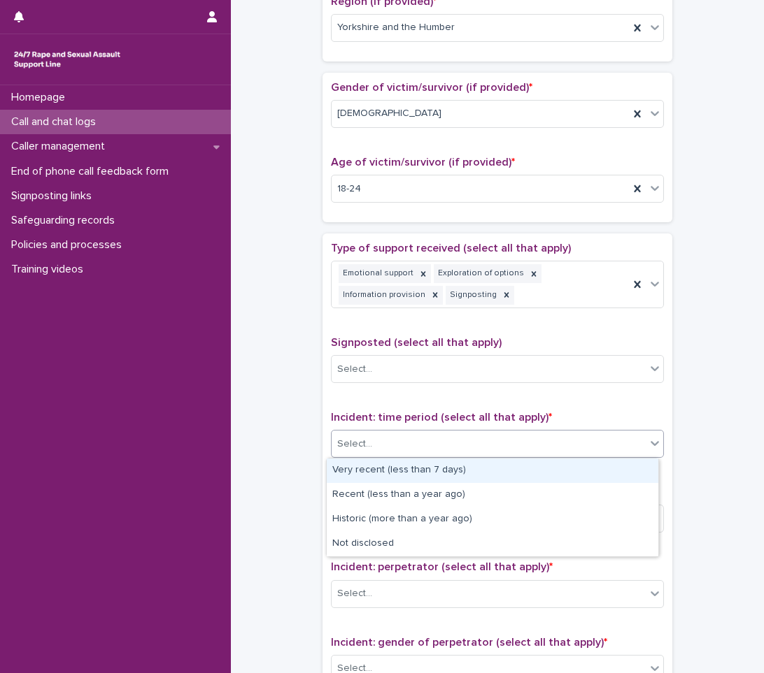
click at [634, 454] on div "Select..." at bounding box center [488, 444] width 314 height 23
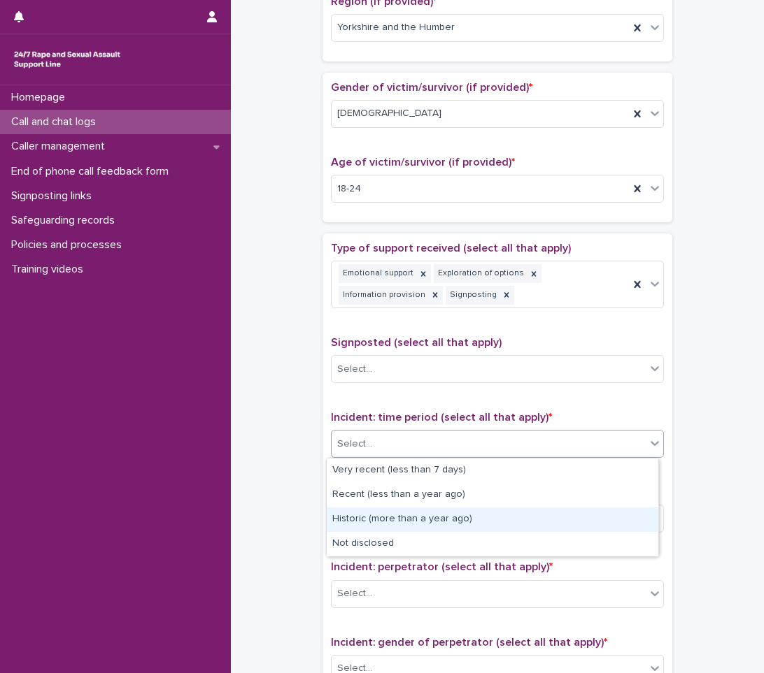
click at [380, 515] on div "Historic (more than a year ago)" at bounding box center [492, 520] width 331 height 24
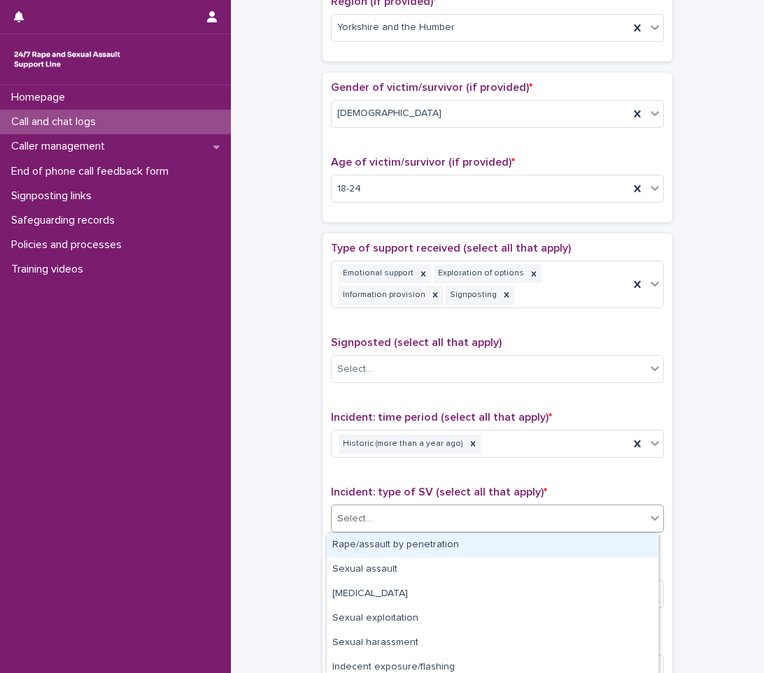
click at [496, 513] on div "Select..." at bounding box center [488, 519] width 314 height 23
click at [415, 543] on div "Rape/assault by penetration" at bounding box center [492, 546] width 331 height 24
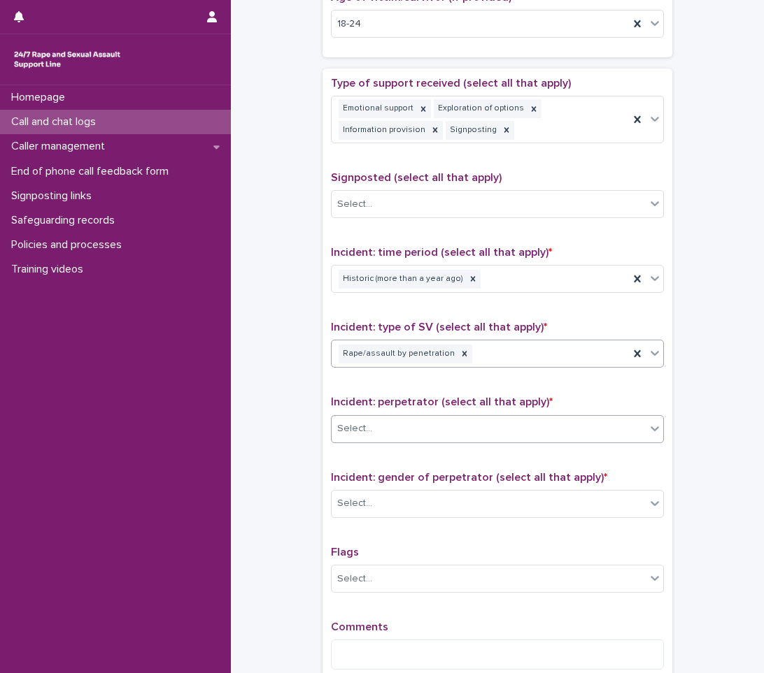
scroll to position [709, 0]
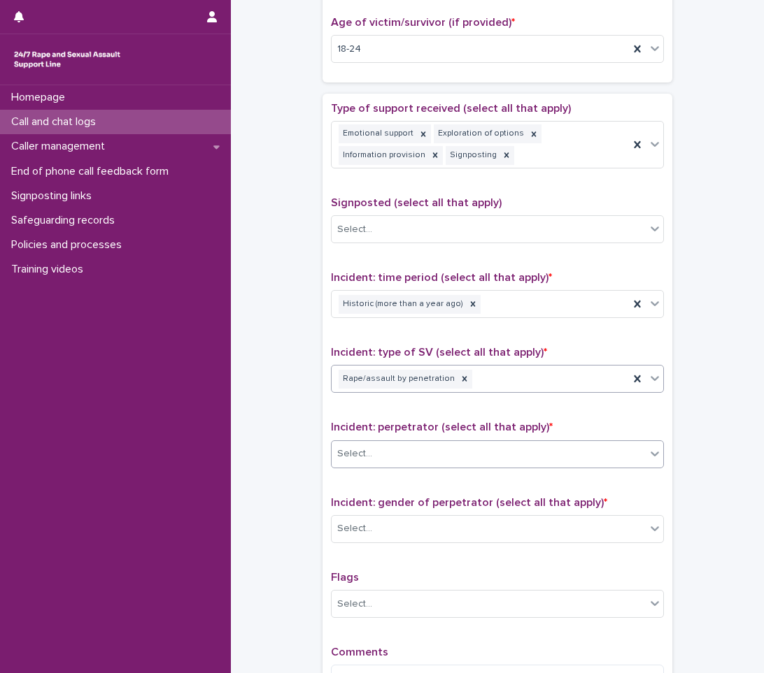
click at [408, 455] on div "Select..." at bounding box center [488, 454] width 314 height 23
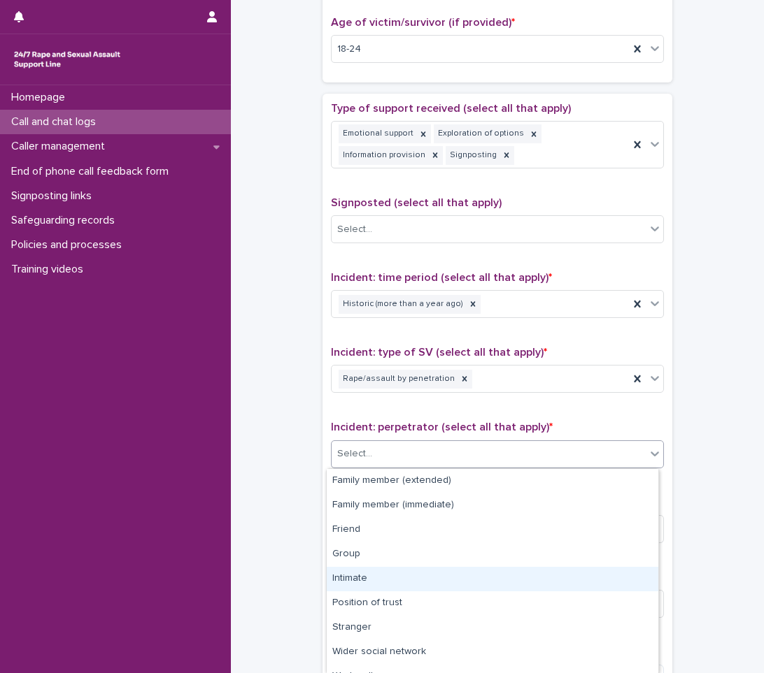
scroll to position [64, 0]
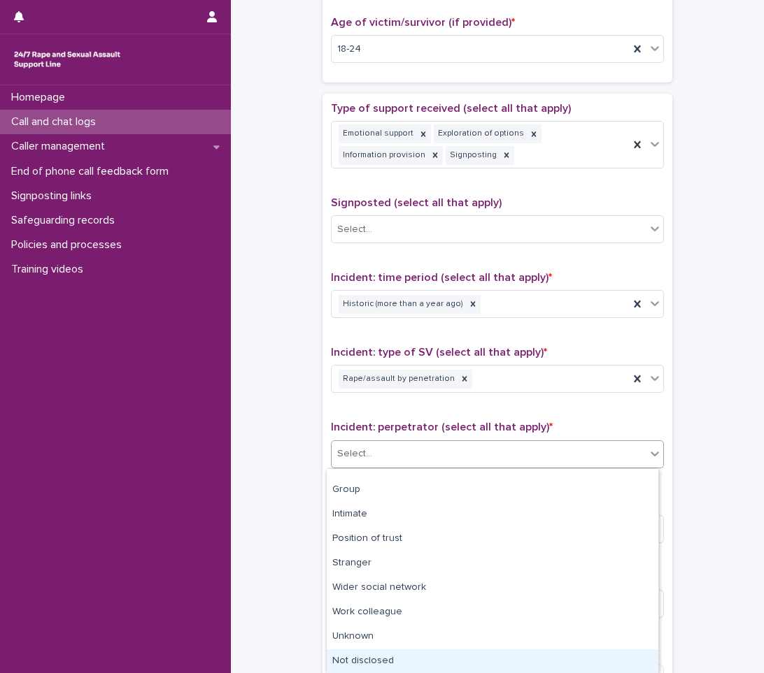
click at [362, 667] on div "Not disclosed" at bounding box center [492, 662] width 331 height 24
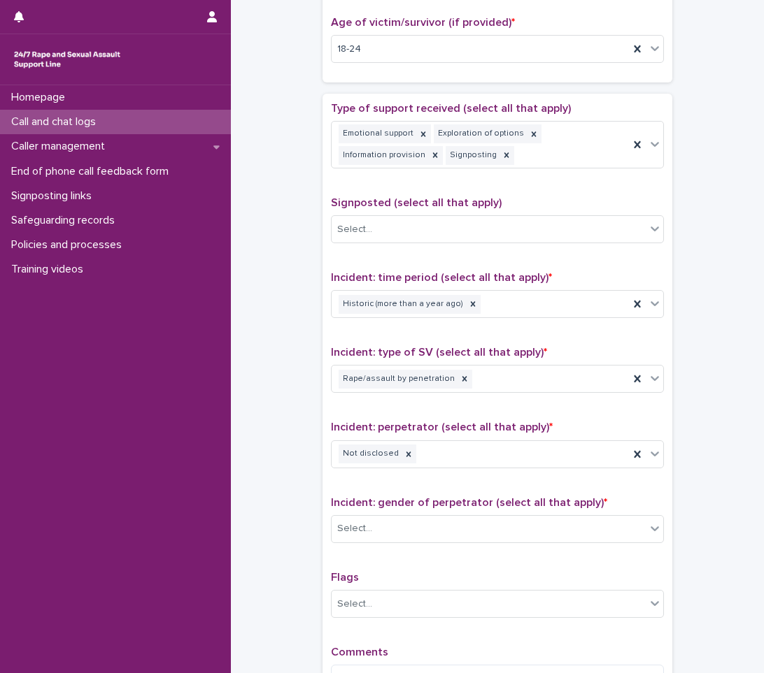
click at [373, 543] on div "Incident: gender of perpetrator (select all that apply) * Select..." at bounding box center [497, 525] width 333 height 58
click at [374, 540] on div "Select..." at bounding box center [488, 528] width 314 height 23
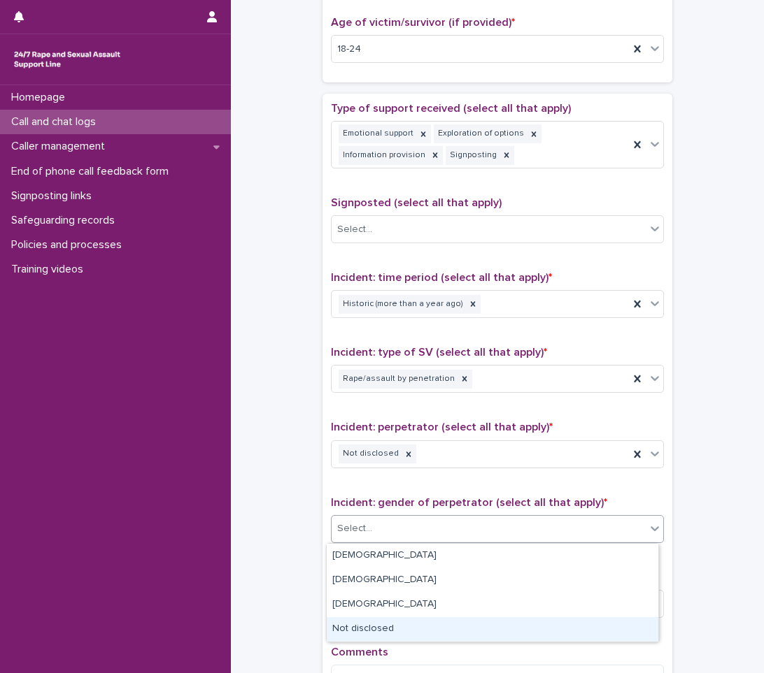
click at [387, 631] on div "Not disclosed" at bounding box center [492, 629] width 331 height 24
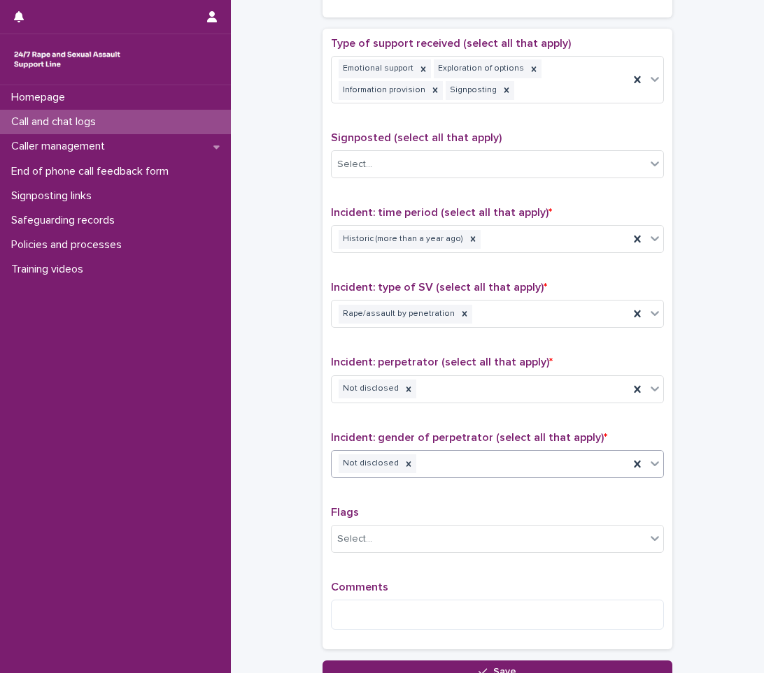
scroll to position [849, 0]
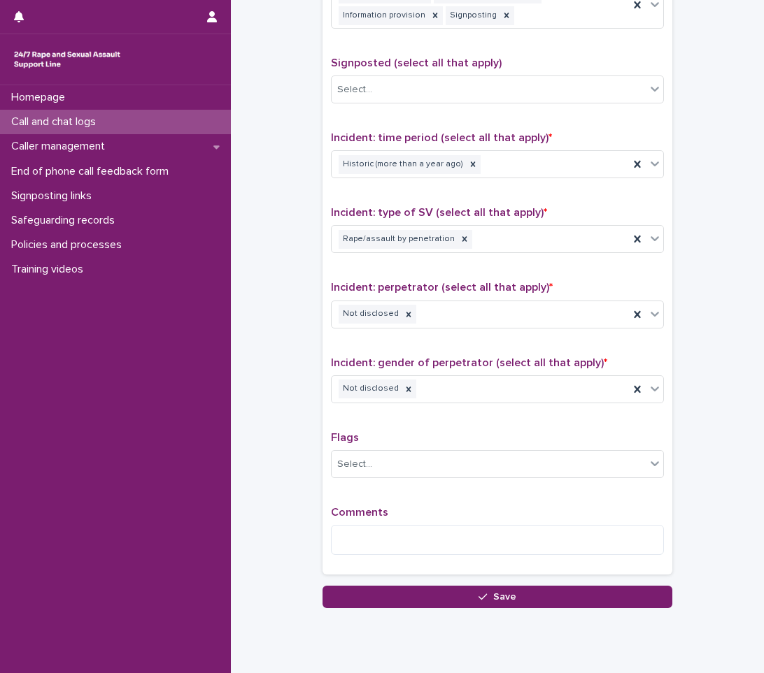
click at [411, 559] on div "Comments" at bounding box center [497, 536] width 333 height 60
click at [435, 536] on textarea at bounding box center [497, 540] width 333 height 30
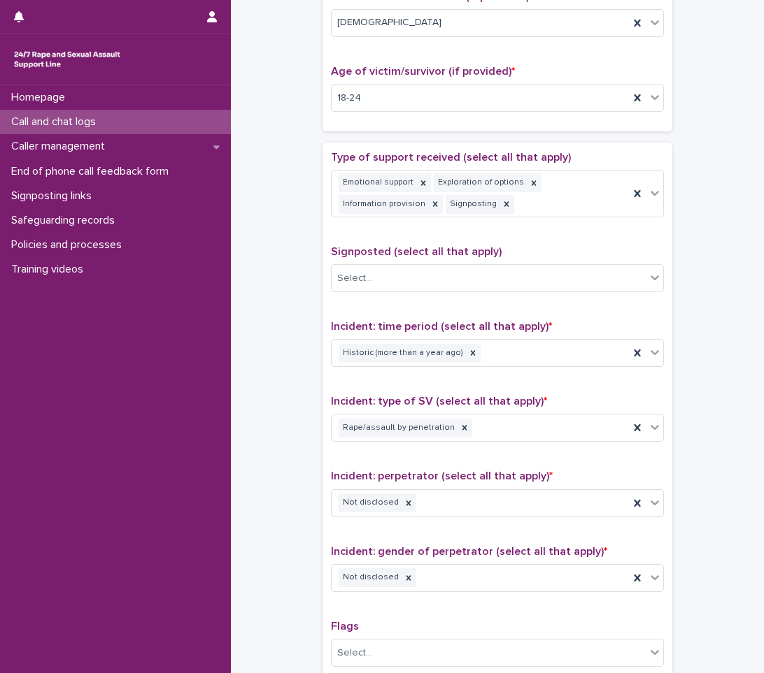
scroll to position [569, 0]
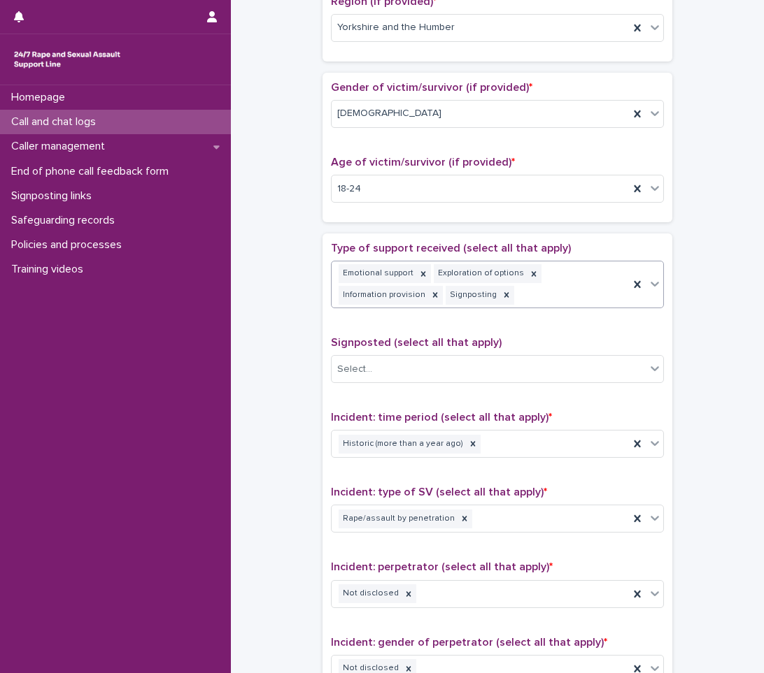
type textarea "**********"
click at [648, 283] on icon at bounding box center [655, 284] width 14 height 14
click at [476, 315] on div "No options" at bounding box center [492, 320] width 331 height 23
click at [529, 283] on div "Emotional support Exploration of options Information provision Signposting" at bounding box center [479, 285] width 297 height 46
click at [518, 298] on div "Emotional support Exploration of options Information provision Signposting" at bounding box center [479, 285] width 297 height 46
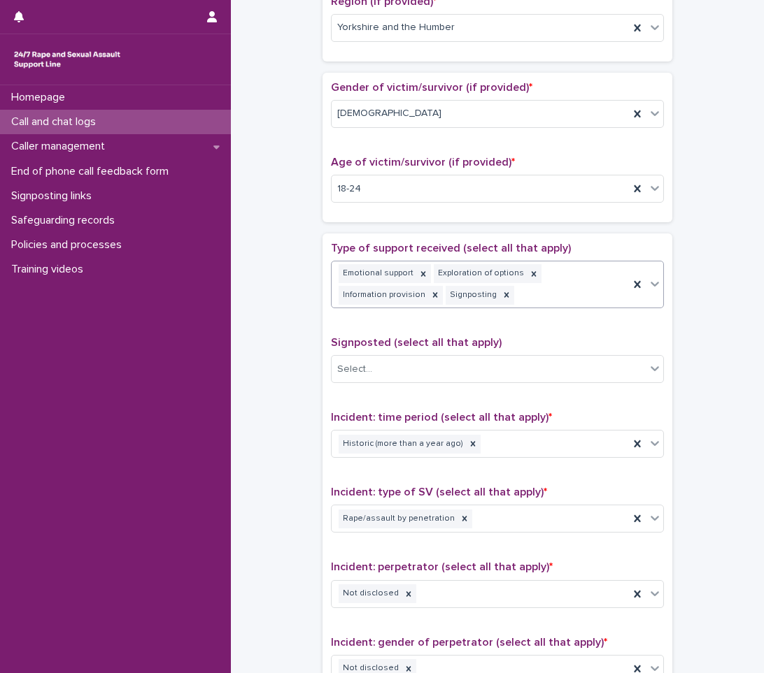
click at [522, 296] on div "Emotional support Exploration of options Information provision Signposting" at bounding box center [479, 285] width 297 height 46
type input "*"
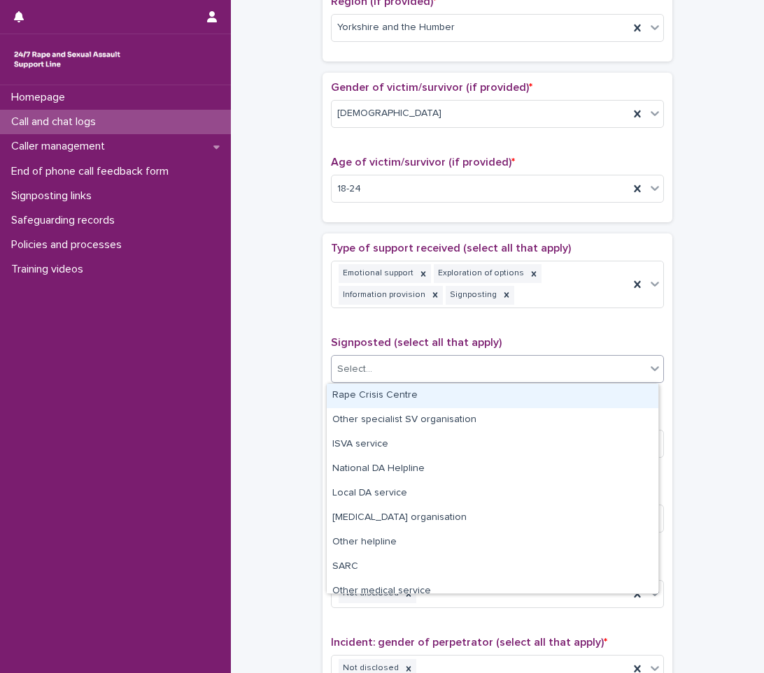
click at [460, 366] on div "Select..." at bounding box center [488, 369] width 314 height 23
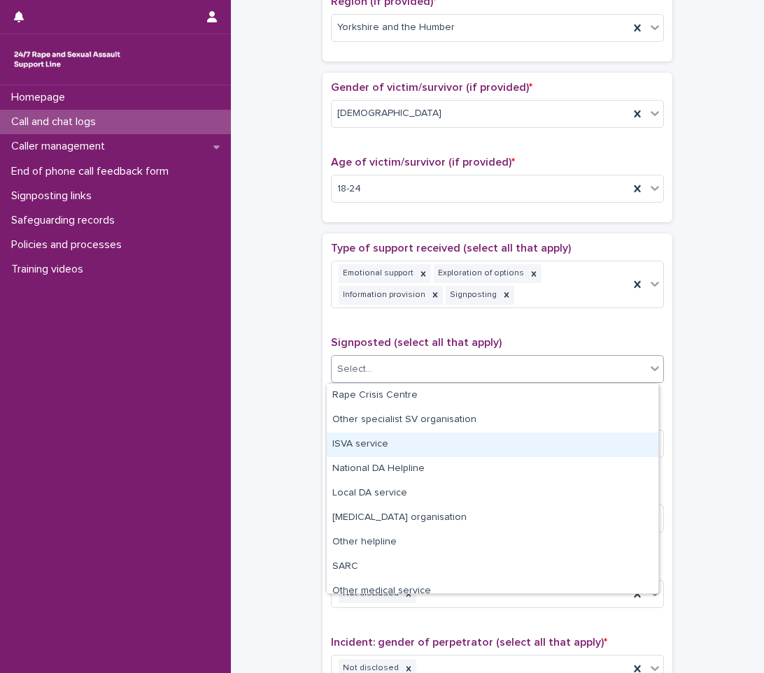
click at [396, 454] on div "ISVA service" at bounding box center [492, 445] width 331 height 24
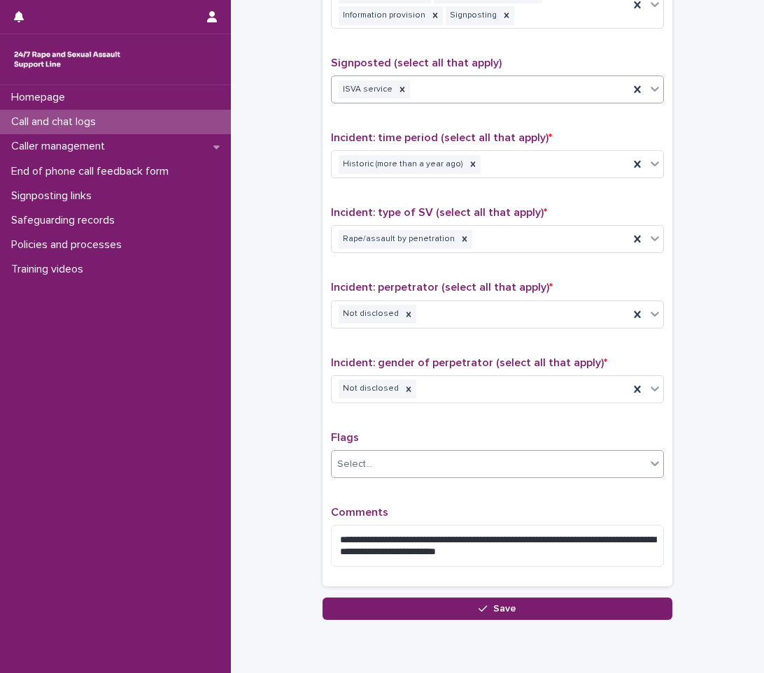
scroll to position [906, 0]
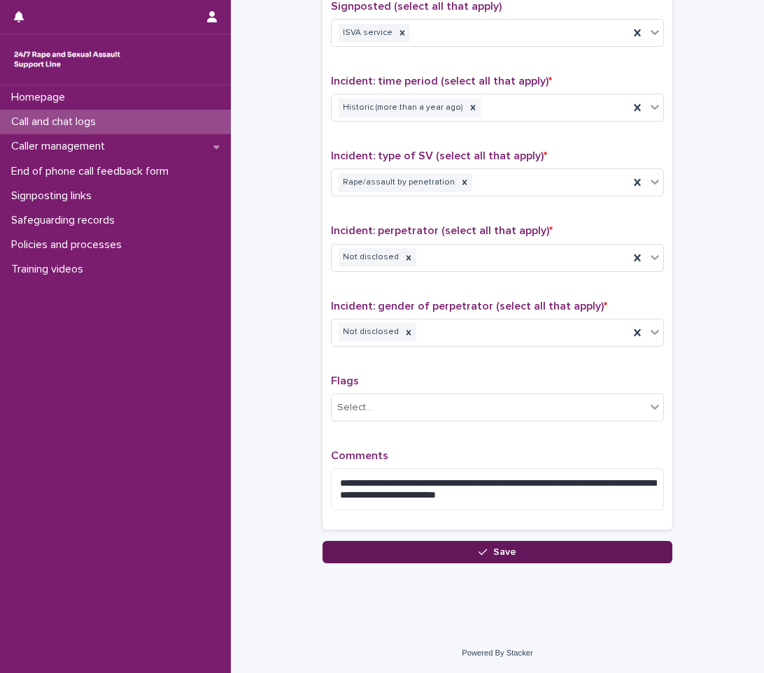
click at [373, 549] on button "Save" at bounding box center [497, 552] width 350 height 22
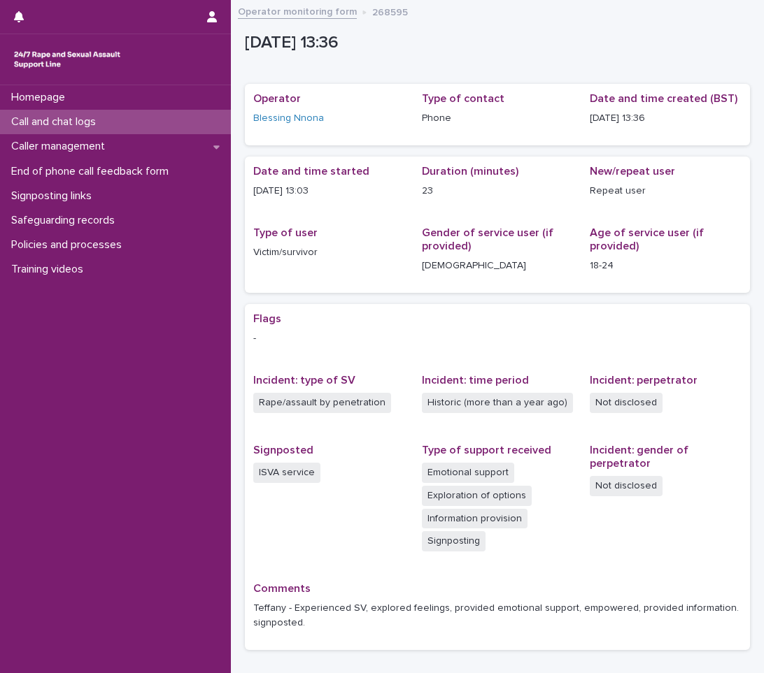
click at [76, 116] on p "Call and chat logs" at bounding box center [56, 121] width 101 height 13
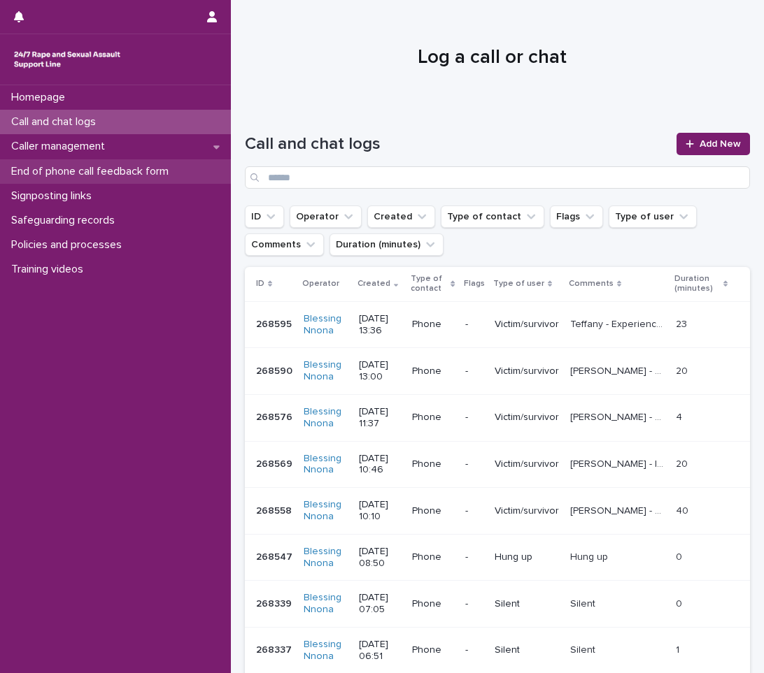
click at [124, 171] on p "End of phone call feedback form" at bounding box center [93, 171] width 174 height 13
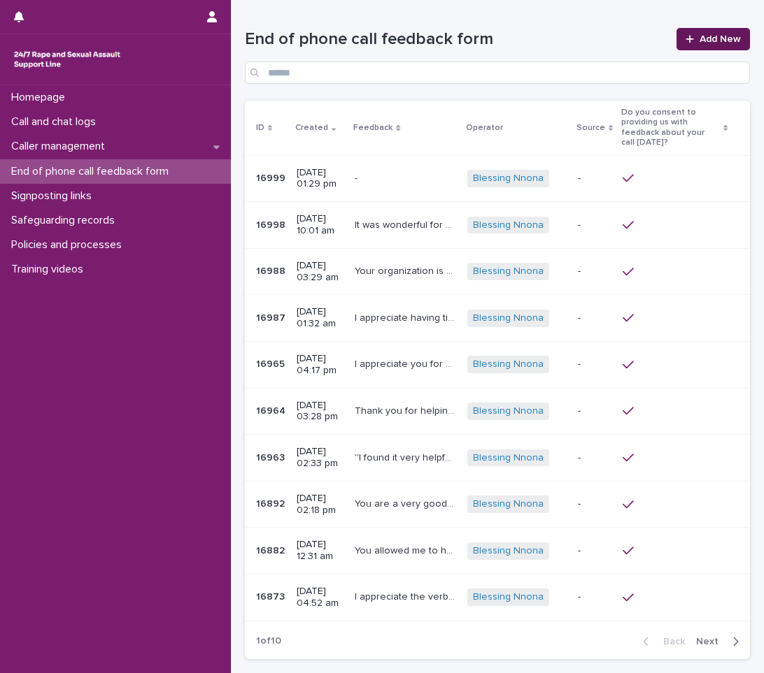
click at [687, 30] on link "Add New" at bounding box center [712, 39] width 73 height 22
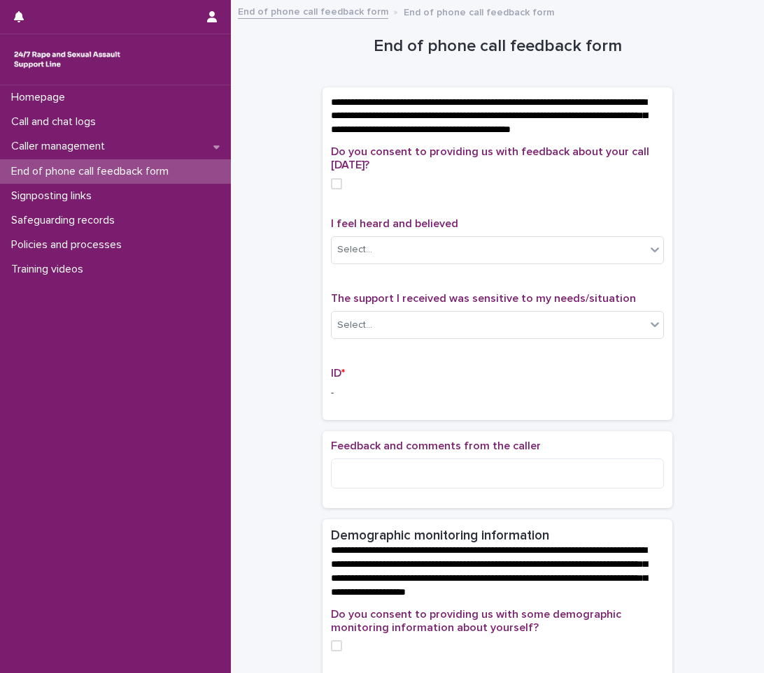
click at [334, 190] on span at bounding box center [336, 183] width 11 height 11
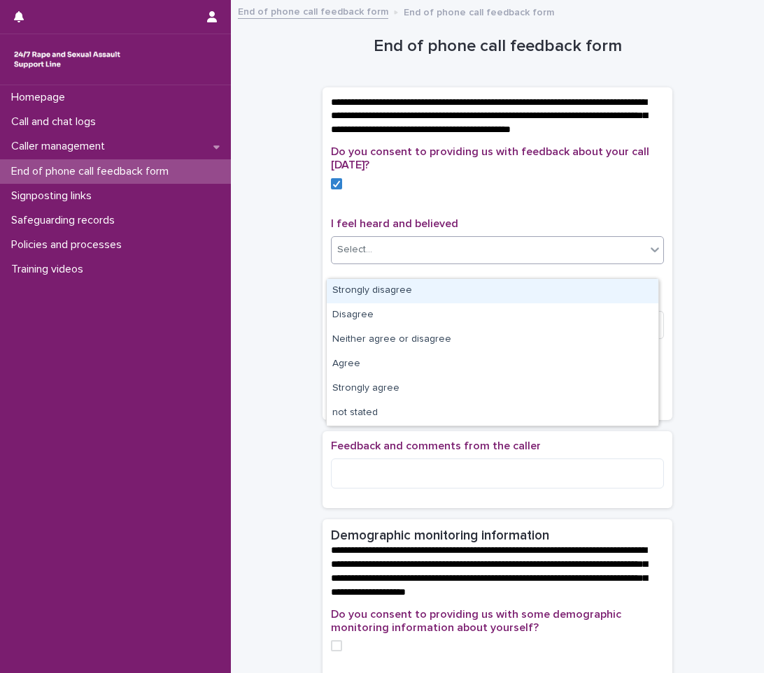
click at [441, 259] on div "Select..." at bounding box center [488, 249] width 314 height 23
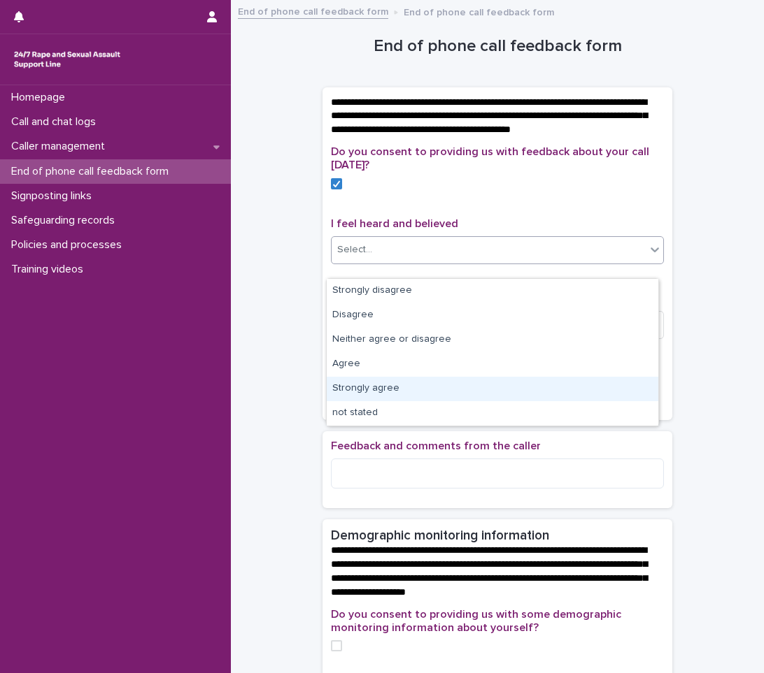
click at [429, 380] on div "Strongly agree" at bounding box center [492, 389] width 331 height 24
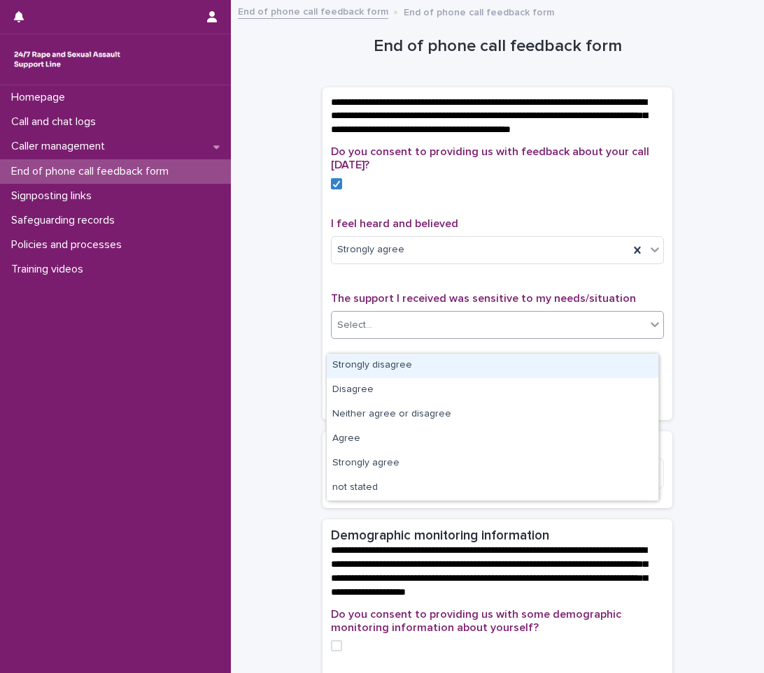
click at [426, 333] on div "Select..." at bounding box center [488, 325] width 314 height 23
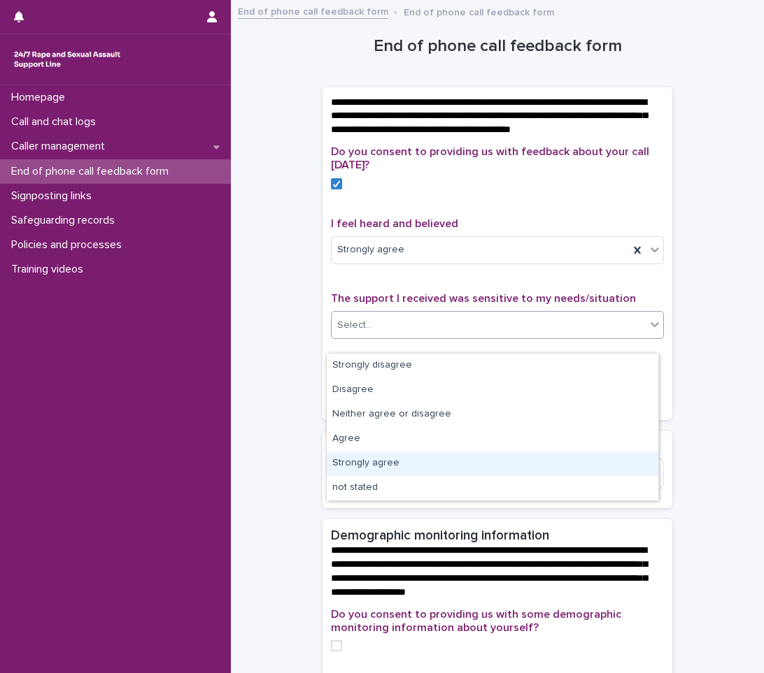
drag, startPoint x: 394, startPoint y: 399, endPoint x: 385, endPoint y: 459, distance: 60.7
click at [385, 459] on div "Strongly agree" at bounding box center [492, 464] width 331 height 24
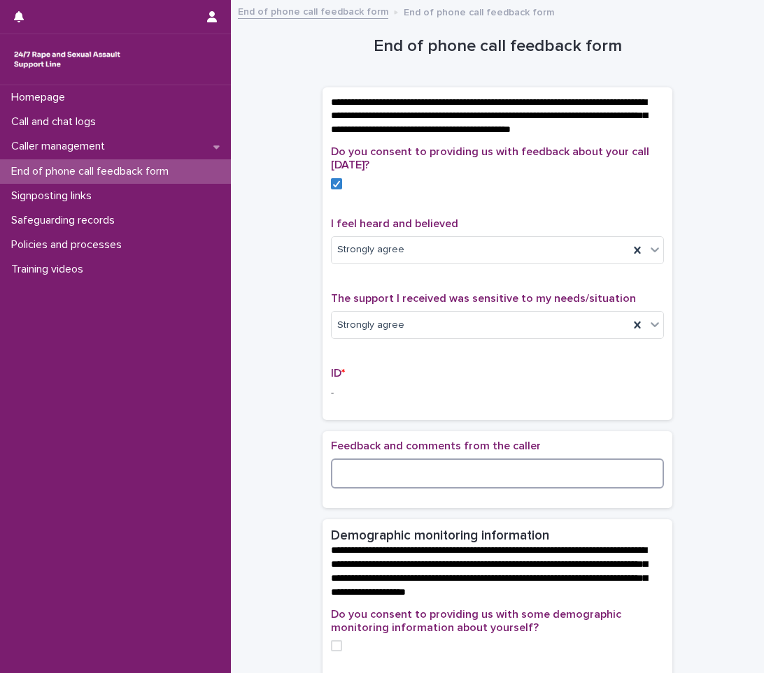
click at [411, 489] on textarea at bounding box center [497, 474] width 333 height 30
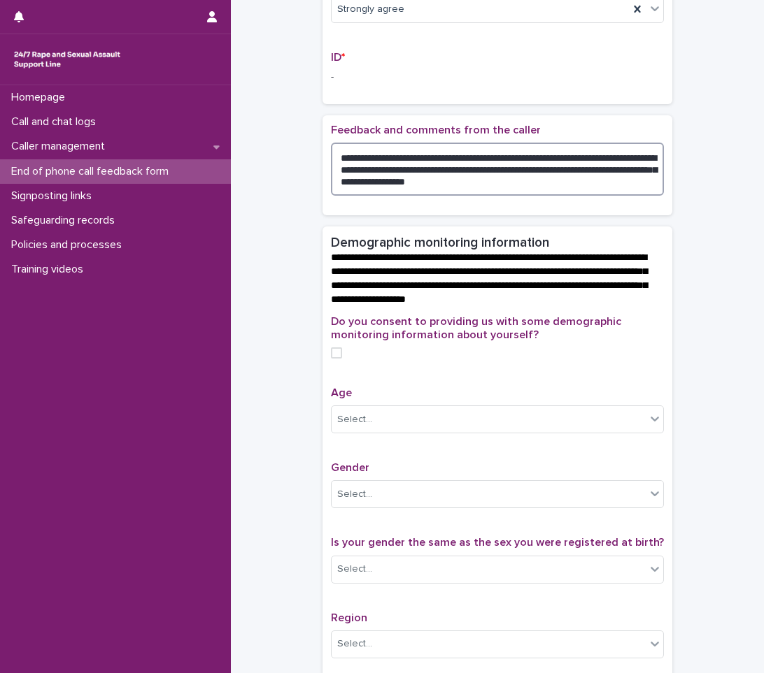
scroll to position [280, 0]
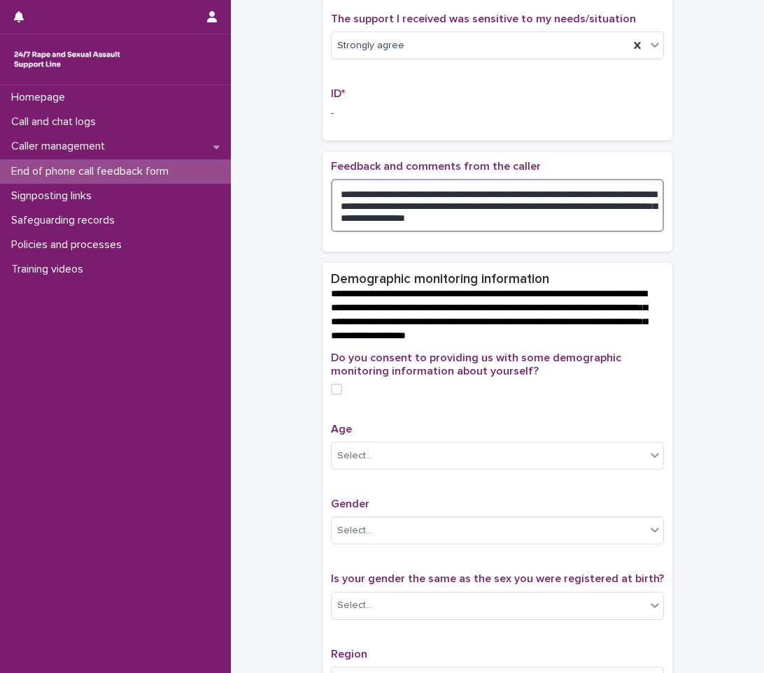
click at [446, 209] on textarea "**********" at bounding box center [497, 205] width 333 height 53
click at [503, 209] on textarea "**********" at bounding box center [497, 205] width 333 height 53
click at [535, 206] on textarea "**********" at bounding box center [497, 205] width 333 height 53
click at [568, 220] on textarea "**********" at bounding box center [497, 205] width 333 height 53
click at [472, 231] on textarea "**********" at bounding box center [497, 205] width 333 height 53
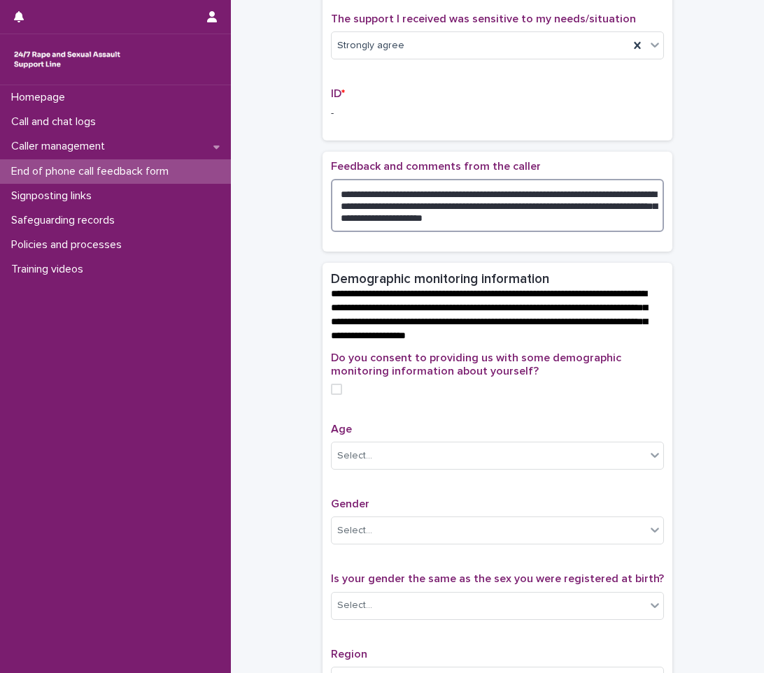
click at [609, 294] on div "**********" at bounding box center [497, 379] width 350 height 1143
click at [564, 217] on textarea "**********" at bounding box center [497, 205] width 333 height 53
click at [473, 232] on textarea "**********" at bounding box center [497, 205] width 333 height 53
click at [470, 220] on textarea "**********" at bounding box center [497, 205] width 333 height 53
drag, startPoint x: 571, startPoint y: 233, endPoint x: 324, endPoint y: 203, distance: 248.6
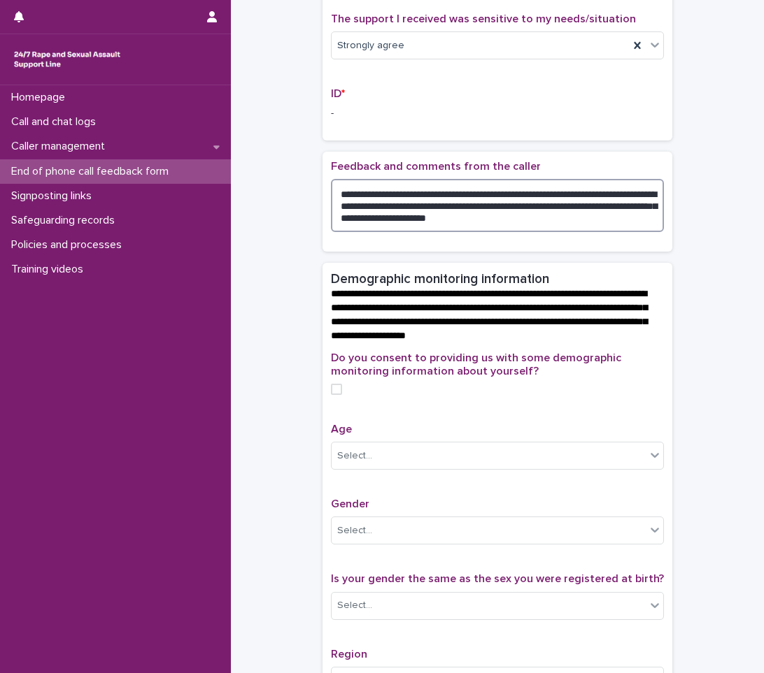
click at [324, 203] on div "**********" at bounding box center [497, 202] width 350 height 100
type textarea "**********"
click at [597, 232] on textarea "**********" at bounding box center [497, 205] width 333 height 53
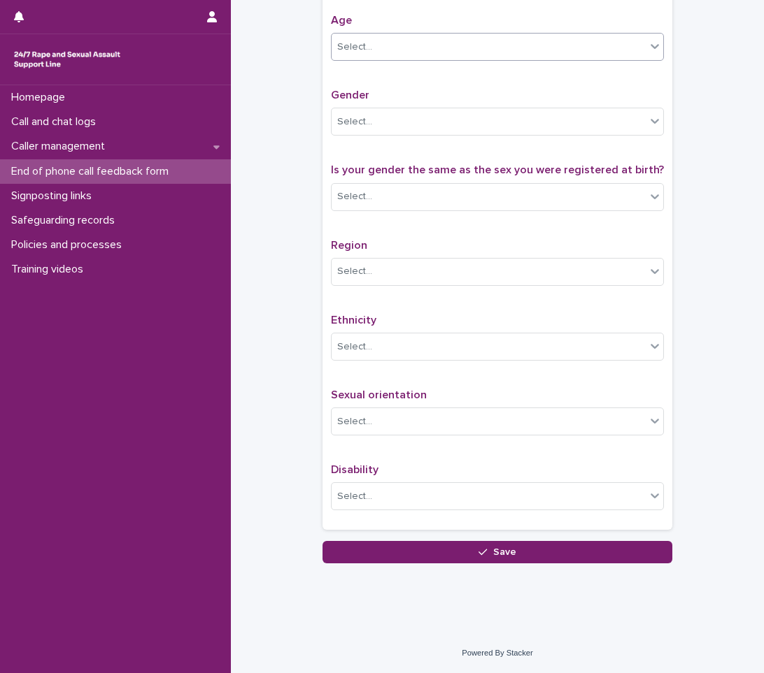
scroll to position [703, 0]
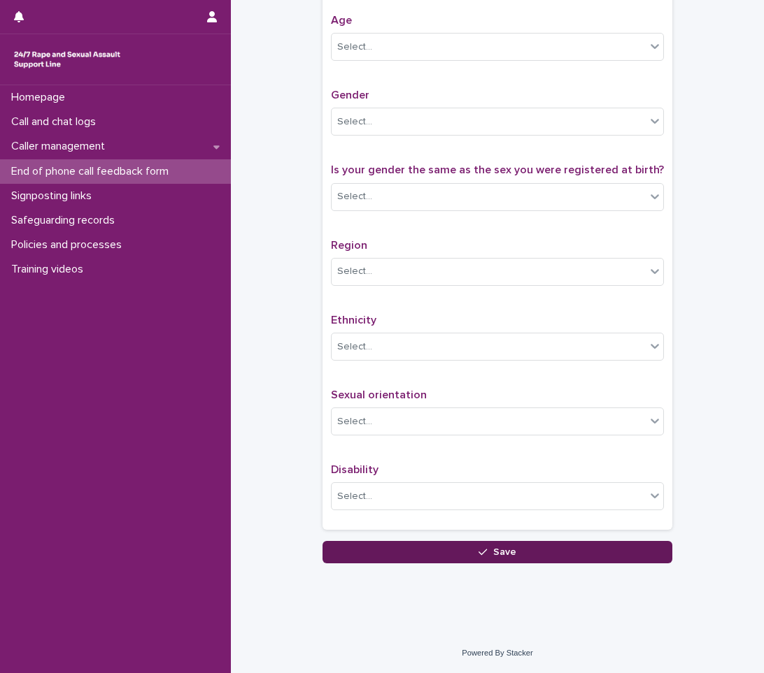
click at [478, 555] on icon "button" at bounding box center [482, 553] width 8 height 10
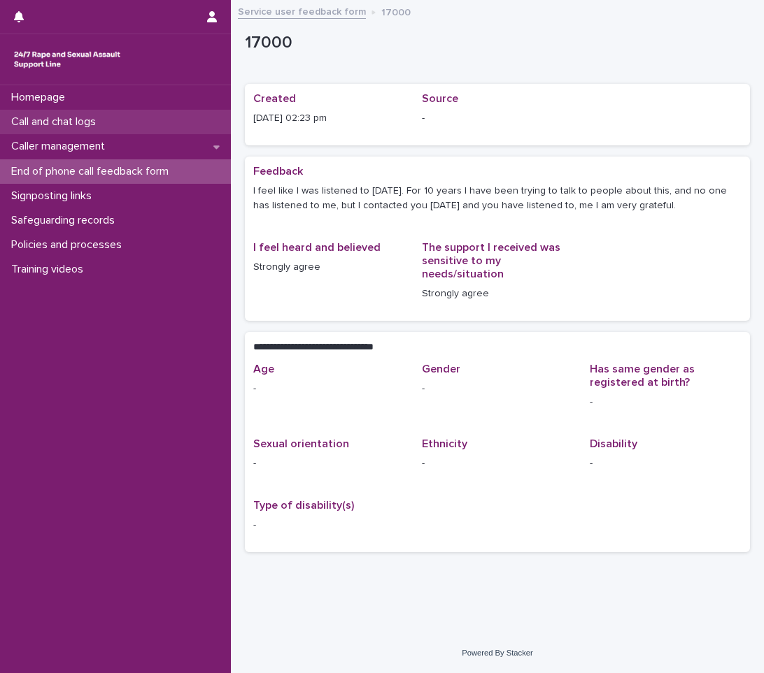
click at [52, 117] on p "Call and chat logs" at bounding box center [56, 121] width 101 height 13
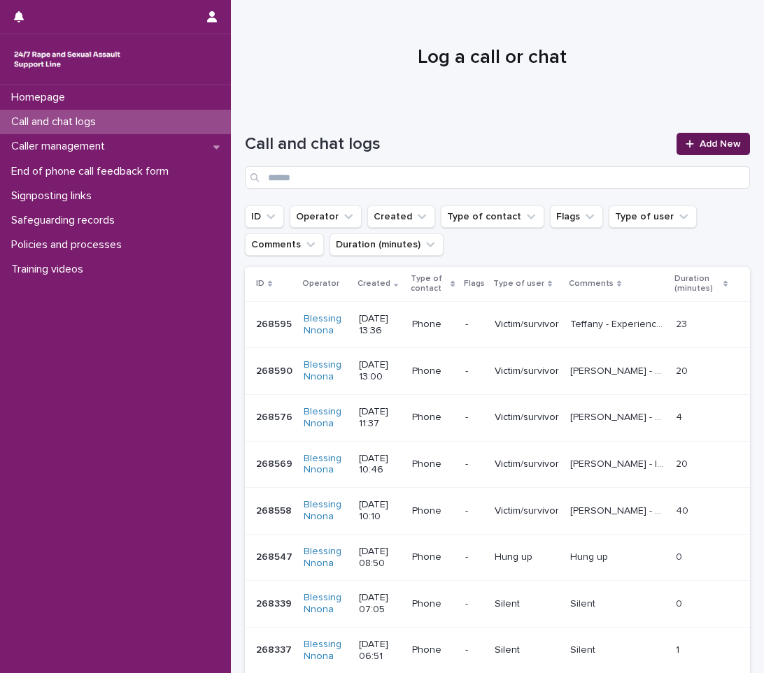
click at [722, 134] on link "Add New" at bounding box center [712, 144] width 73 height 22
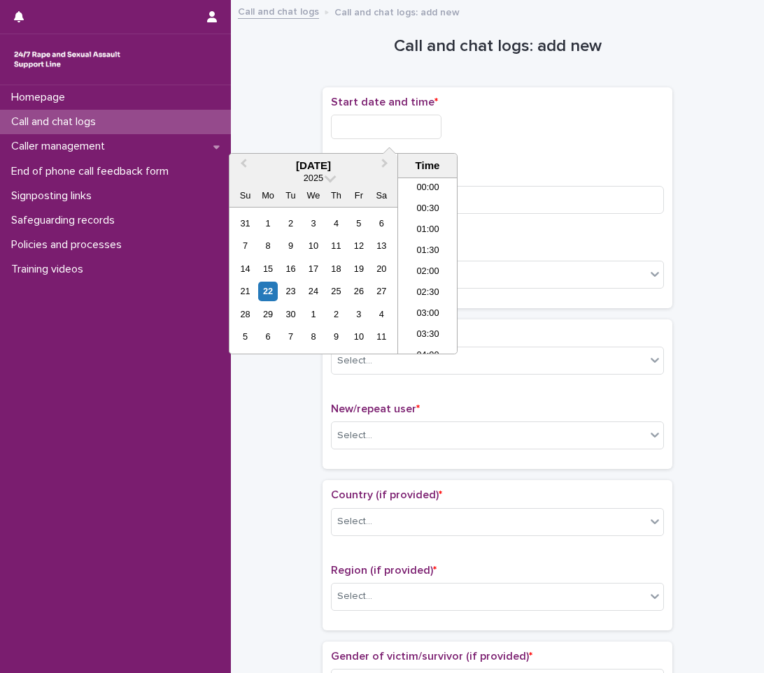
click at [334, 131] on input "text" at bounding box center [386, 127] width 110 height 24
click at [262, 289] on div "22" at bounding box center [267, 291] width 19 height 19
click at [428, 264] on li "14:00" at bounding box center [427, 265] width 59 height 21
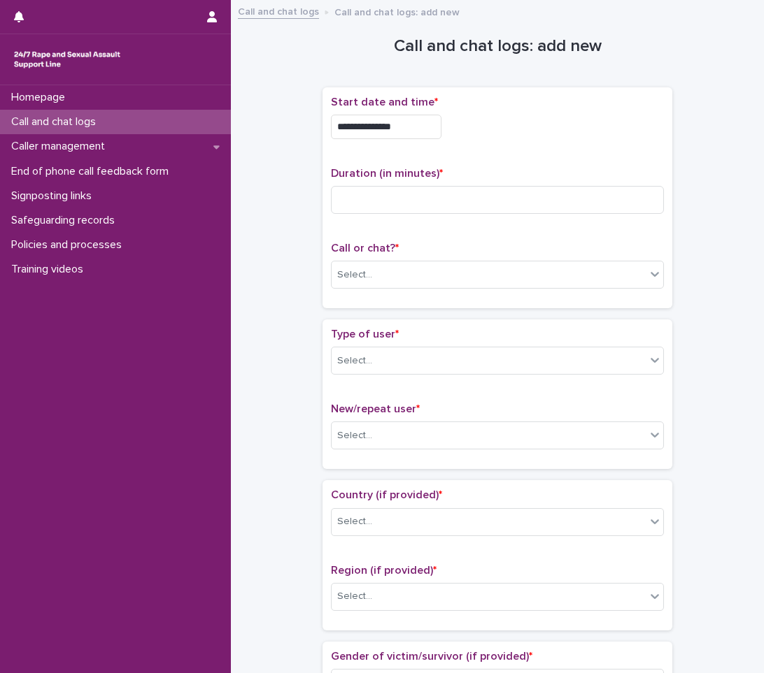
drag, startPoint x: 414, startPoint y: 136, endPoint x: 428, endPoint y: 119, distance: 22.4
click at [417, 133] on input "**********" at bounding box center [386, 127] width 110 height 24
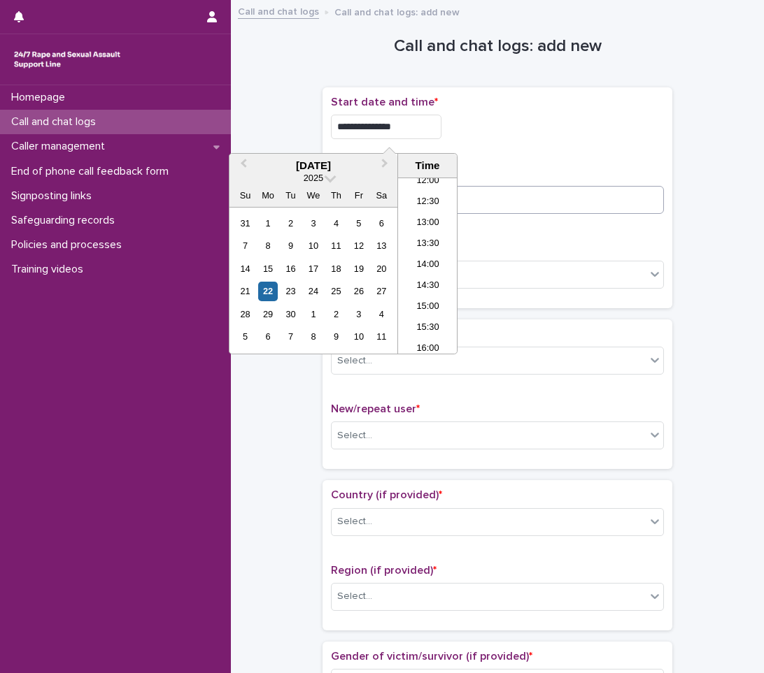
type input "**********"
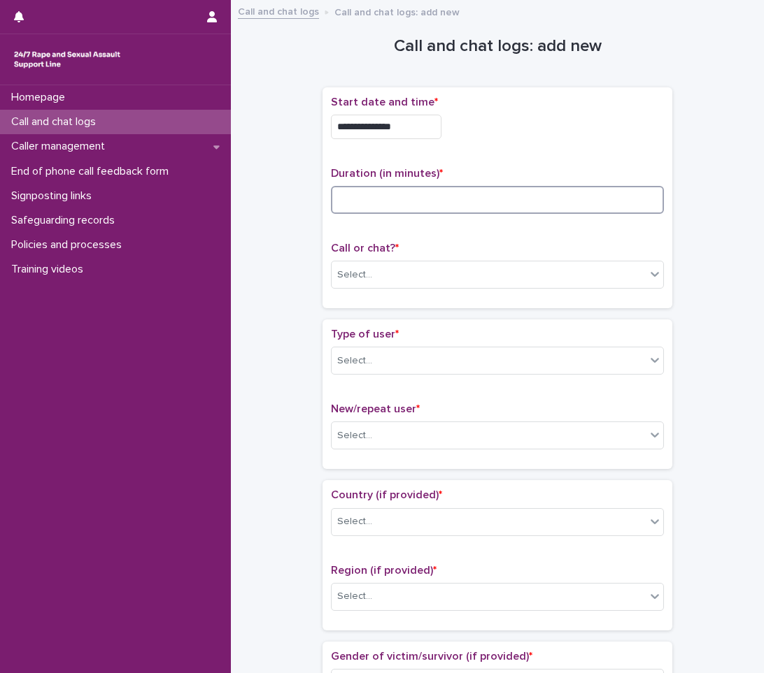
click at [482, 199] on input at bounding box center [497, 200] width 333 height 28
type input "**"
click at [472, 269] on div "Select..." at bounding box center [488, 275] width 314 height 23
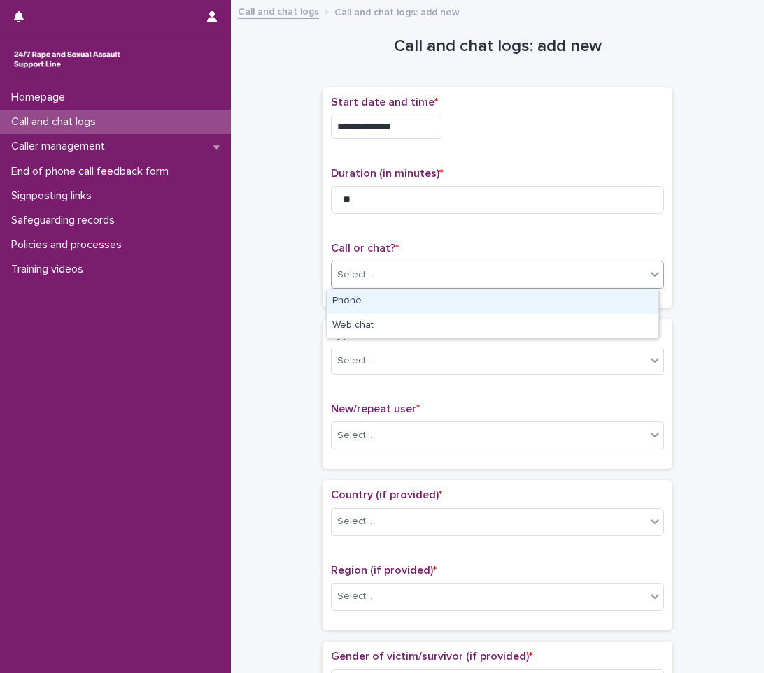
click at [411, 301] on div "Phone" at bounding box center [492, 301] width 331 height 24
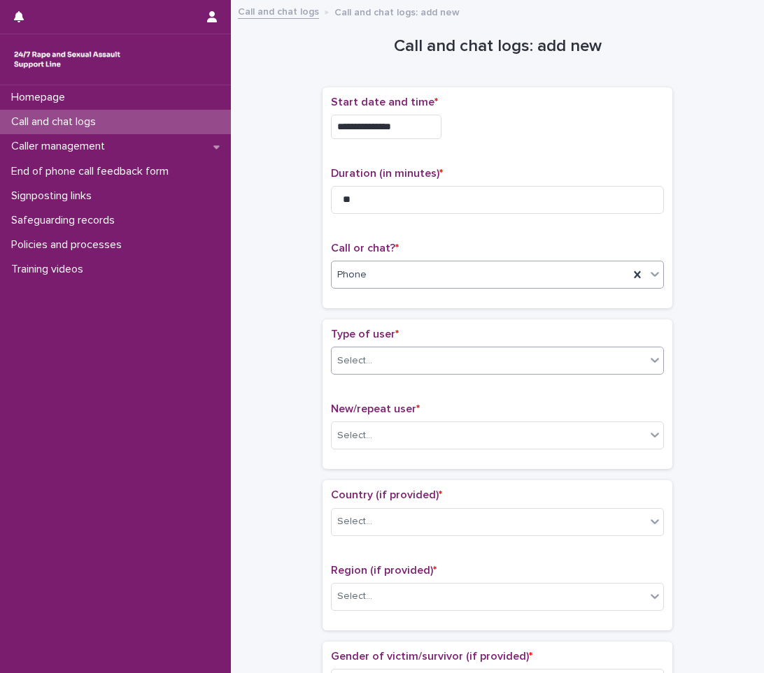
click at [381, 355] on div "Select..." at bounding box center [488, 361] width 314 height 23
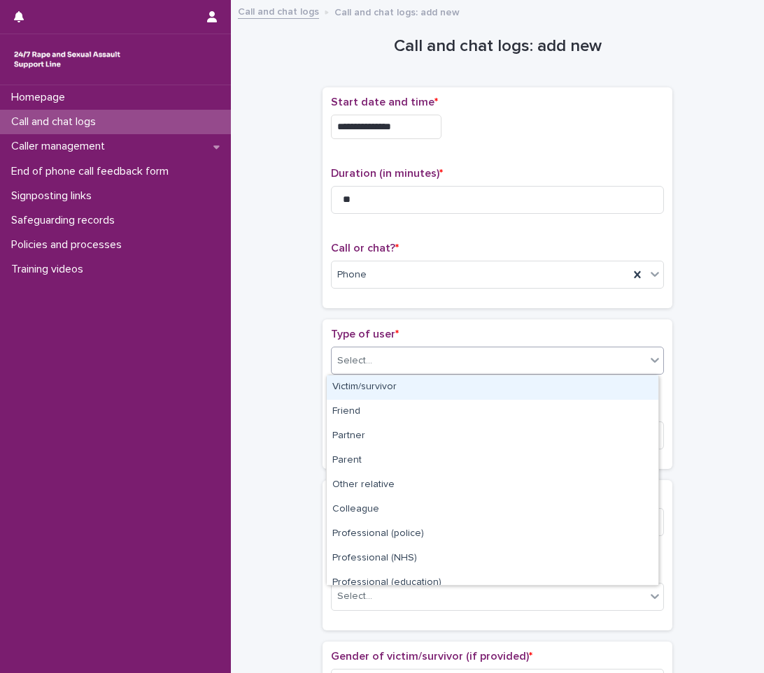
drag, startPoint x: 348, startPoint y: 400, endPoint x: 352, endPoint y: 389, distance: 11.9
click at [352, 389] on div "Victim/survivor" at bounding box center [492, 388] width 331 height 24
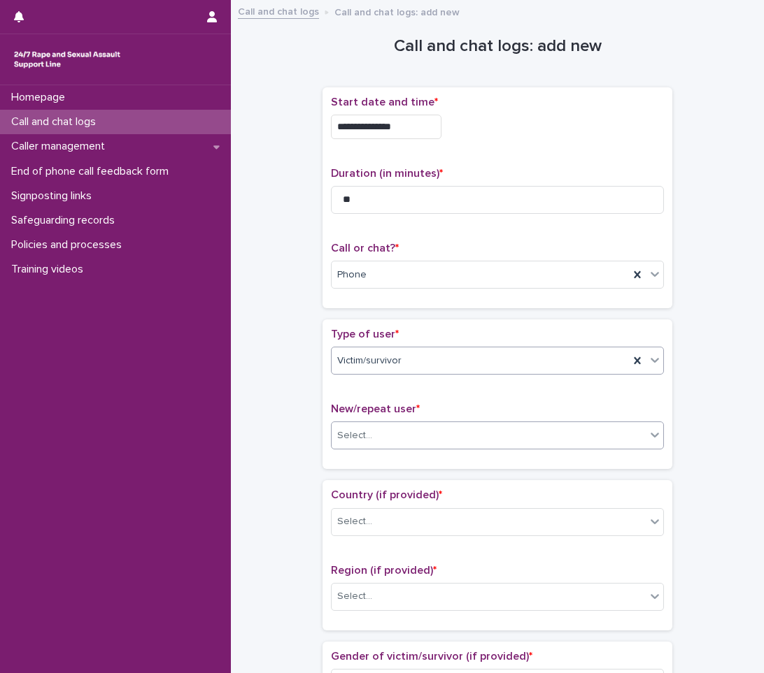
click at [362, 441] on div "Select..." at bounding box center [354, 436] width 35 height 15
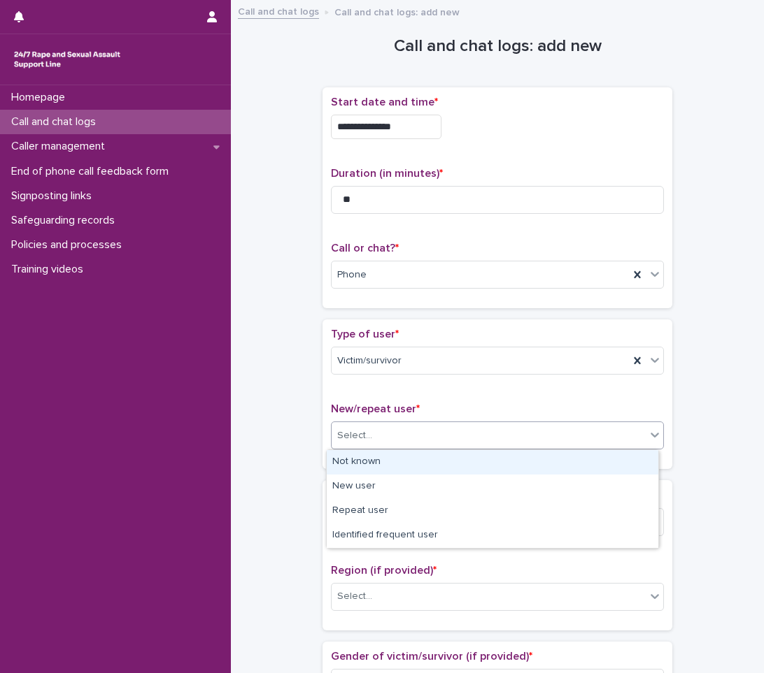
click at [359, 464] on div "Not known" at bounding box center [492, 462] width 331 height 24
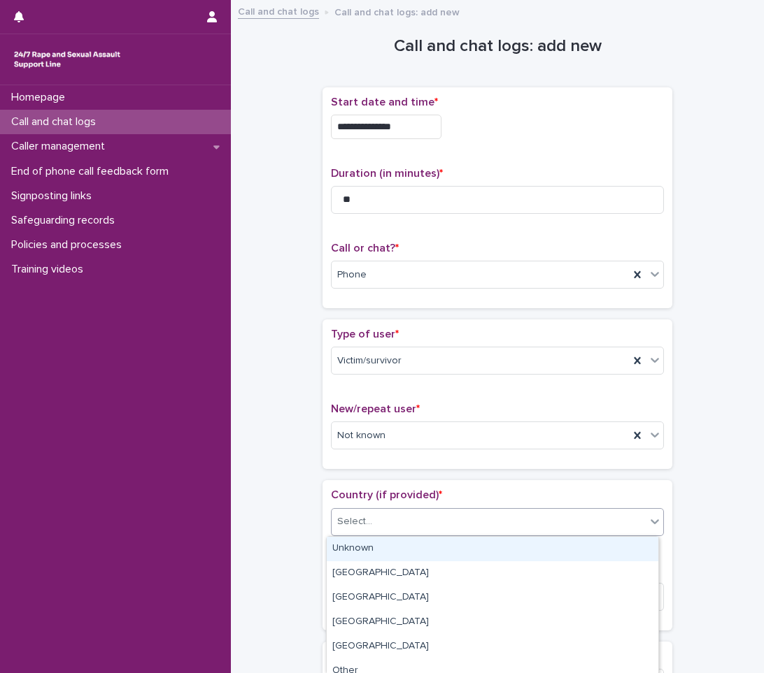
click at [633, 525] on div "Select..." at bounding box center [488, 521] width 314 height 23
click at [378, 550] on div "Unknown" at bounding box center [492, 549] width 331 height 24
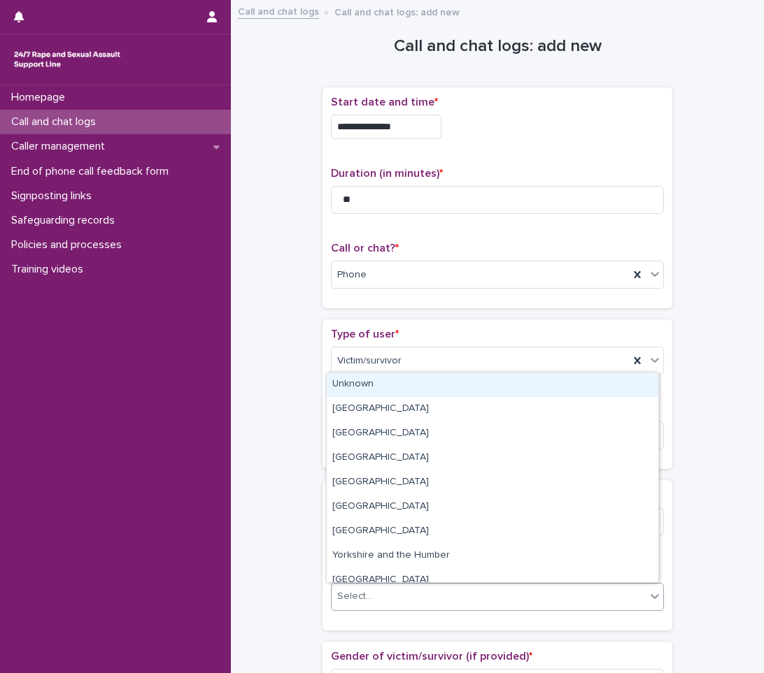
click at [362, 587] on div "Select..." at bounding box center [488, 596] width 314 height 23
click at [385, 387] on div "Unknown" at bounding box center [492, 385] width 331 height 24
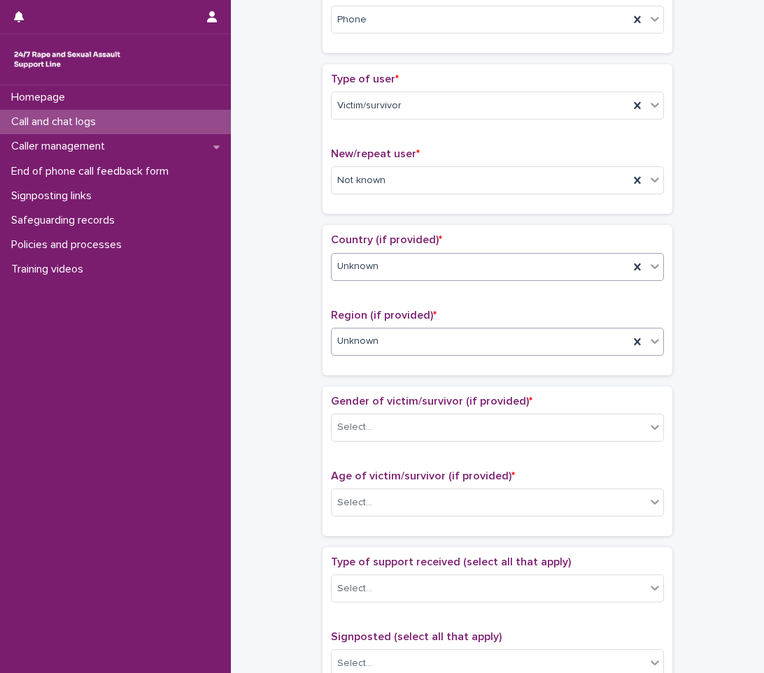
scroll to position [350, 0]
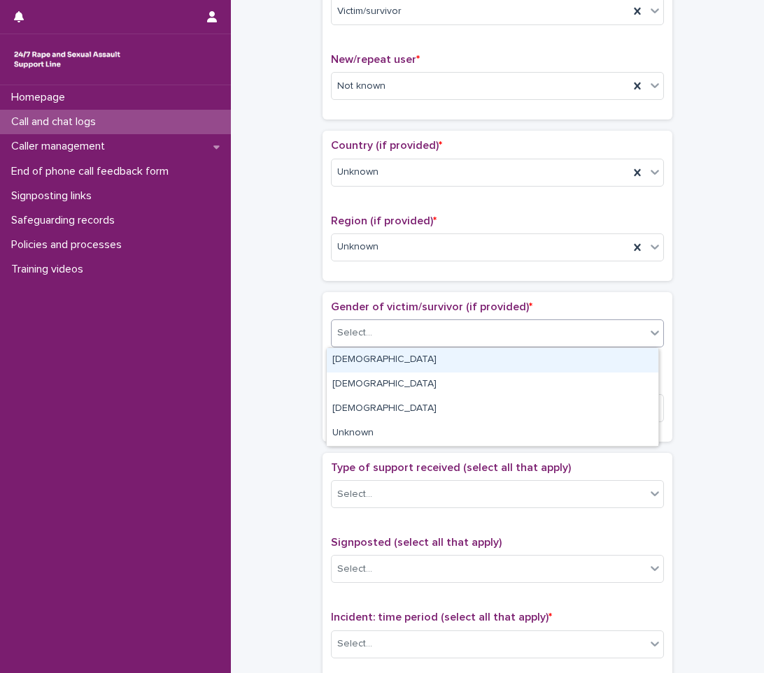
click at [421, 331] on div "Select..." at bounding box center [488, 333] width 314 height 23
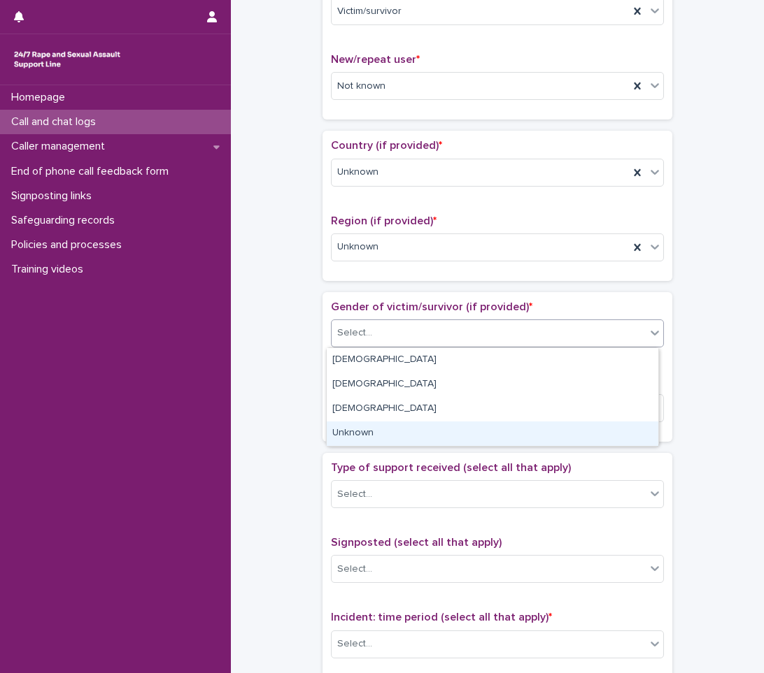
click at [373, 425] on div "Unknown" at bounding box center [492, 434] width 331 height 24
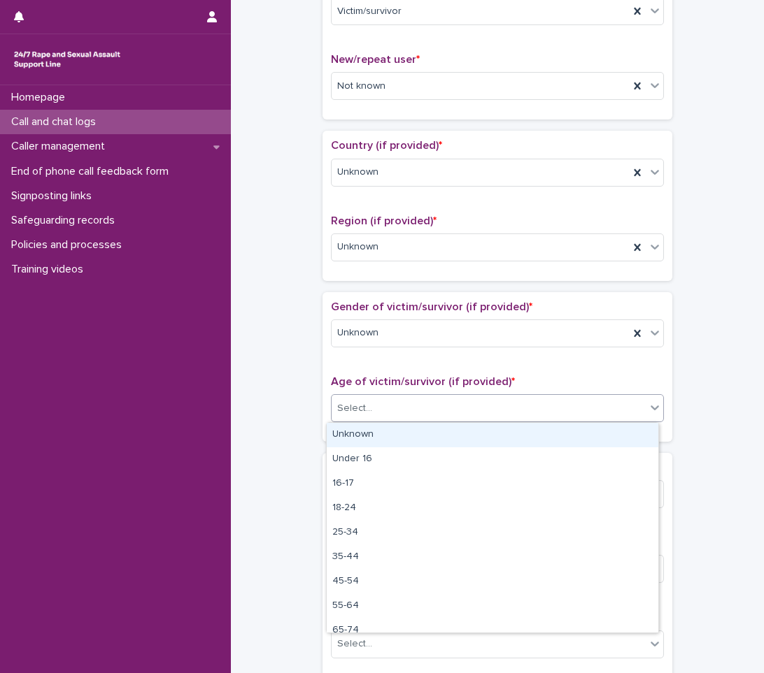
click at [403, 404] on div "Select..." at bounding box center [488, 408] width 314 height 23
click at [403, 436] on div "Unknown" at bounding box center [492, 435] width 331 height 24
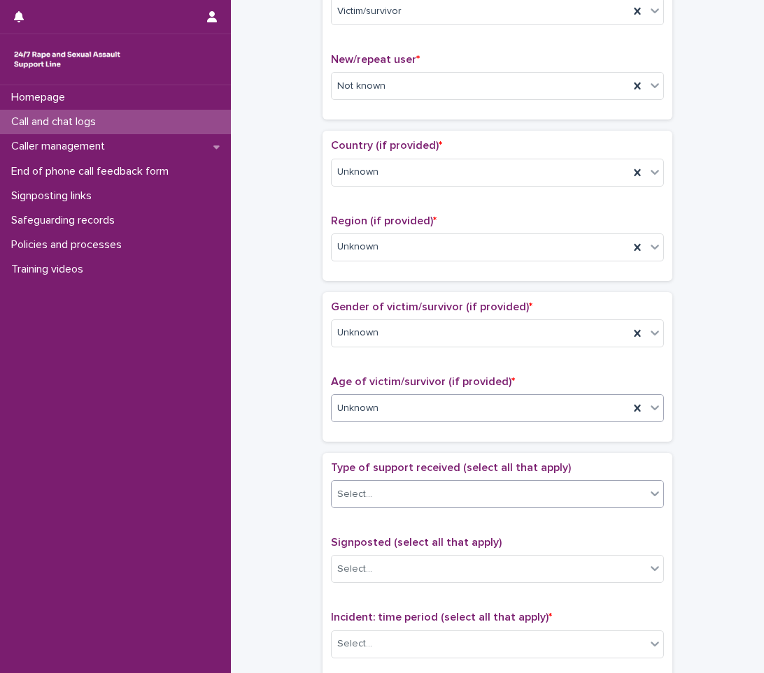
click at [404, 489] on div "Select..." at bounding box center [488, 494] width 314 height 23
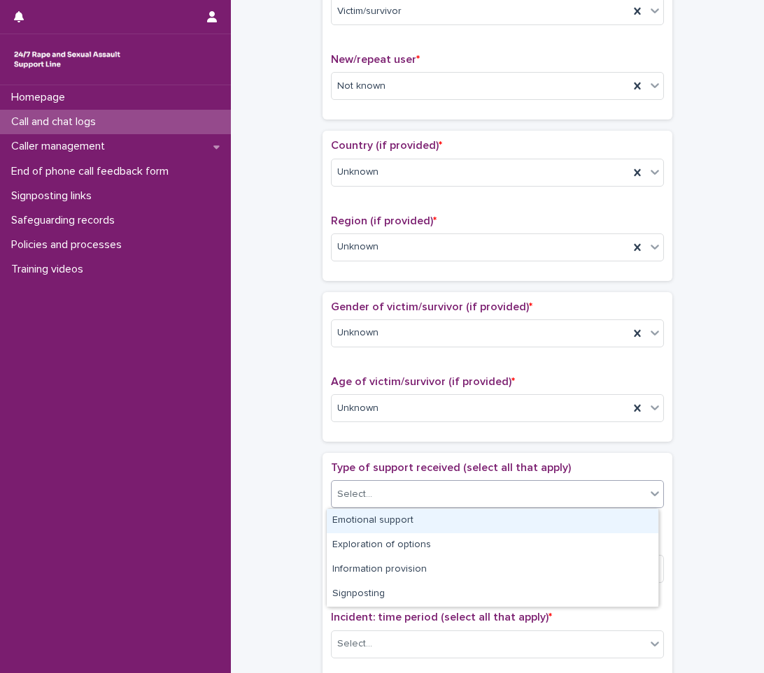
click at [394, 521] on div "Emotional support" at bounding box center [492, 521] width 331 height 24
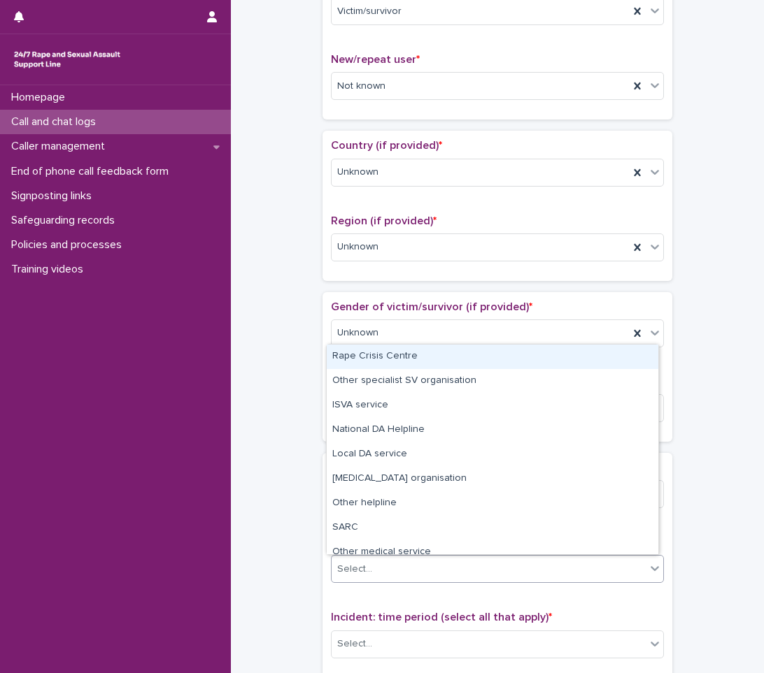
click at [394, 563] on div "Select..." at bounding box center [488, 569] width 314 height 23
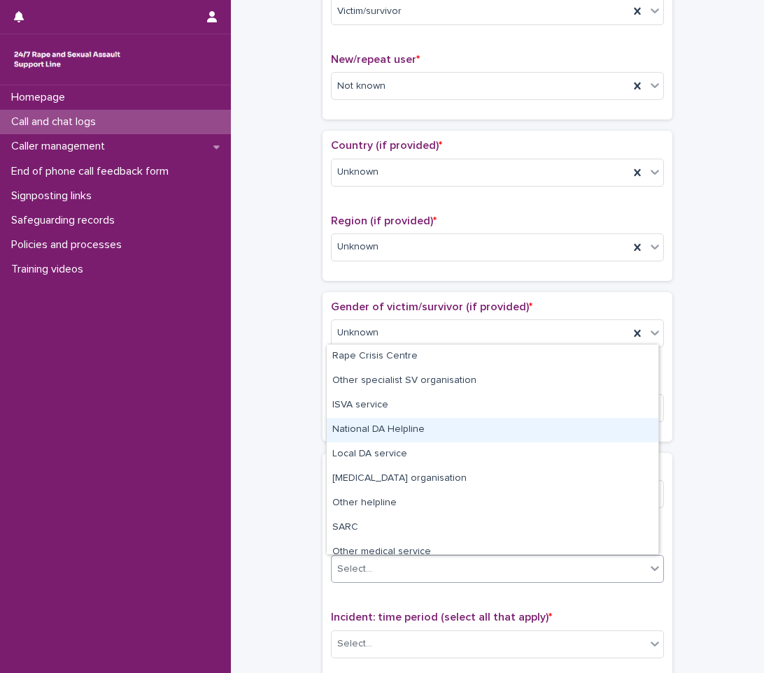
click at [248, 492] on div "**********" at bounding box center [497, 374] width 505 height 1430
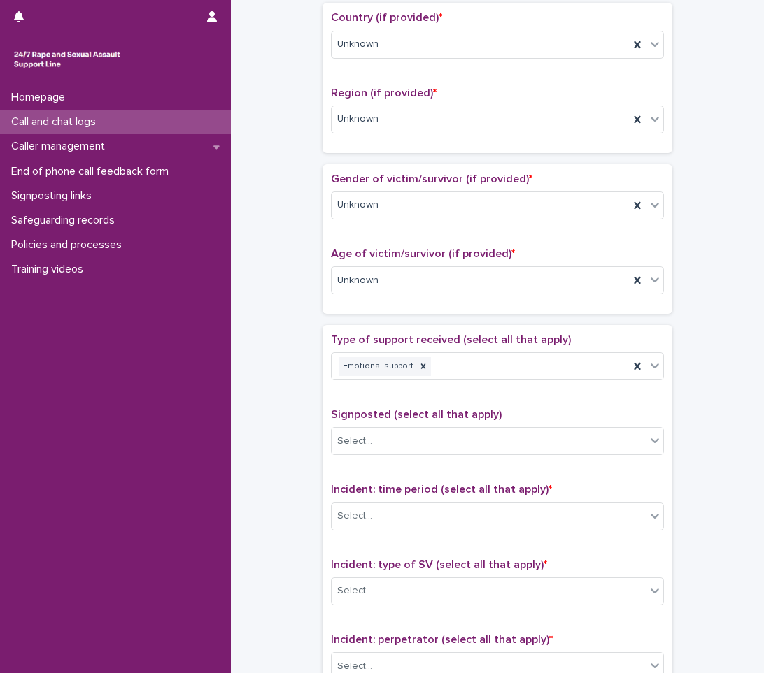
scroll to position [489, 0]
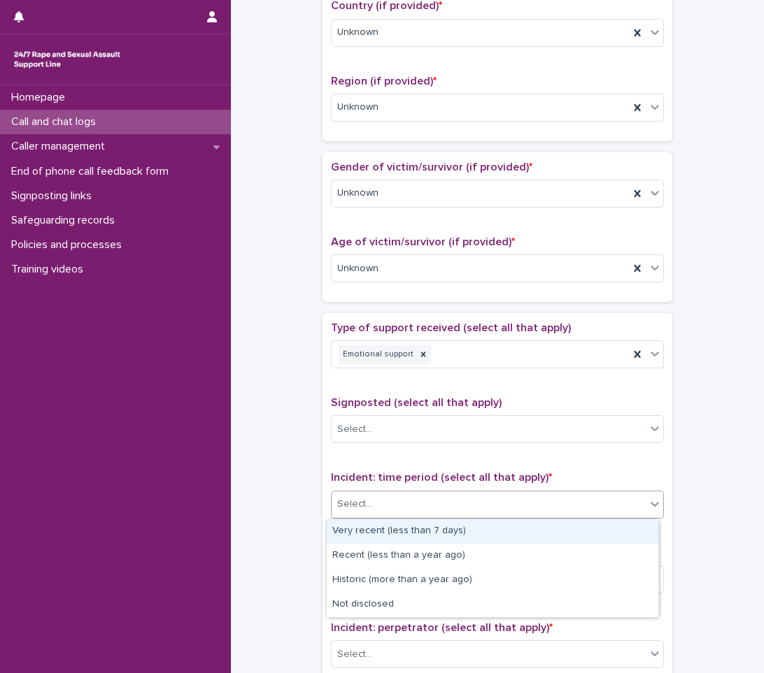
click at [404, 502] on div "Select..." at bounding box center [488, 504] width 314 height 23
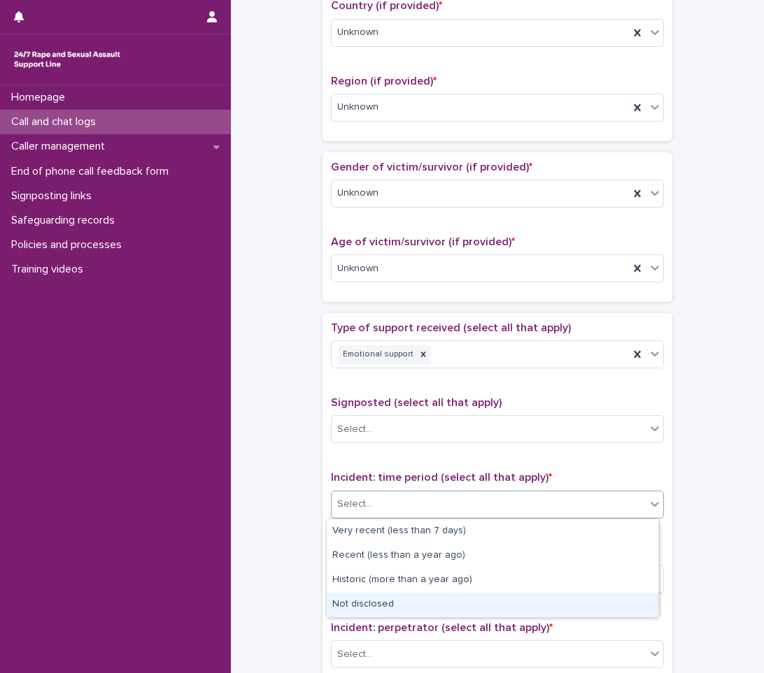
drag, startPoint x: 378, startPoint y: 592, endPoint x: 373, endPoint y: 600, distance: 8.8
click at [373, 600] on div "Not disclosed" at bounding box center [492, 605] width 331 height 24
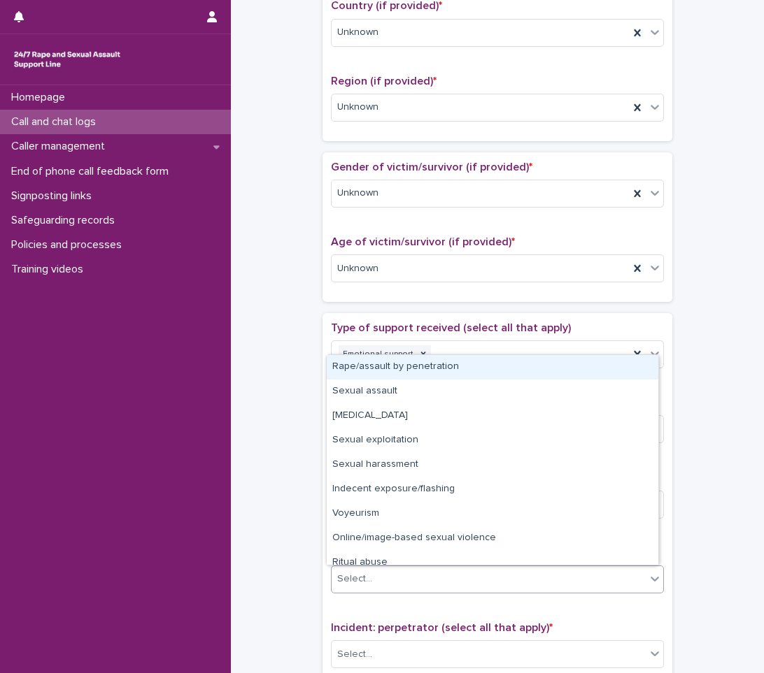
click at [373, 580] on input "text" at bounding box center [373, 579] width 1 height 12
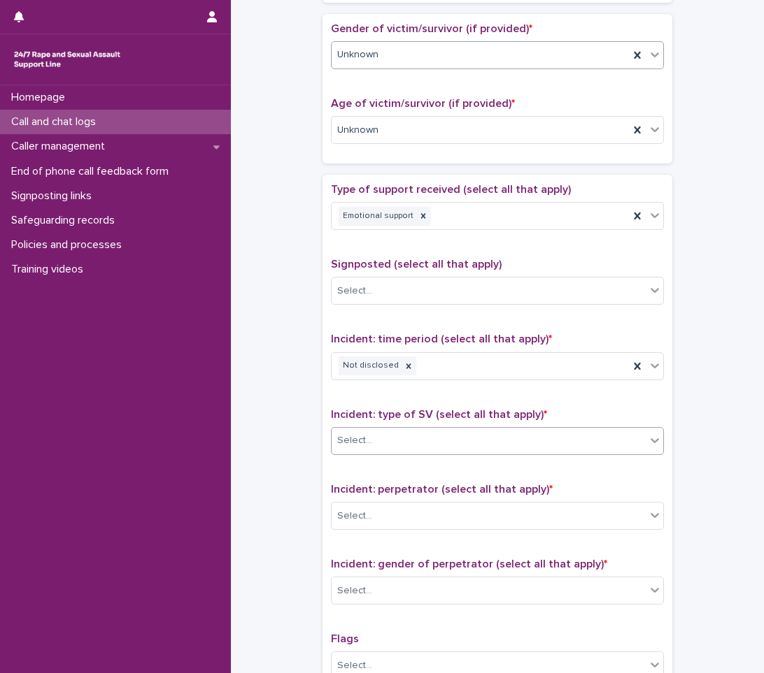
scroll to position [629, 0]
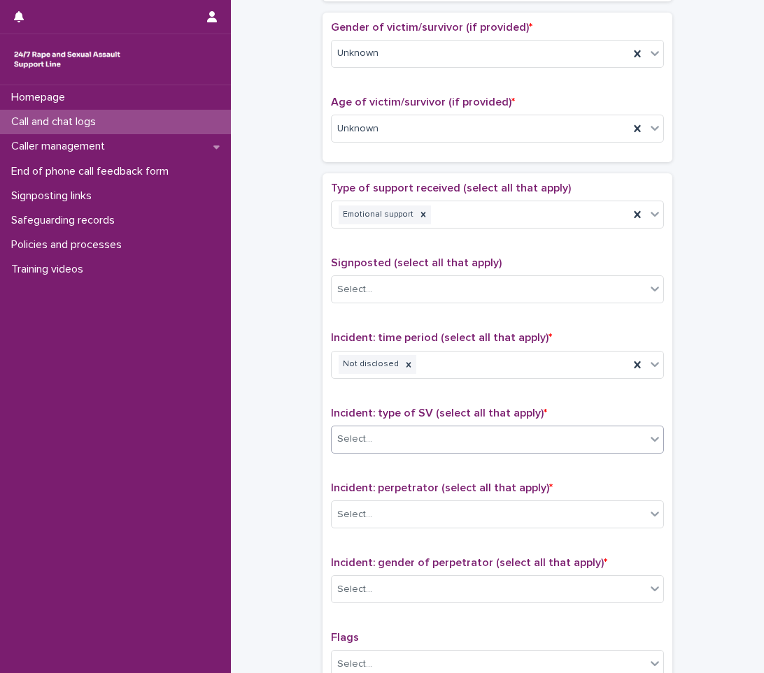
click at [439, 434] on div "Select..." at bounding box center [488, 439] width 314 height 23
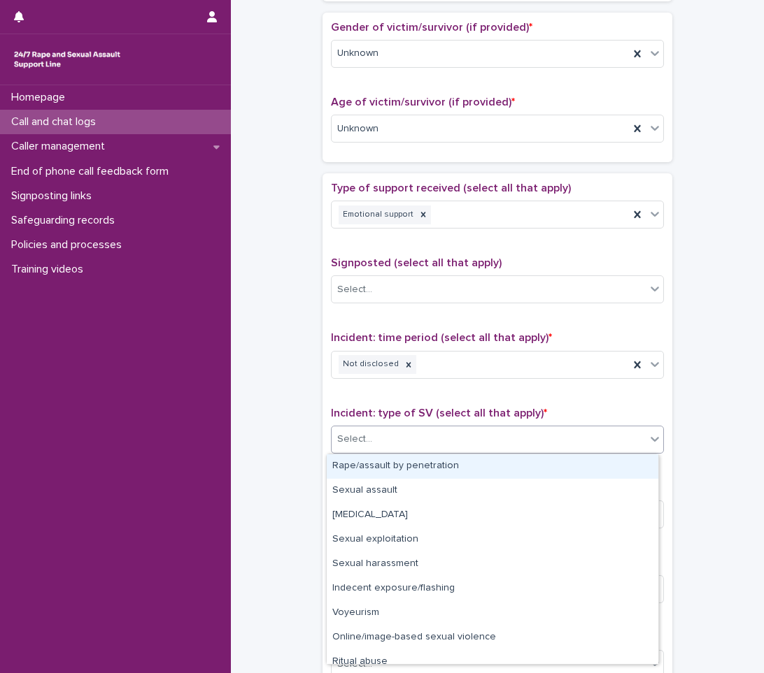
click at [436, 463] on div "Rape/assault by penetration" at bounding box center [492, 467] width 331 height 24
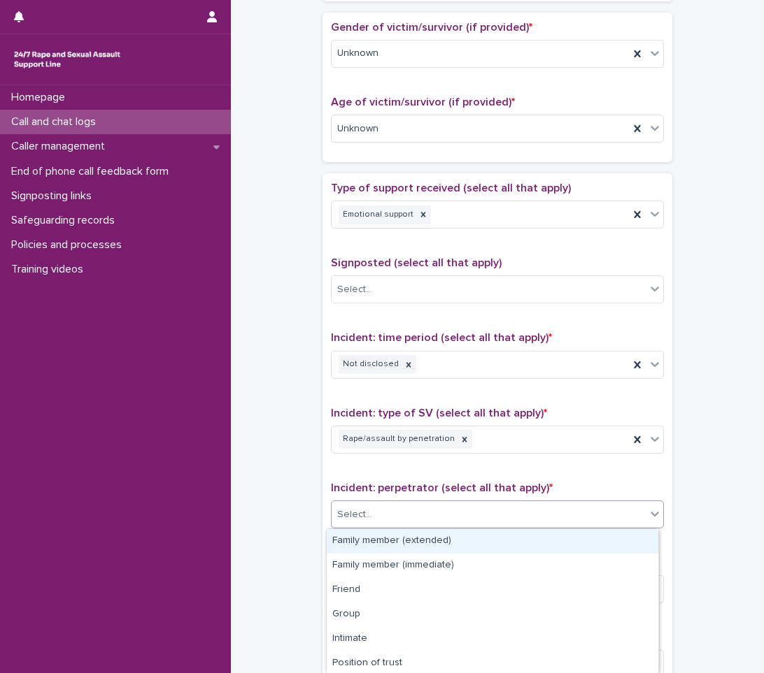
click at [420, 514] on div "Select..." at bounding box center [488, 514] width 314 height 23
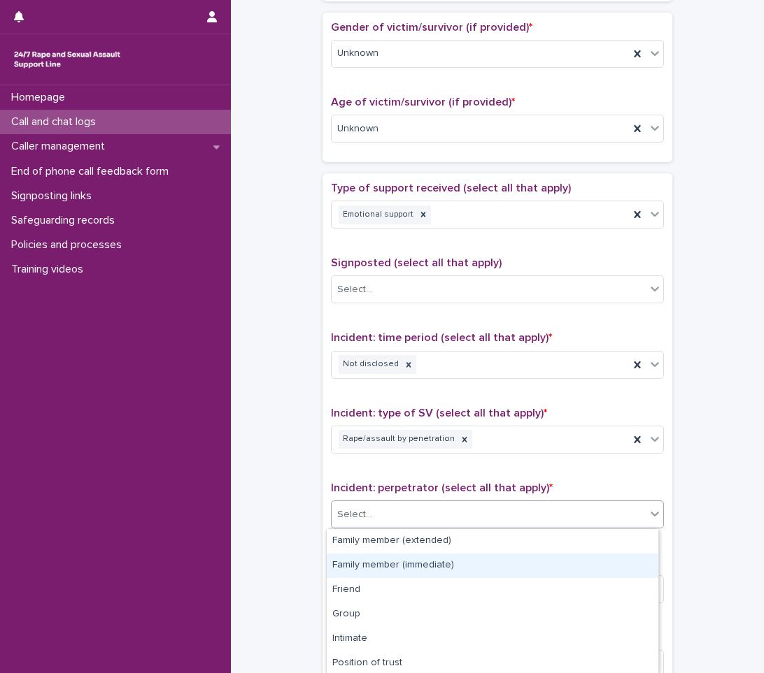
click at [390, 563] on div "Family member (immediate)" at bounding box center [492, 566] width 331 height 24
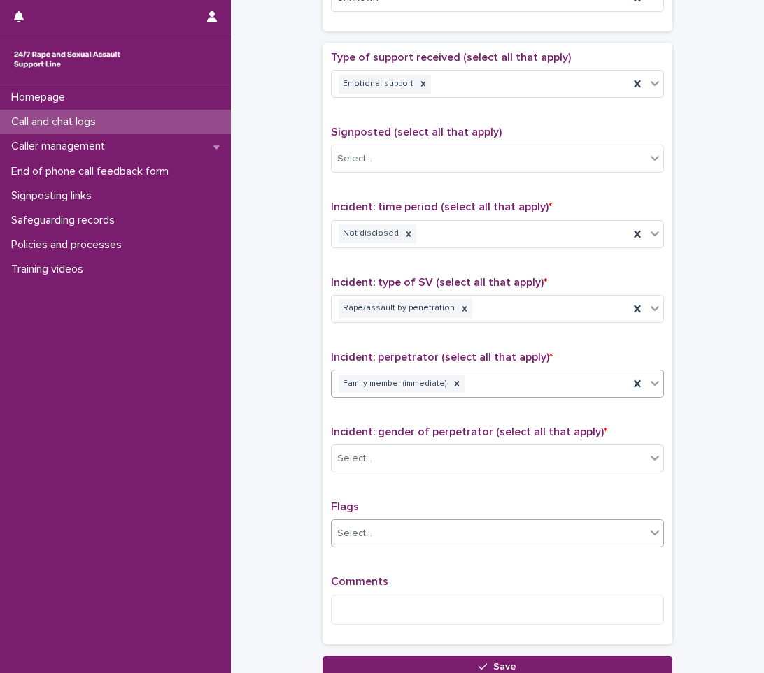
scroll to position [769, 0]
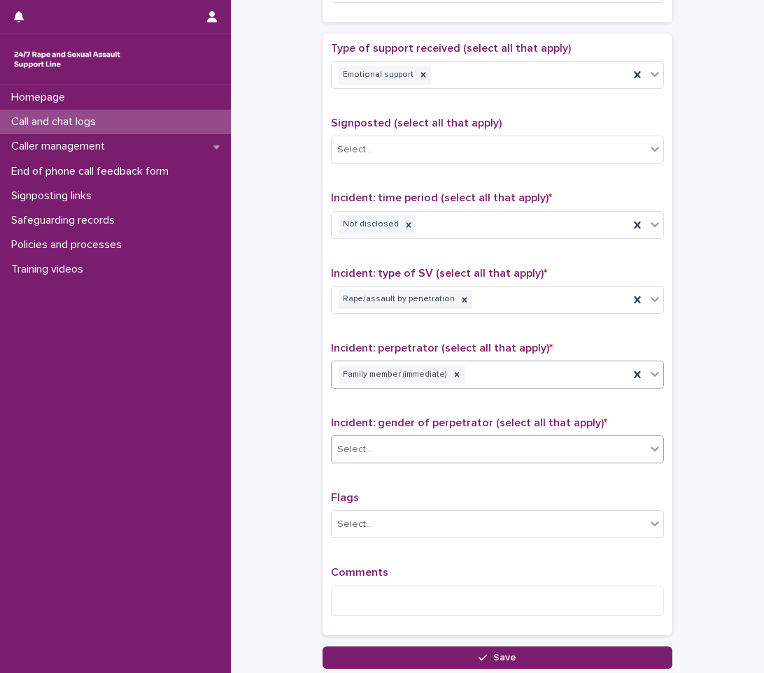
click at [597, 450] on div "Select..." at bounding box center [488, 449] width 314 height 23
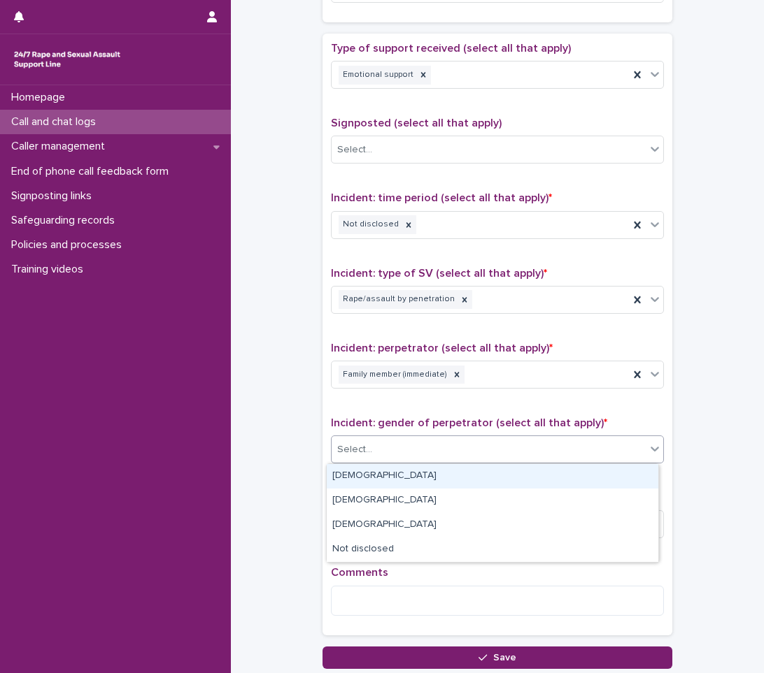
click at [388, 476] on div "[DEMOGRAPHIC_DATA]" at bounding box center [492, 476] width 331 height 24
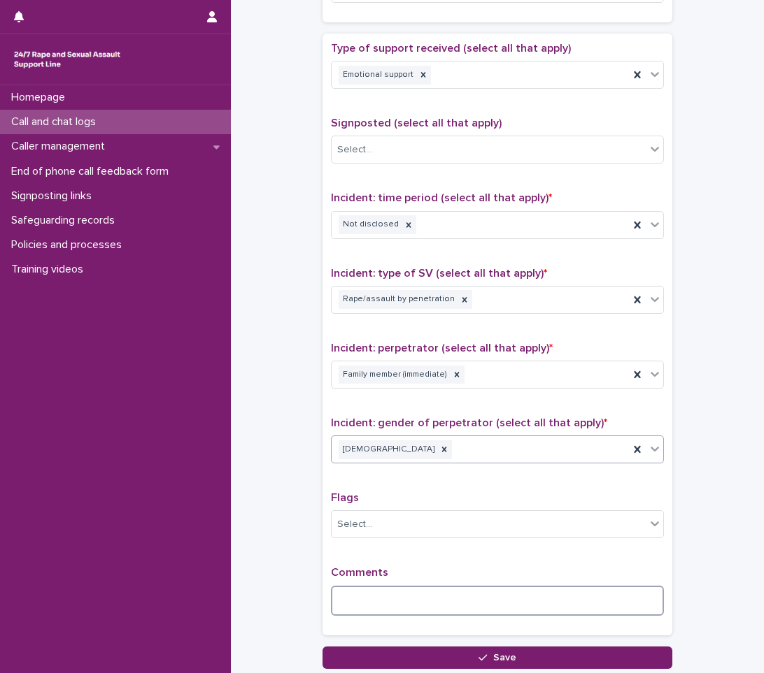
click at [343, 596] on textarea at bounding box center [497, 601] width 333 height 30
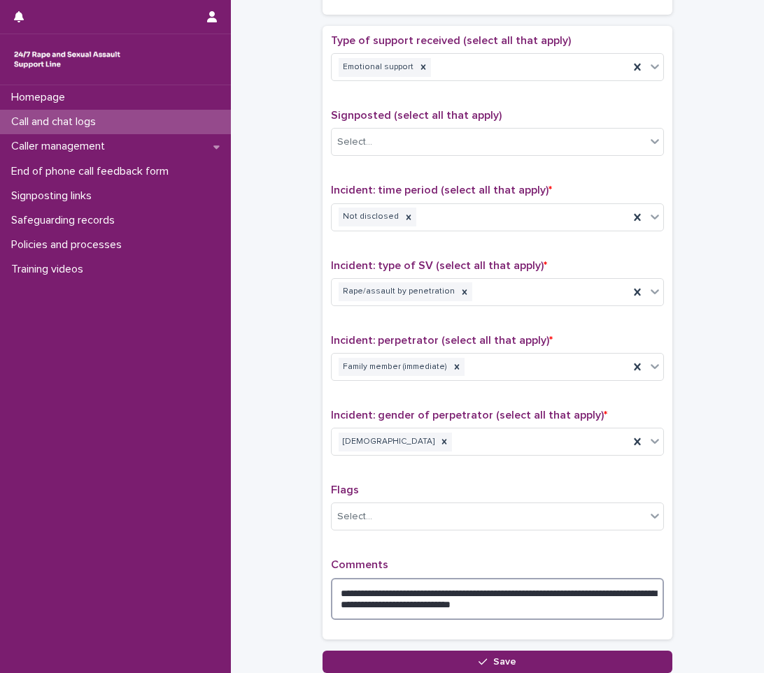
scroll to position [886, 0]
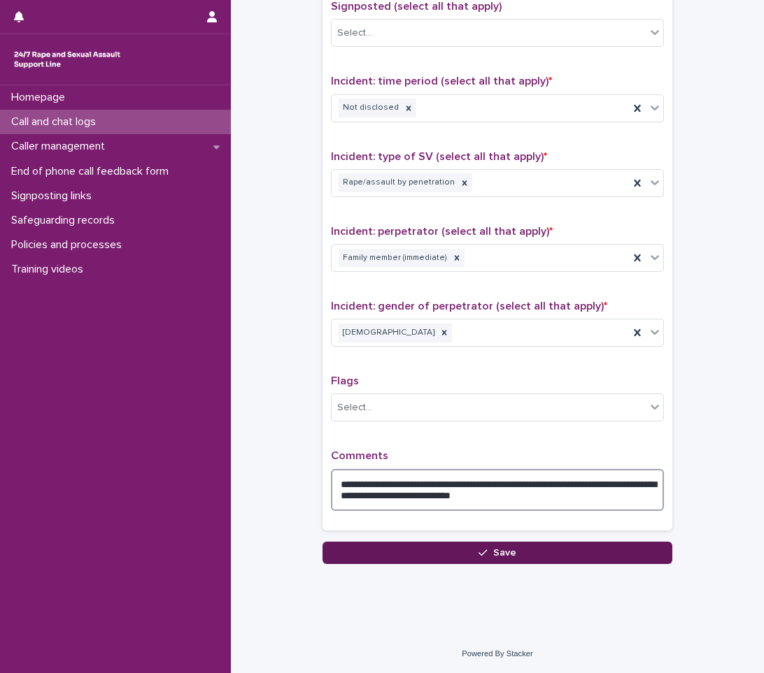
type textarea "**********"
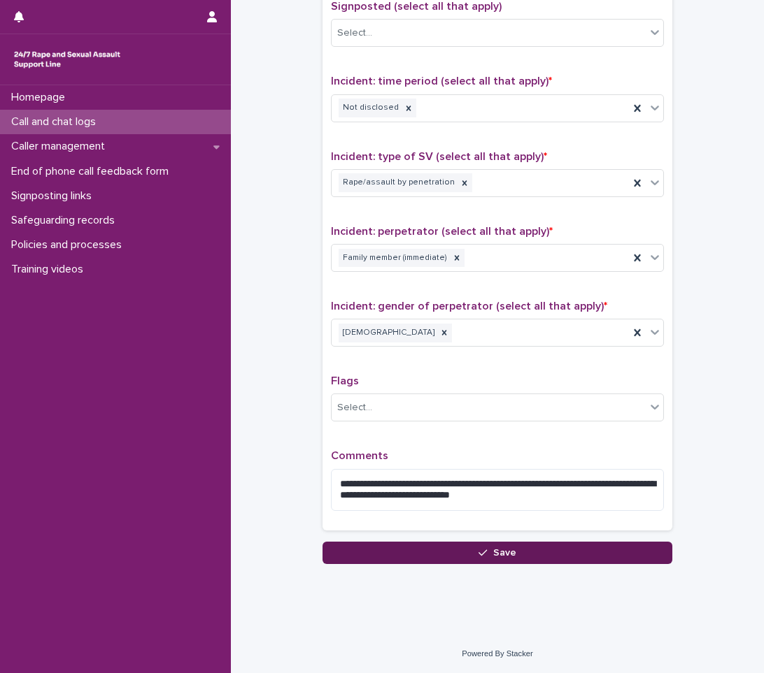
click at [501, 545] on button "Save" at bounding box center [497, 553] width 350 height 22
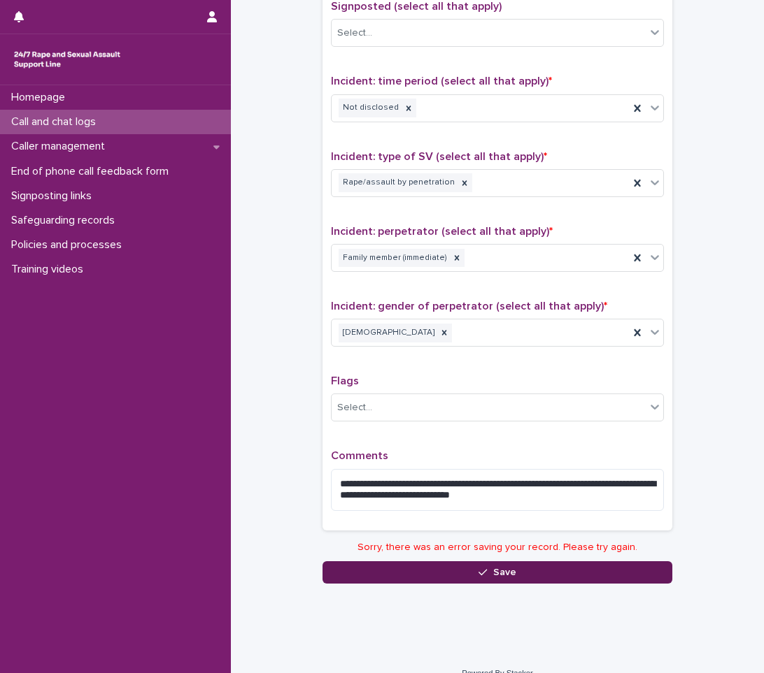
click at [396, 578] on button "Save" at bounding box center [497, 573] width 350 height 22
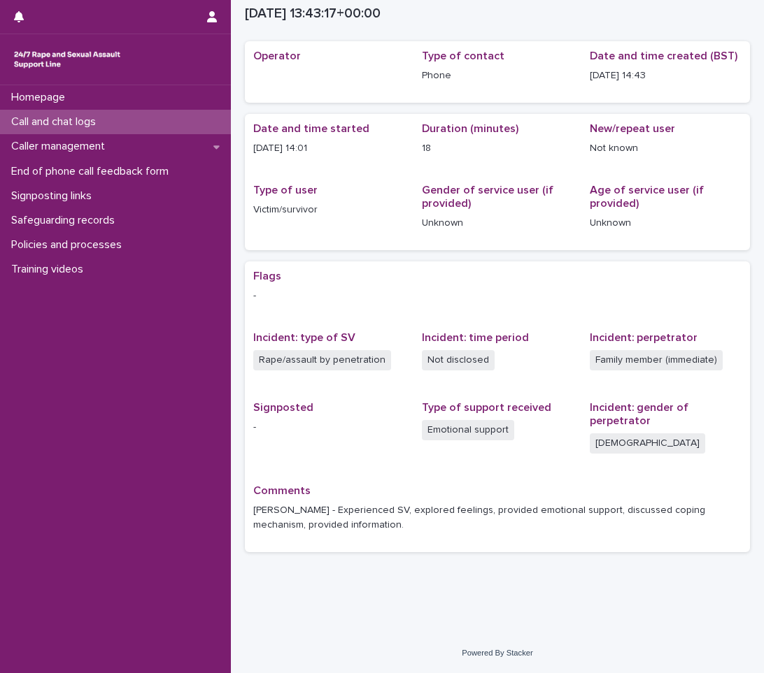
scroll to position [43, 0]
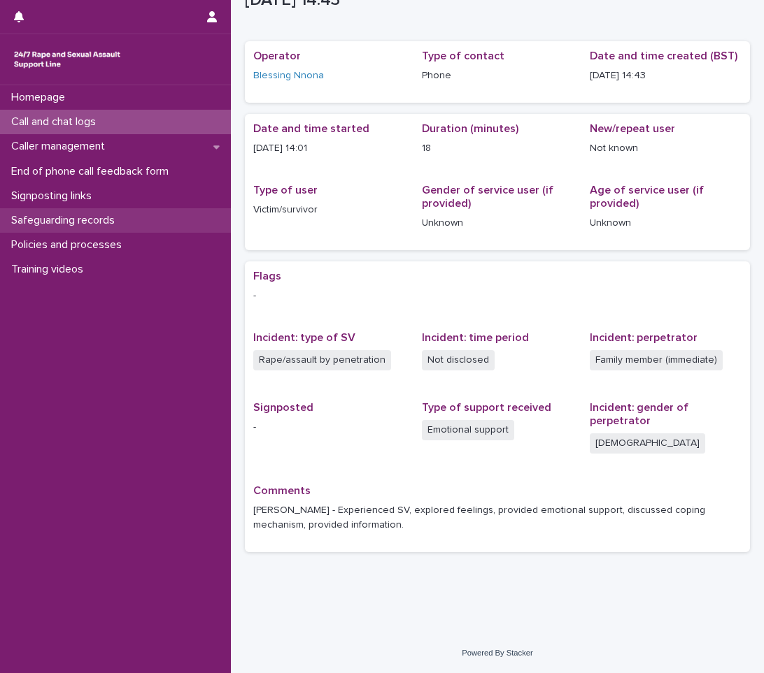
click at [35, 217] on p "Safeguarding records" at bounding box center [66, 220] width 120 height 13
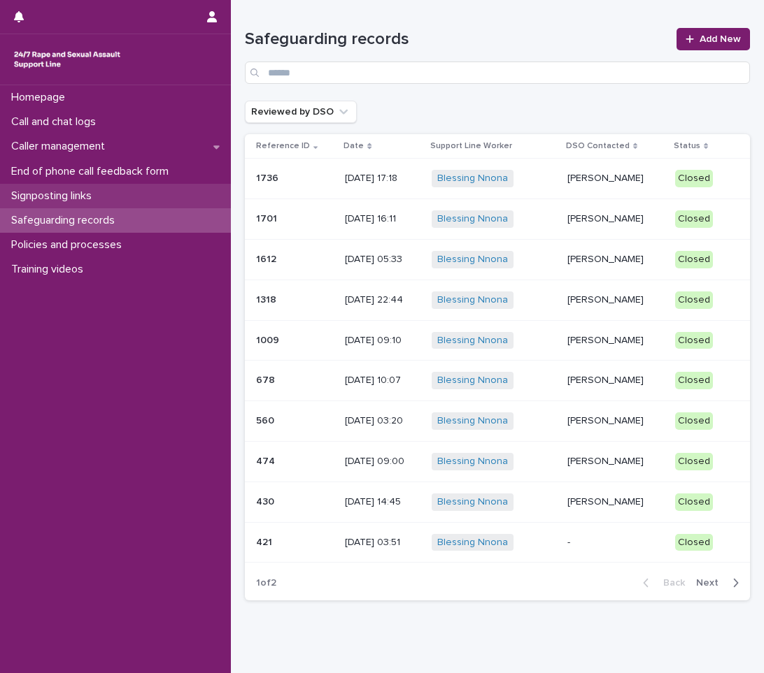
click at [57, 197] on p "Signposting links" at bounding box center [54, 196] width 97 height 13
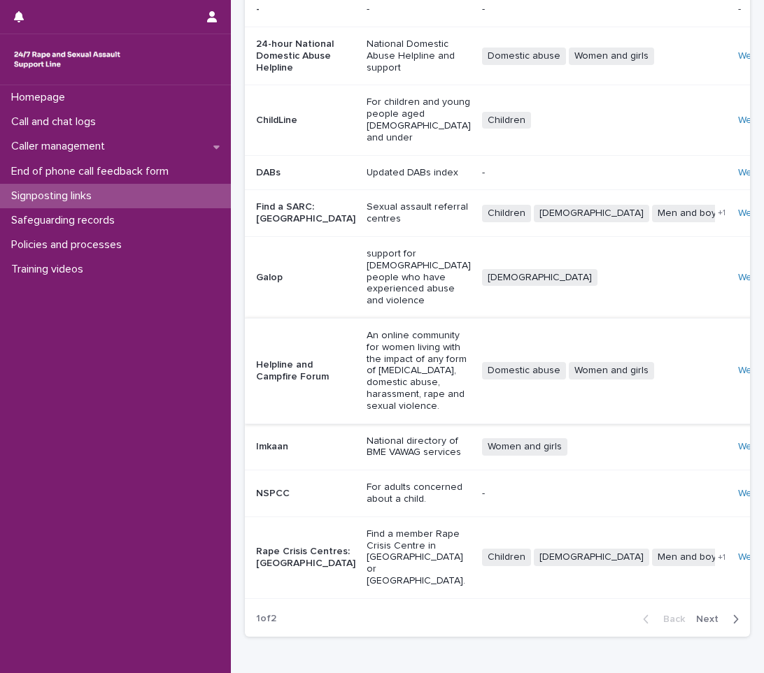
scroll to position [166, 0]
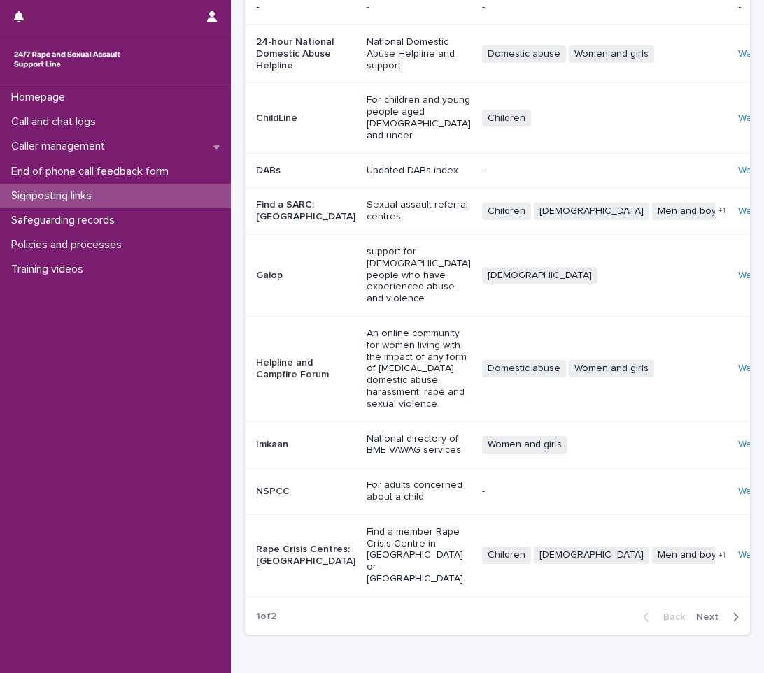
click at [738, 544] on div "Website" at bounding box center [758, 555] width 40 height 23
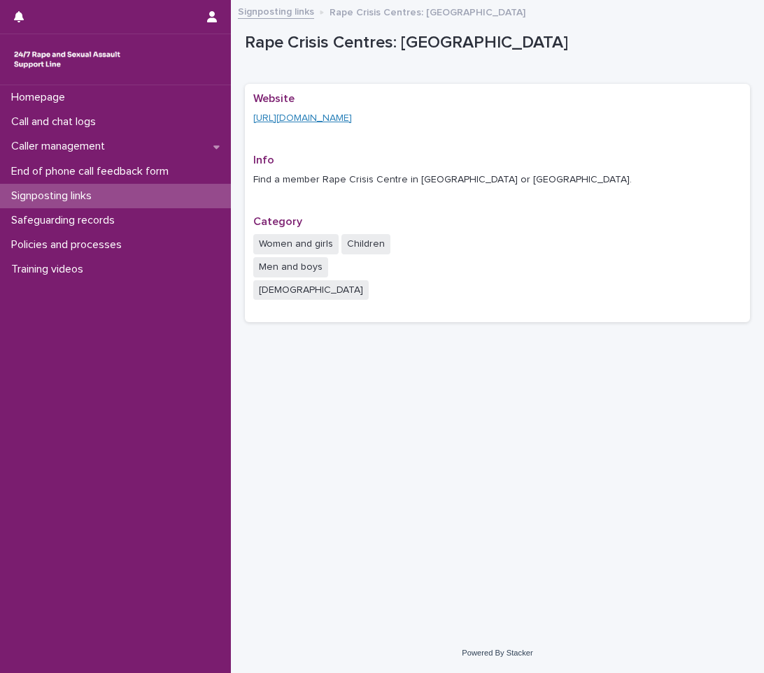
click at [352, 115] on link "[URL][DOMAIN_NAME]" at bounding box center [302, 118] width 99 height 10
